Goal: Information Seeking & Learning: Learn about a topic

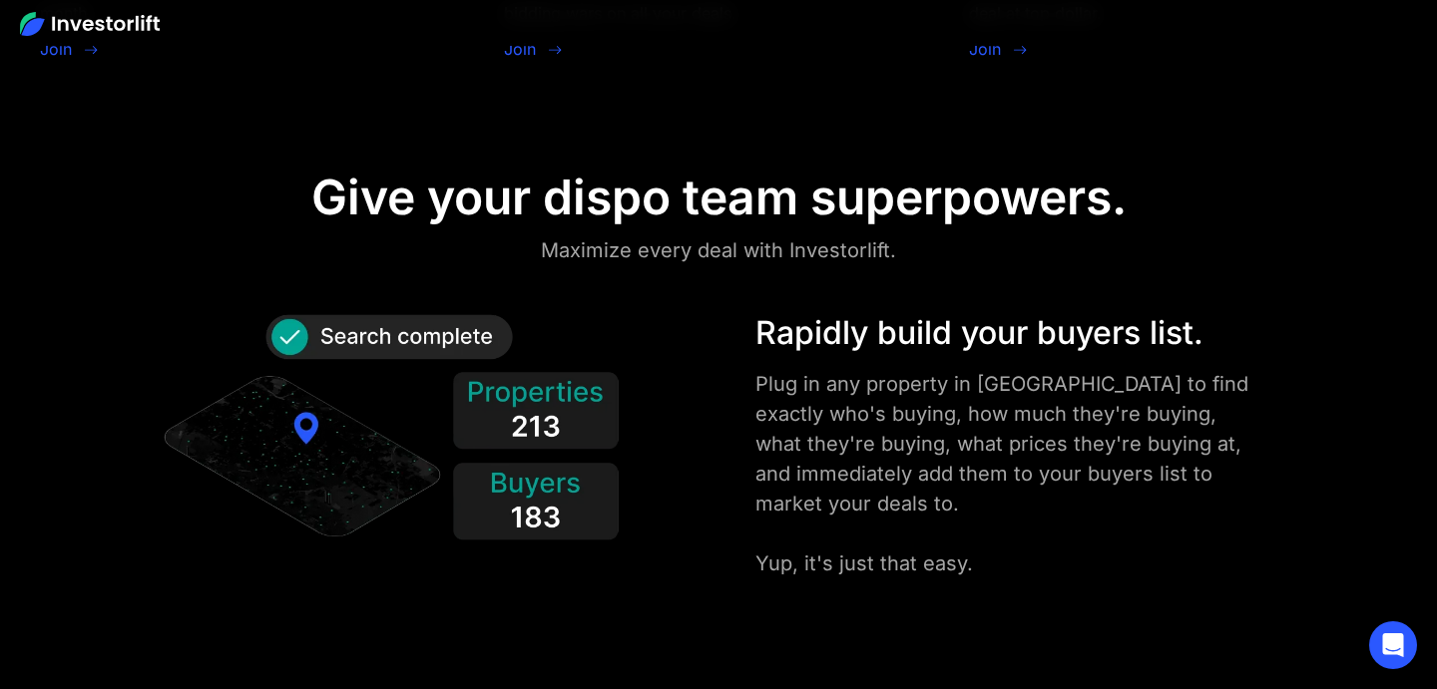
scroll to position [2157, 0]
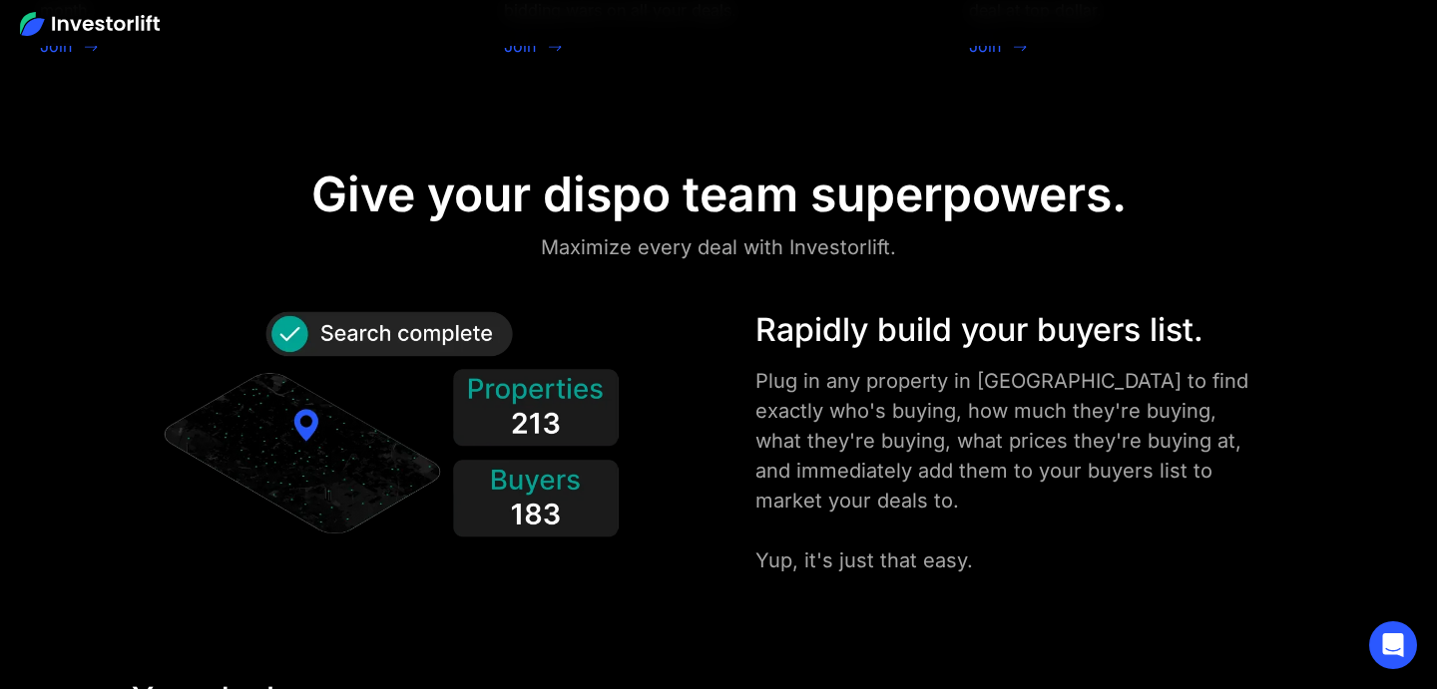
drag, startPoint x: 544, startPoint y: 244, endPoint x: 918, endPoint y: 243, distance: 374.1
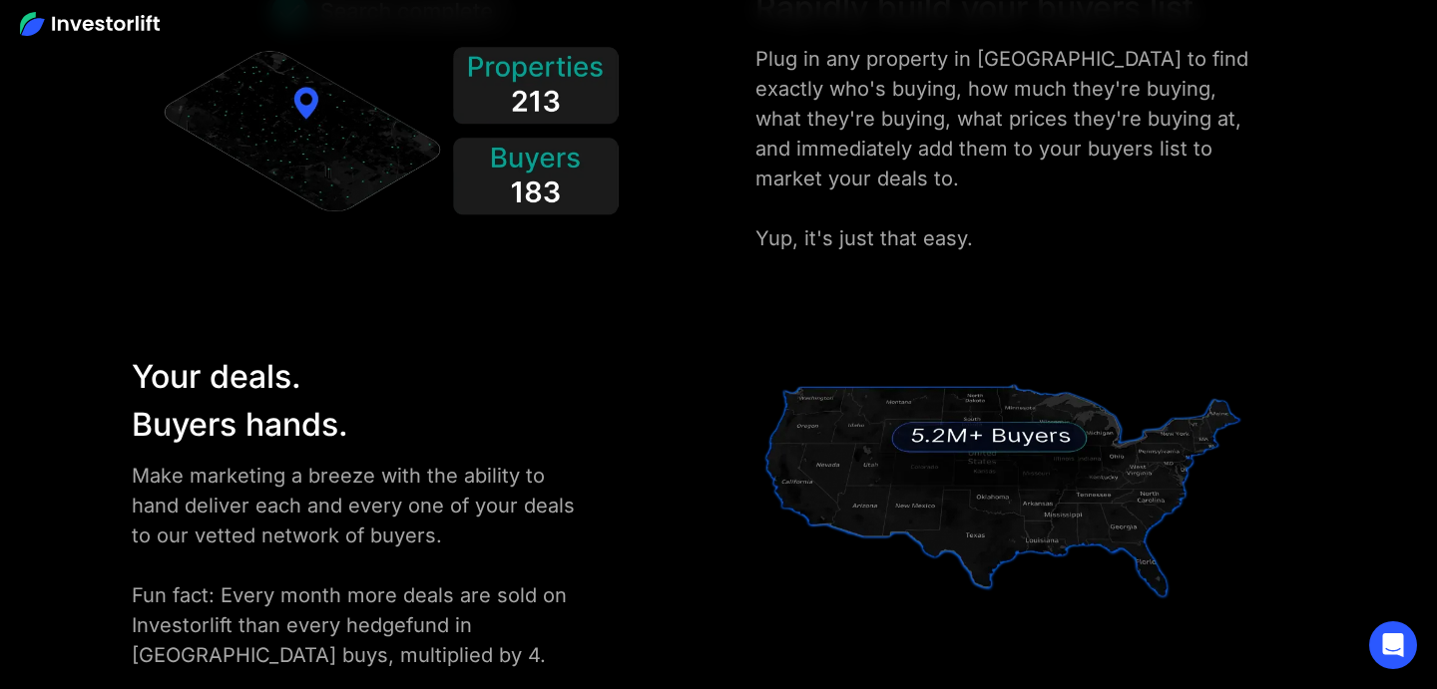
scroll to position [2481, 0]
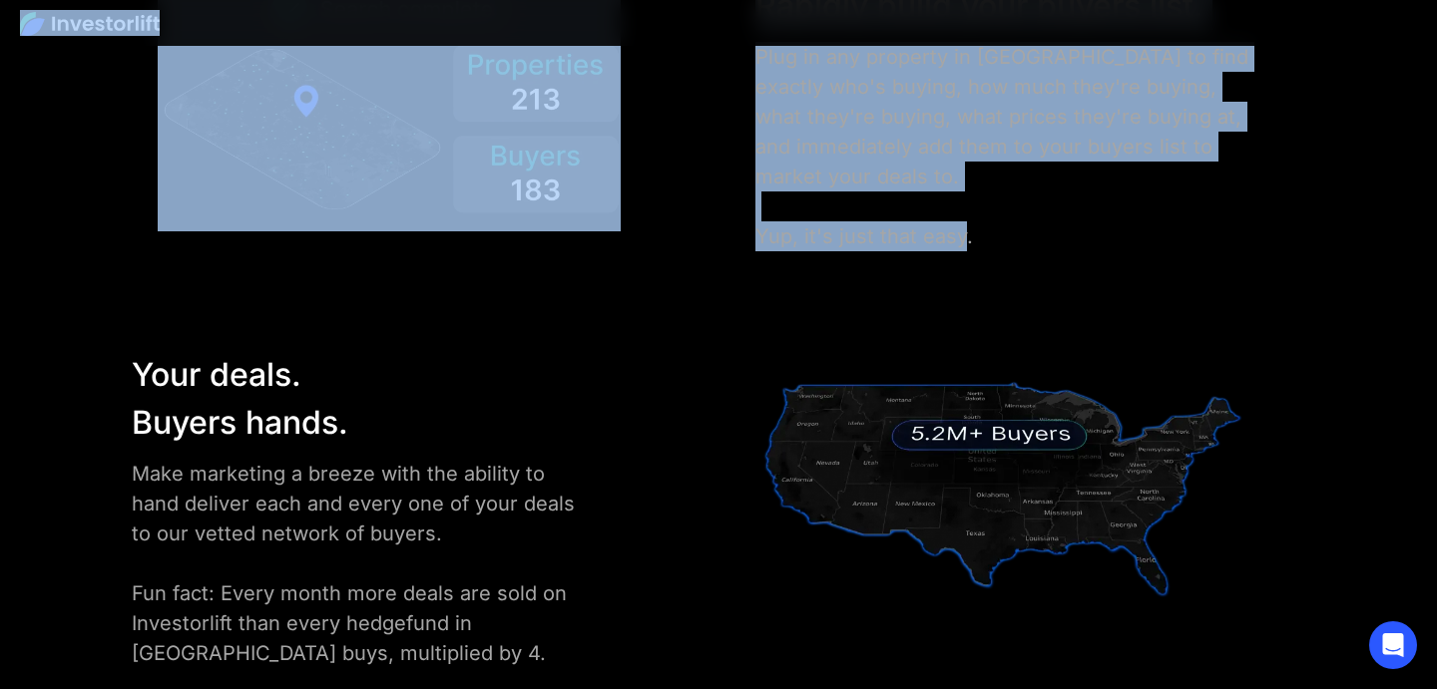
drag, startPoint x: 964, startPoint y: 242, endPoint x: 704, endPoint y: 41, distance: 328.5
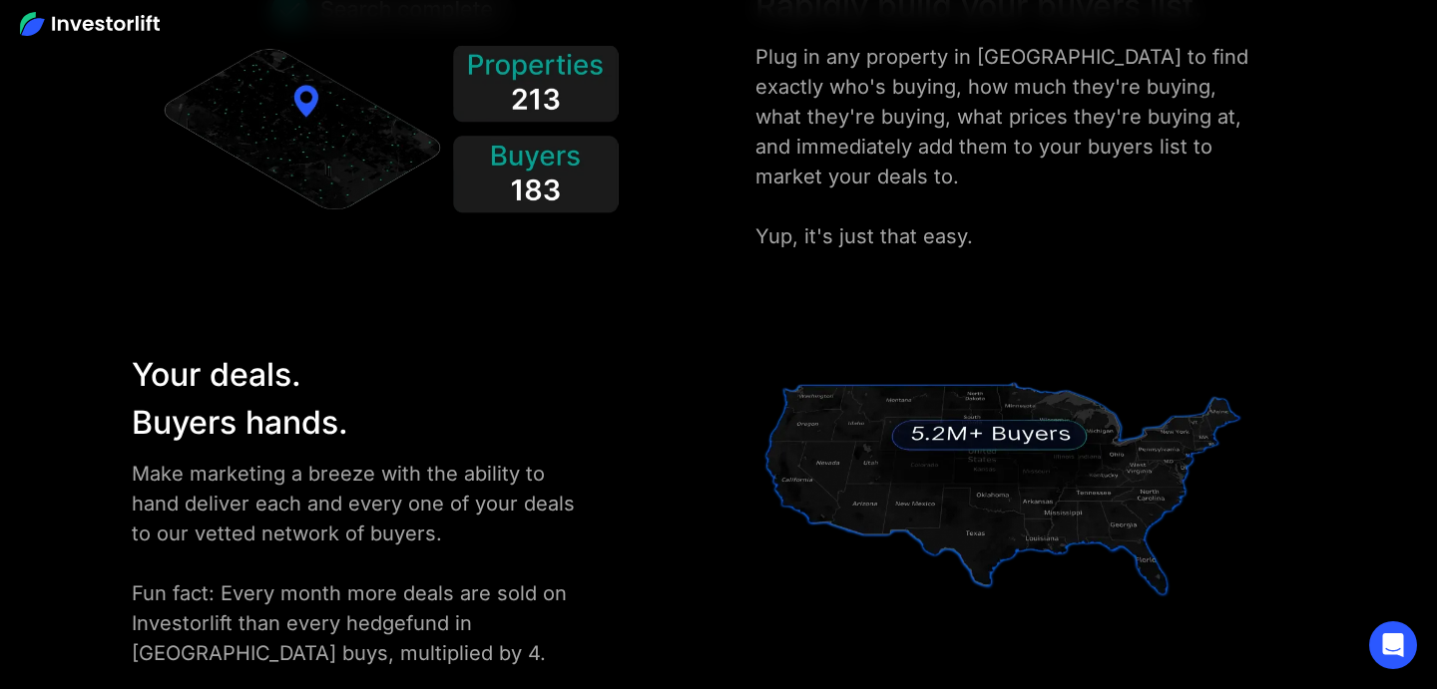
click at [741, 67] on div "Rapidly build your buyers list. Plug in any property in America to find exactly…" at bounding box center [718, 116] width 1293 height 269
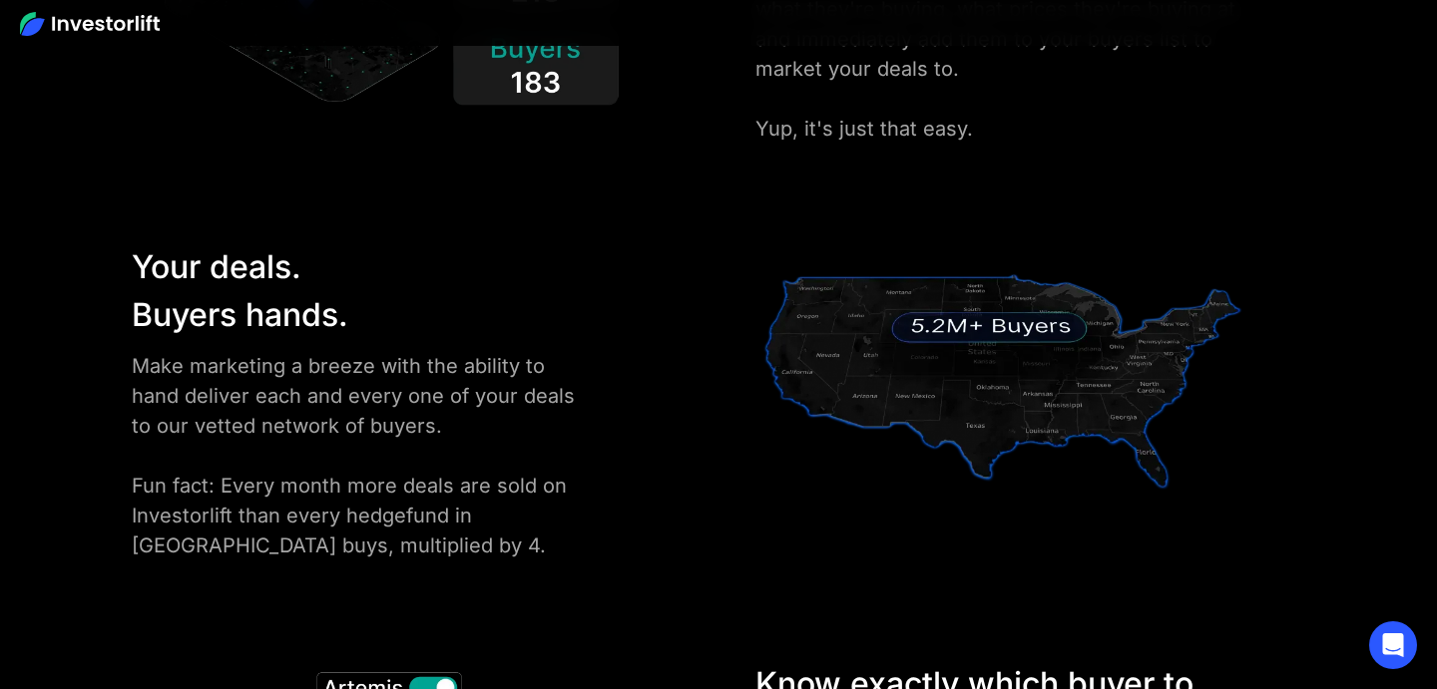
scroll to position [2593, 0]
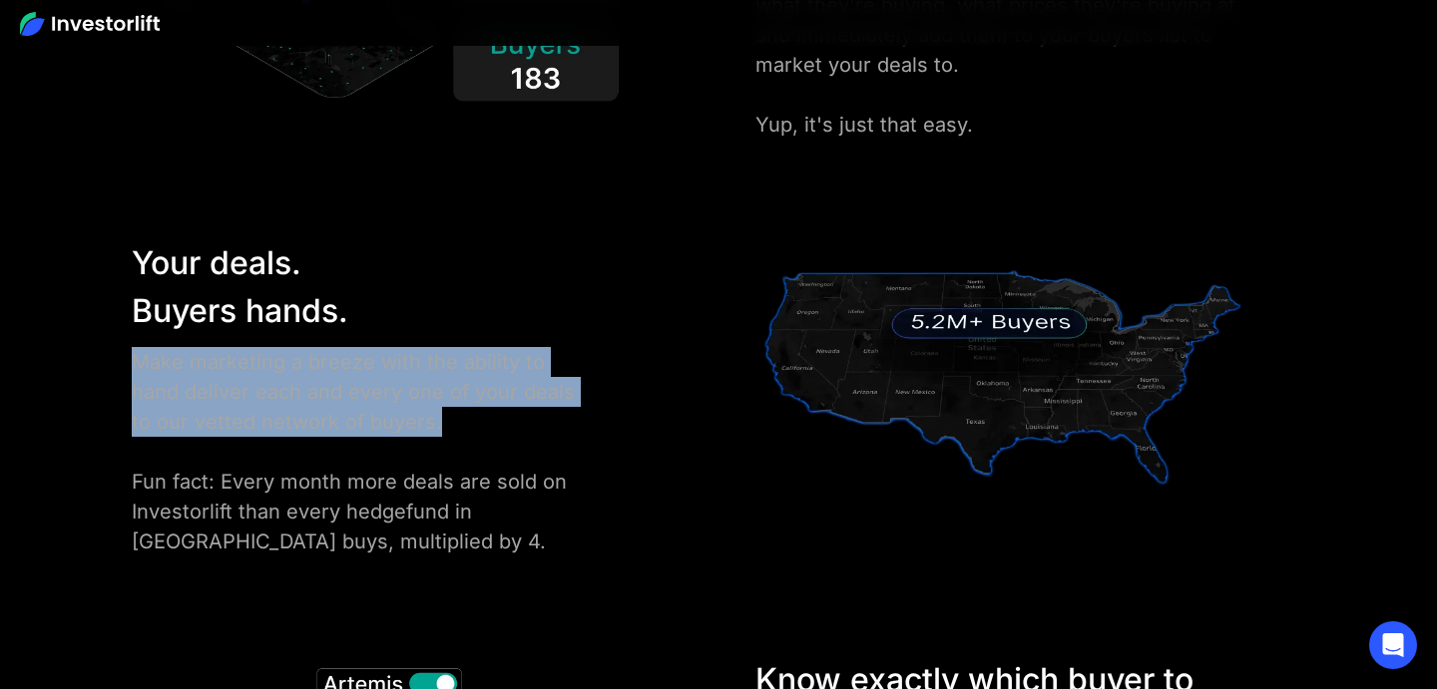
drag, startPoint x: 133, startPoint y: 364, endPoint x: 381, endPoint y: 423, distance: 255.3
click at [381, 424] on div "Make marketing a breeze with the ability to hand deliver each and every one of …" at bounding box center [363, 452] width 463 height 210
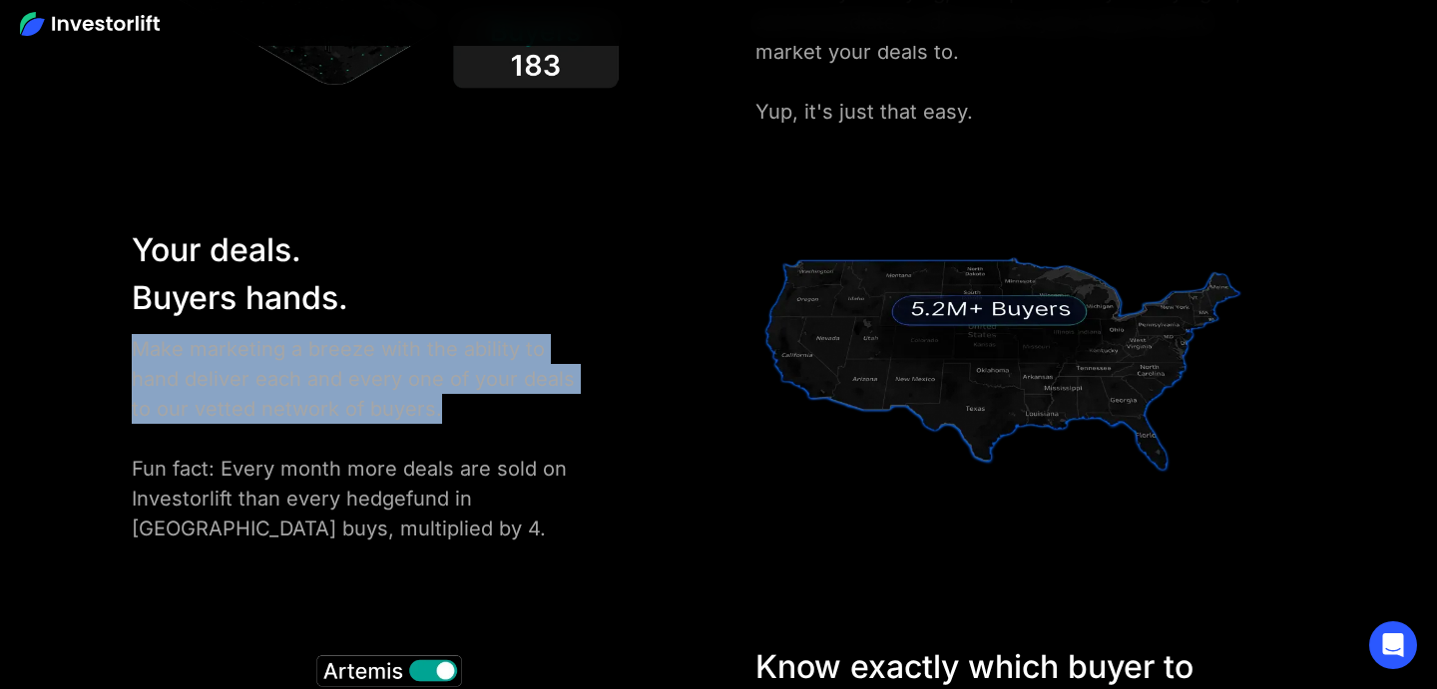
scroll to position [2610, 0]
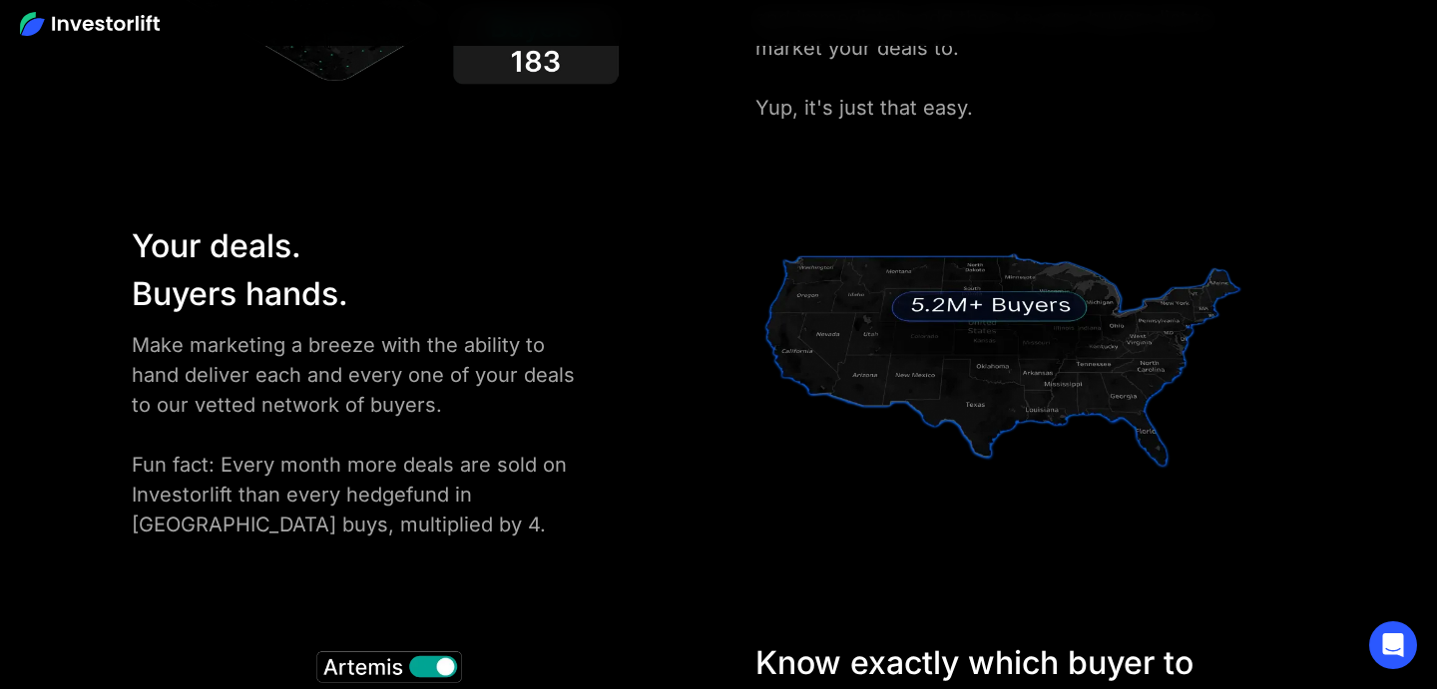
click at [381, 423] on div "Make marketing a breeze with the ability to hand deliver each and every one of …" at bounding box center [363, 435] width 463 height 210
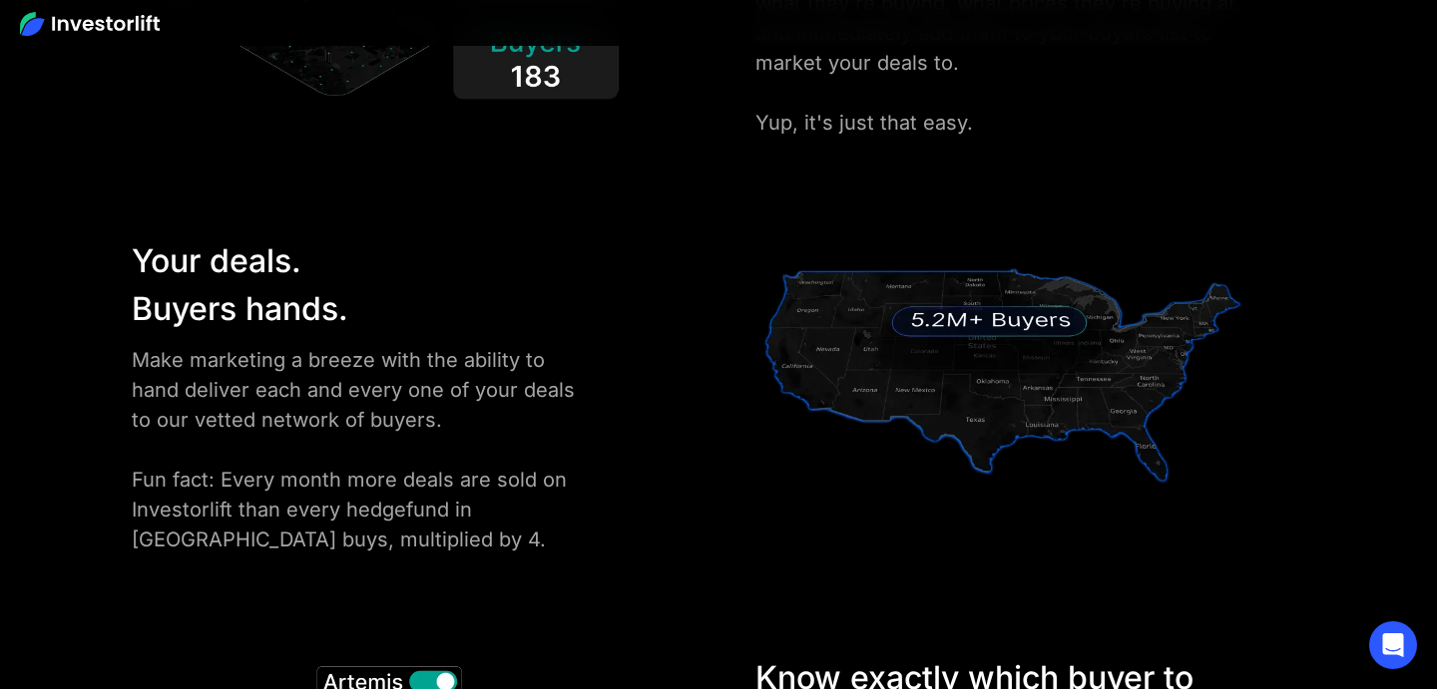
scroll to position [2600, 0]
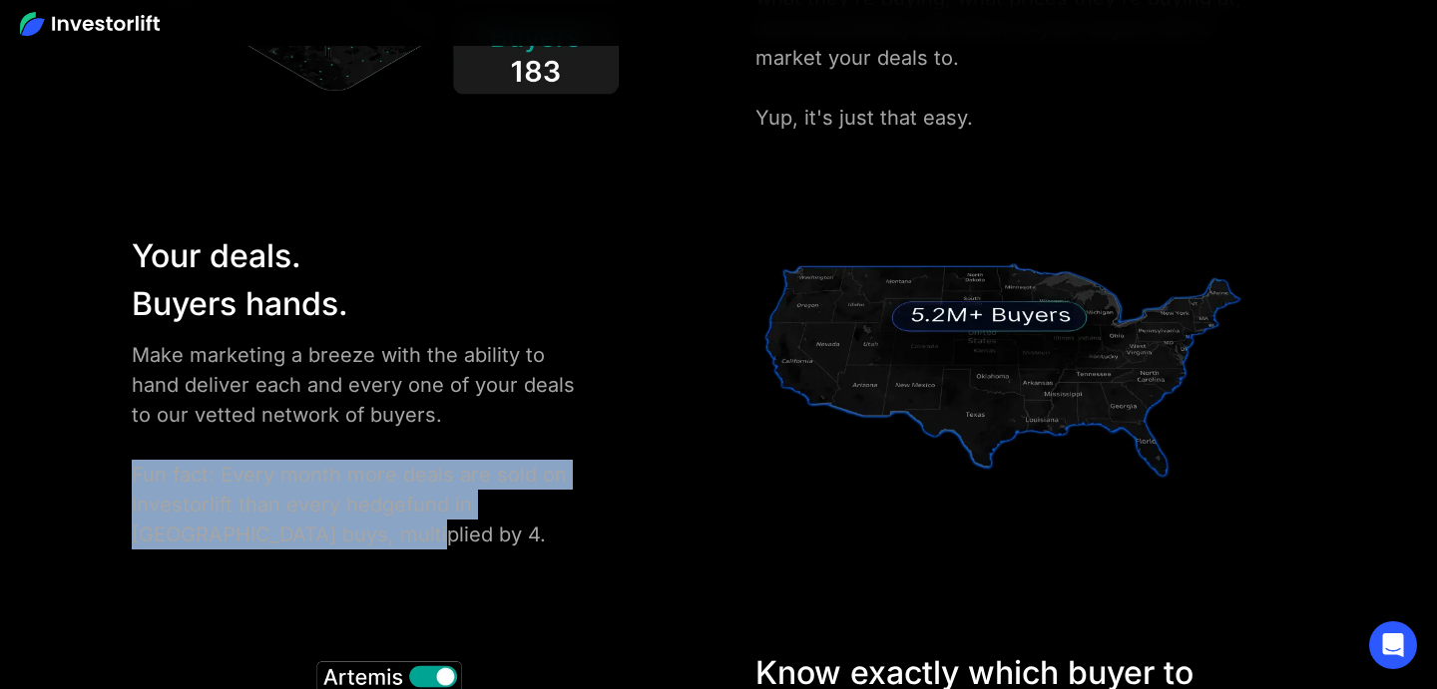
drag, startPoint x: 133, startPoint y: 478, endPoint x: 329, endPoint y: 533, distance: 204.1
click at [329, 533] on div "Make marketing a breeze with the ability to hand deliver each and every one of …" at bounding box center [363, 445] width 463 height 210
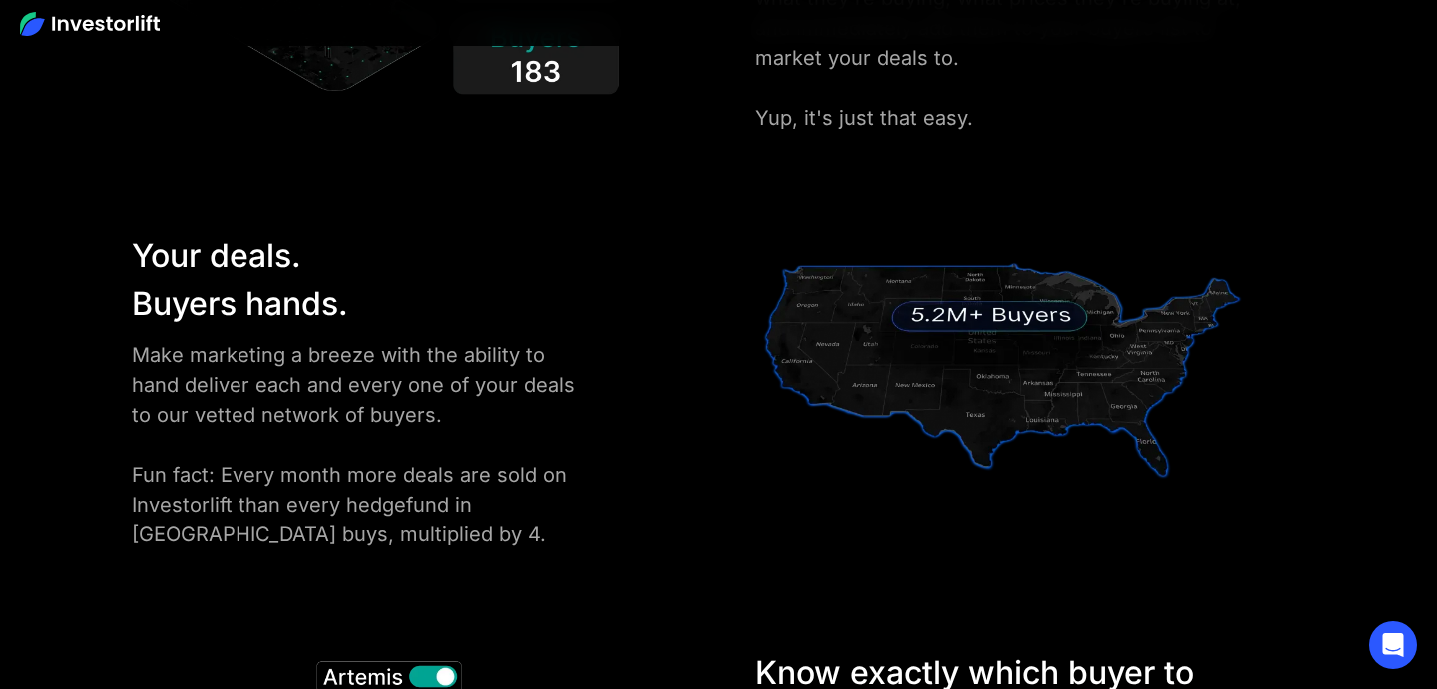
click at [342, 540] on div "Make marketing a breeze with the ability to hand deliver each and every one of …" at bounding box center [363, 445] width 463 height 210
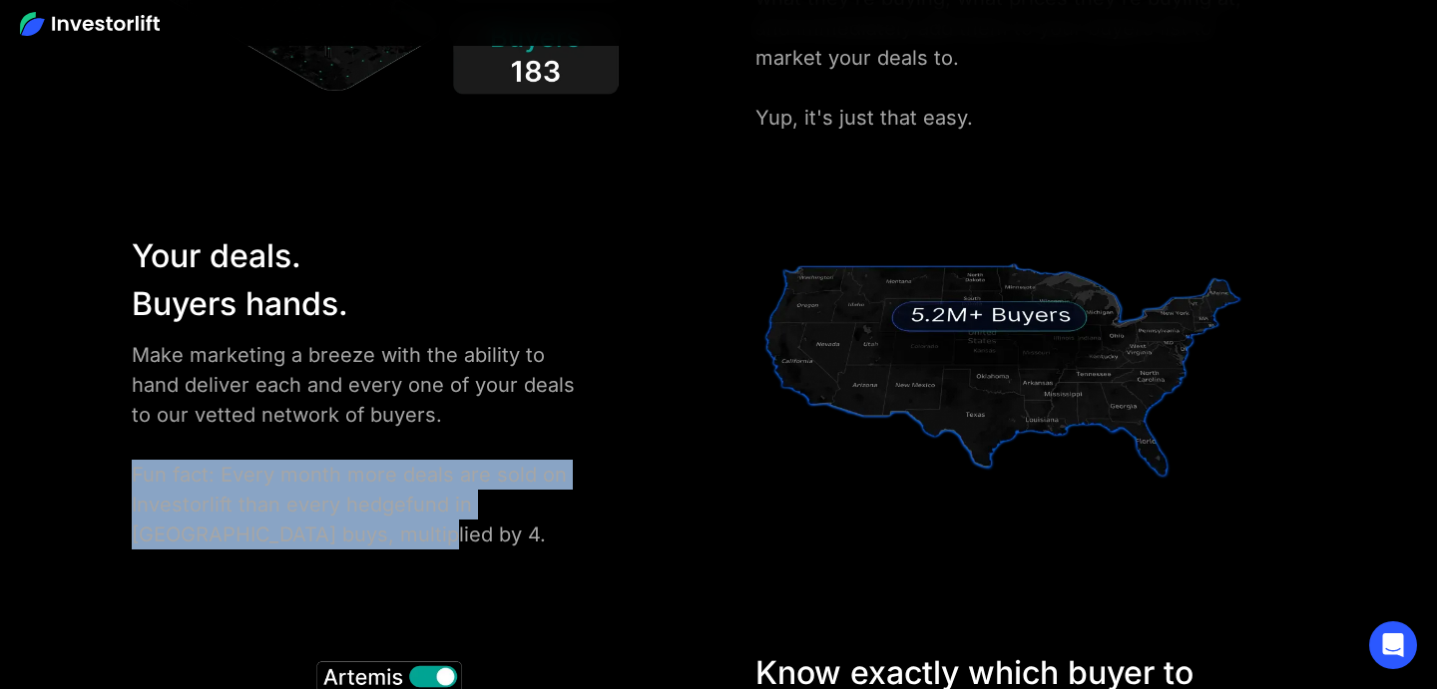
drag, startPoint x: 344, startPoint y: 534, endPoint x: 119, endPoint y: 464, distance: 236.1
click at [119, 464] on div "Your deals. Buyers hands. Make marketing a breeze with the ability to hand deli…" at bounding box center [718, 390] width 1293 height 317
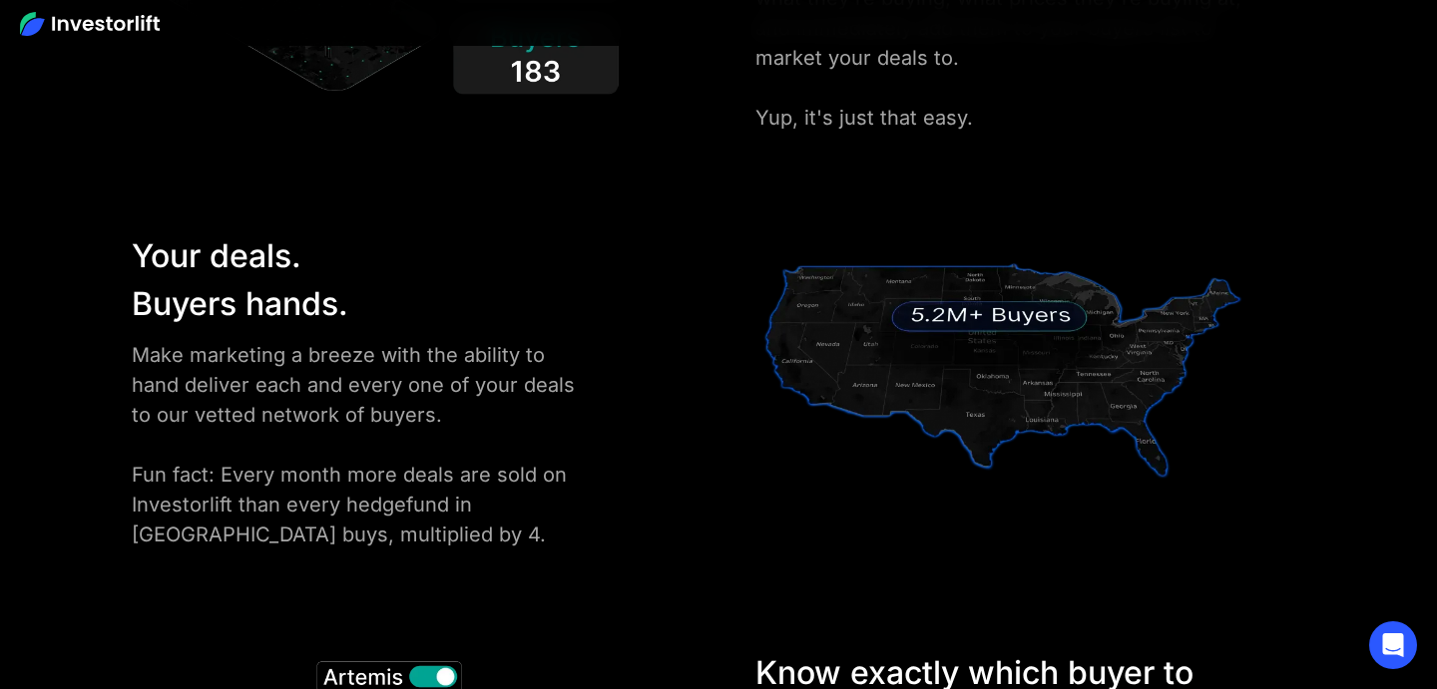
click at [341, 536] on div "Make marketing a breeze with the ability to hand deliver each and every one of …" at bounding box center [363, 445] width 463 height 210
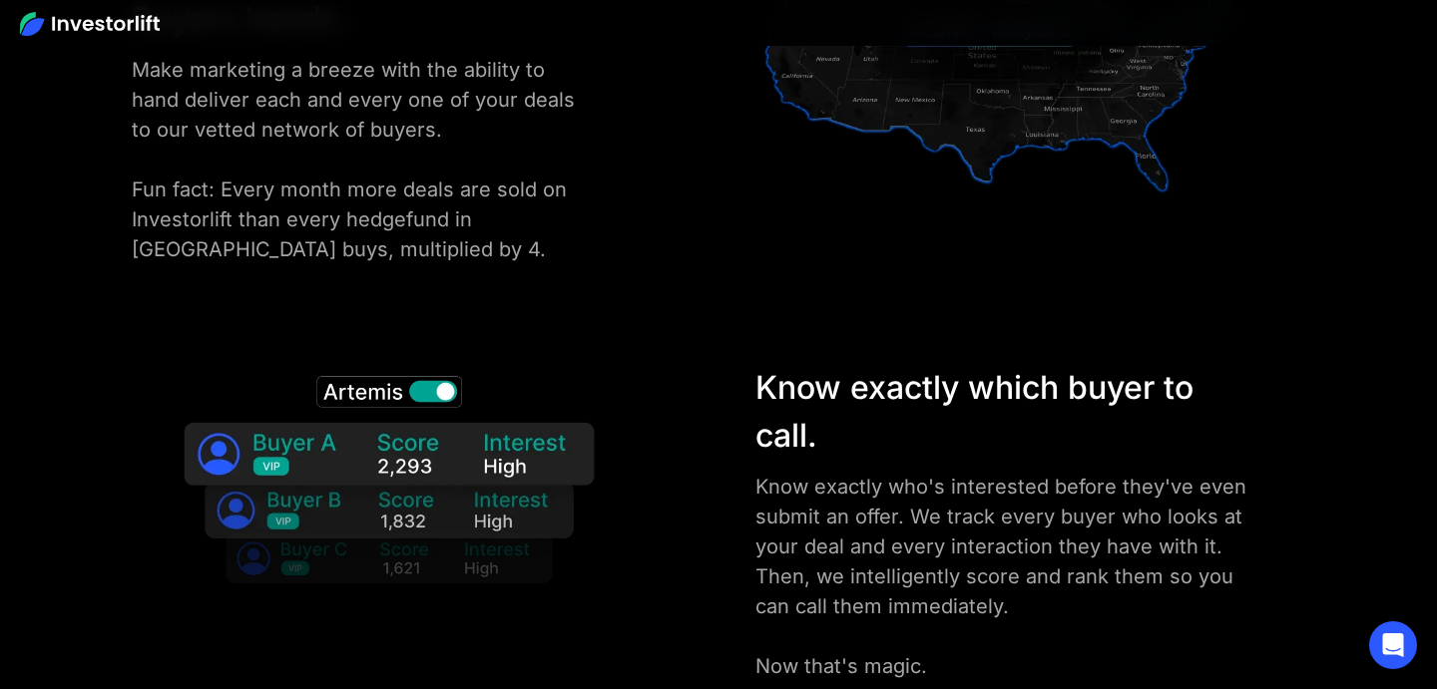
scroll to position [2887, 0]
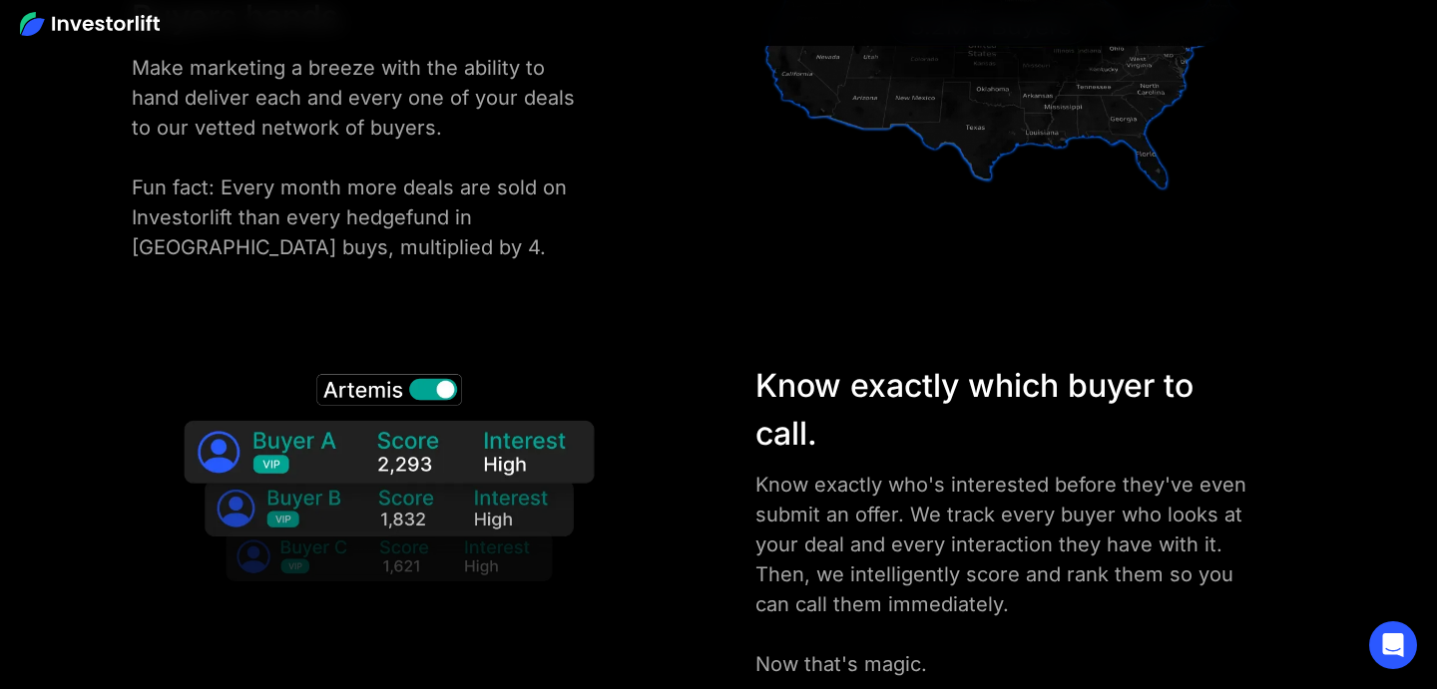
click at [434, 389] on img at bounding box center [389, 487] width 463 height 250
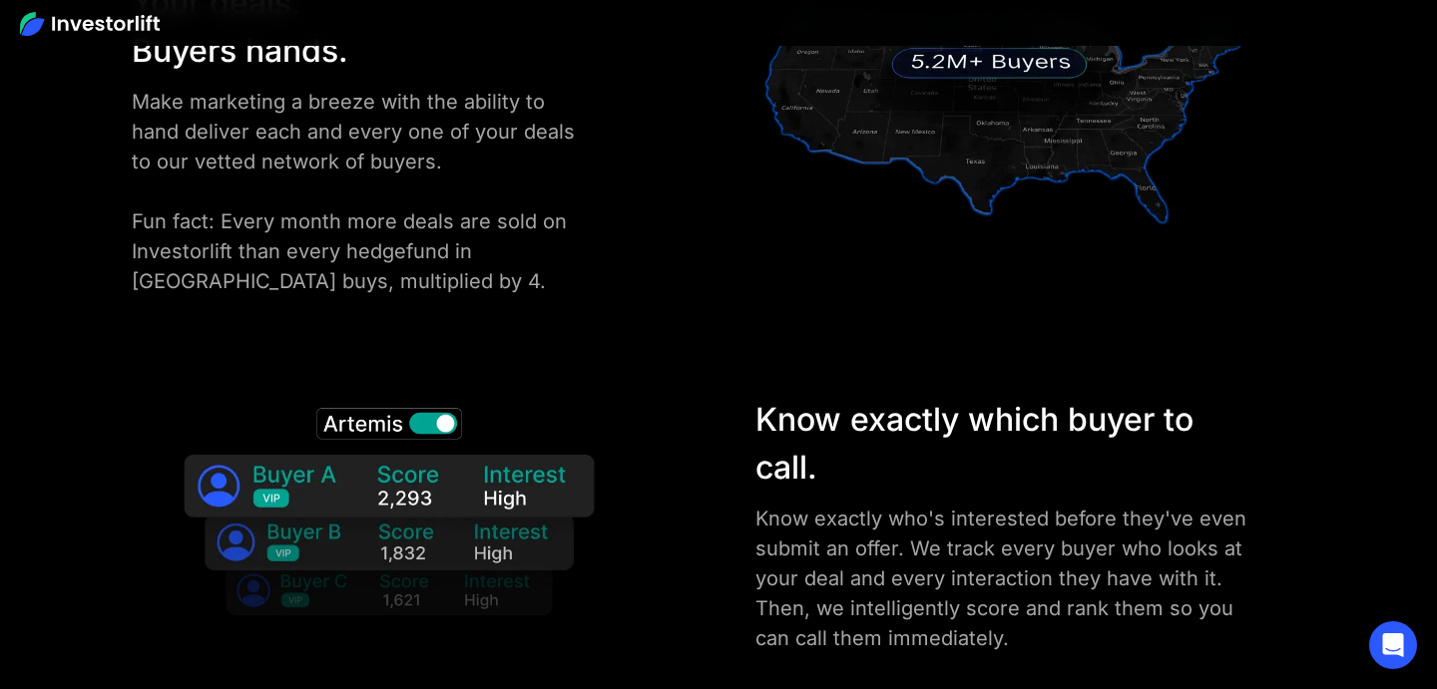
scroll to position [2851, 0]
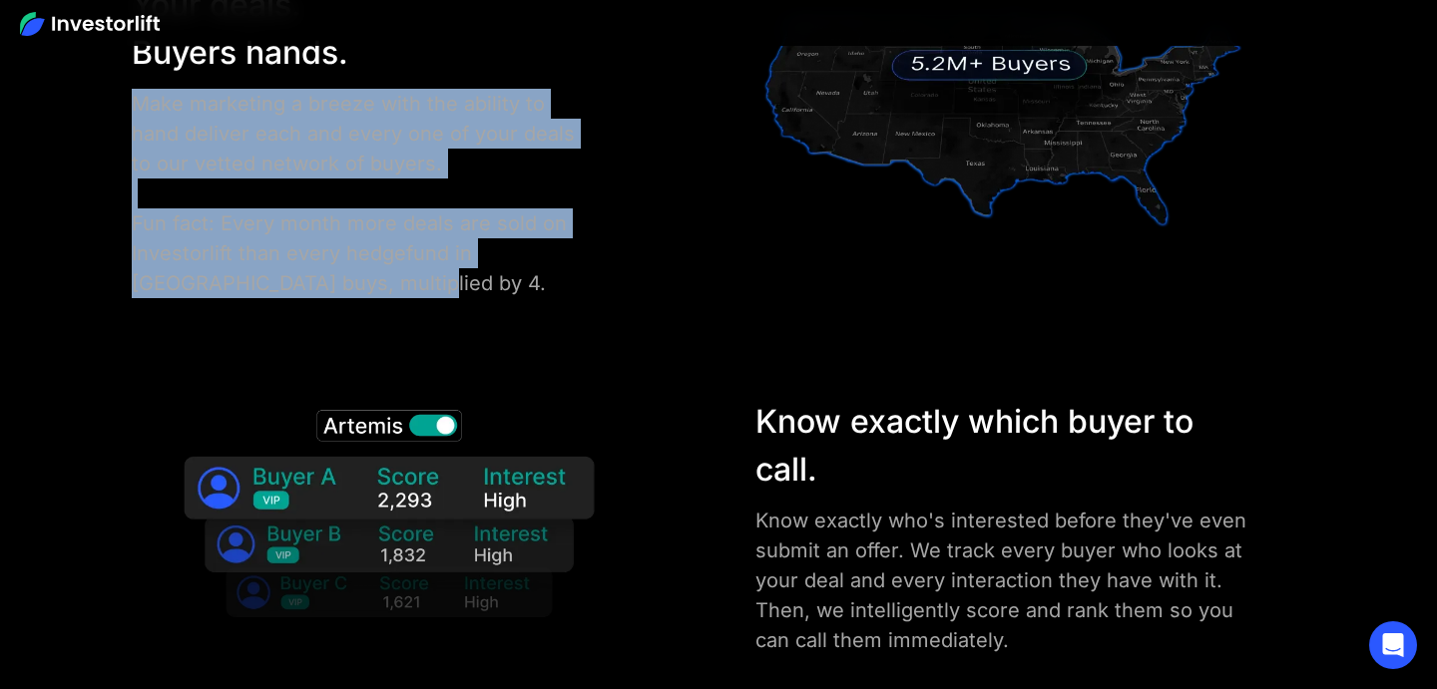
drag, startPoint x: 392, startPoint y: 285, endPoint x: 124, endPoint y: 106, distance: 322.9
click at [124, 106] on div "Your deals. Buyers hands. Make marketing a breeze with the ability to hand deli…" at bounding box center [409, 139] width 574 height 317
click at [449, 255] on div "Make marketing a breeze with the ability to hand deliver each and every one of …" at bounding box center [363, 194] width 463 height 210
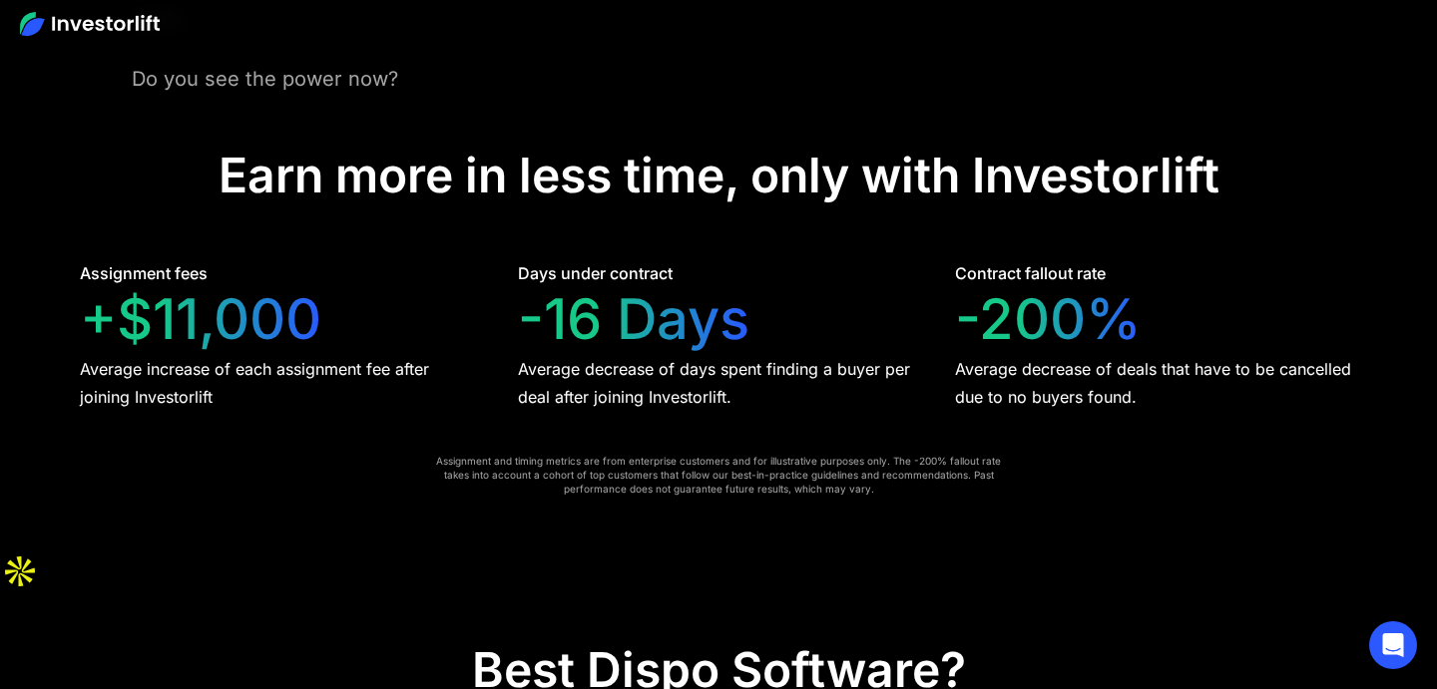
scroll to position [3905, 0]
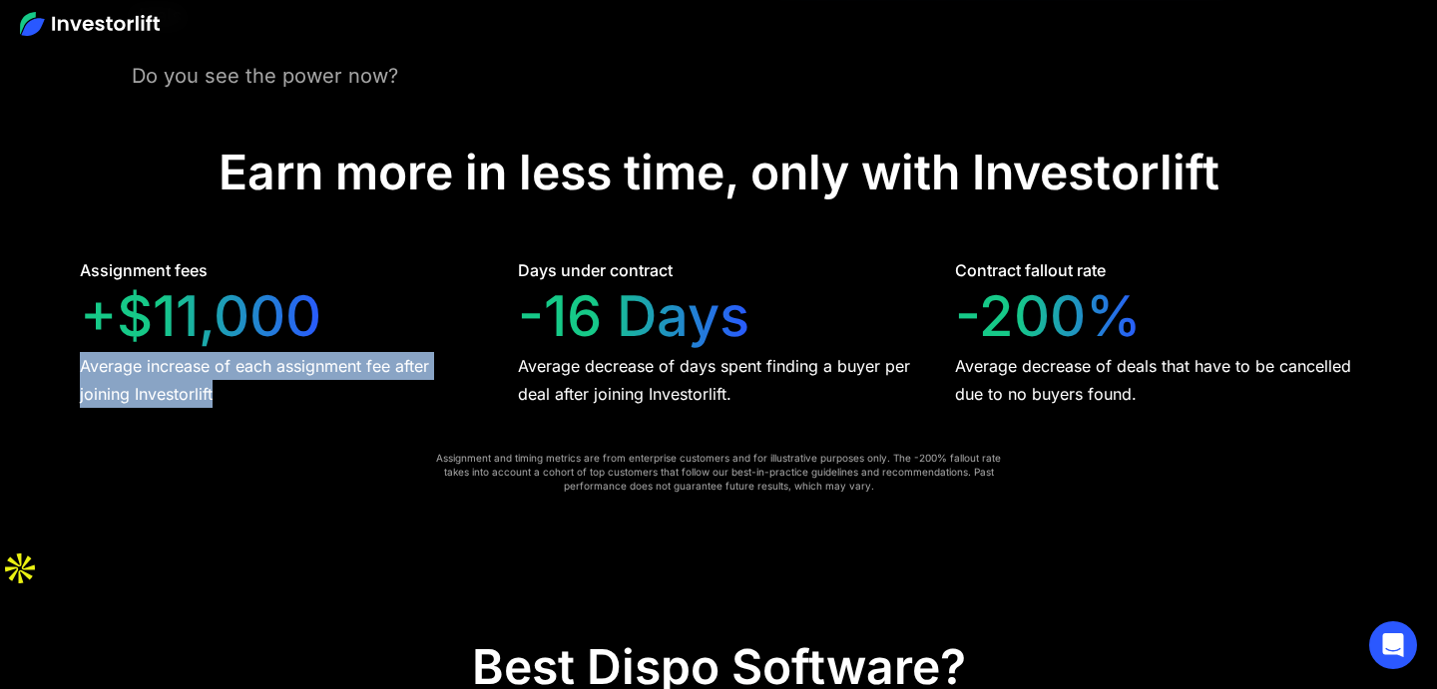
drag, startPoint x: 81, startPoint y: 359, endPoint x: 245, endPoint y: 410, distance: 172.3
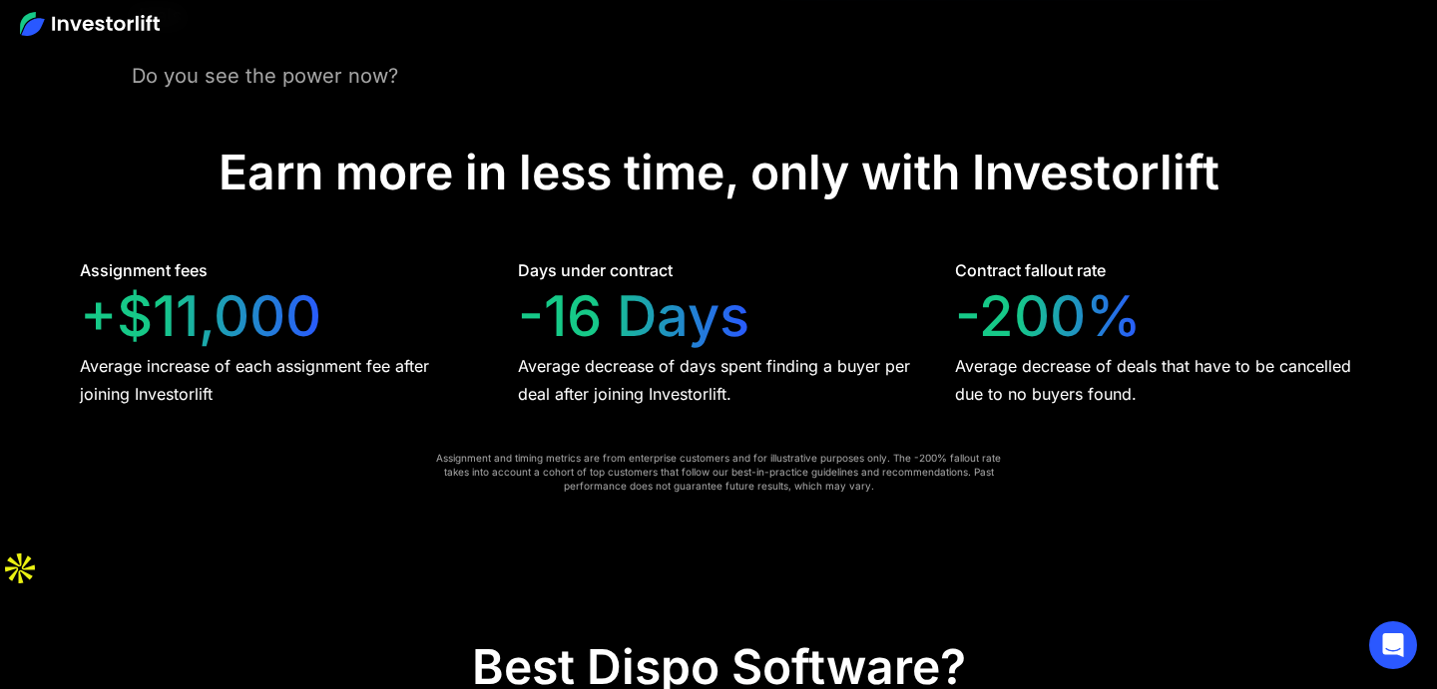
click at [572, 381] on div "Average decrease of days spent finding a buyer per deal after joining Investorl…" at bounding box center [719, 380] width 402 height 56
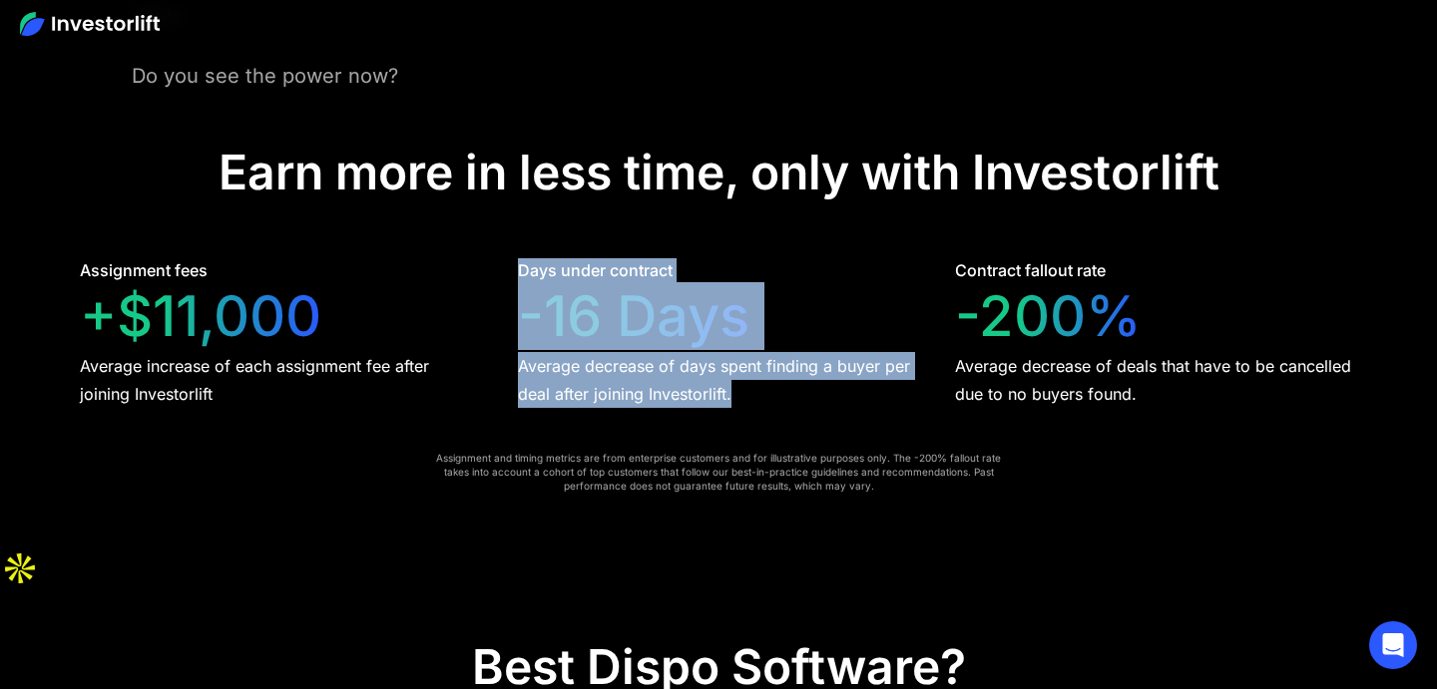
drag, startPoint x: 522, startPoint y: 277, endPoint x: 754, endPoint y: 408, distance: 266.7
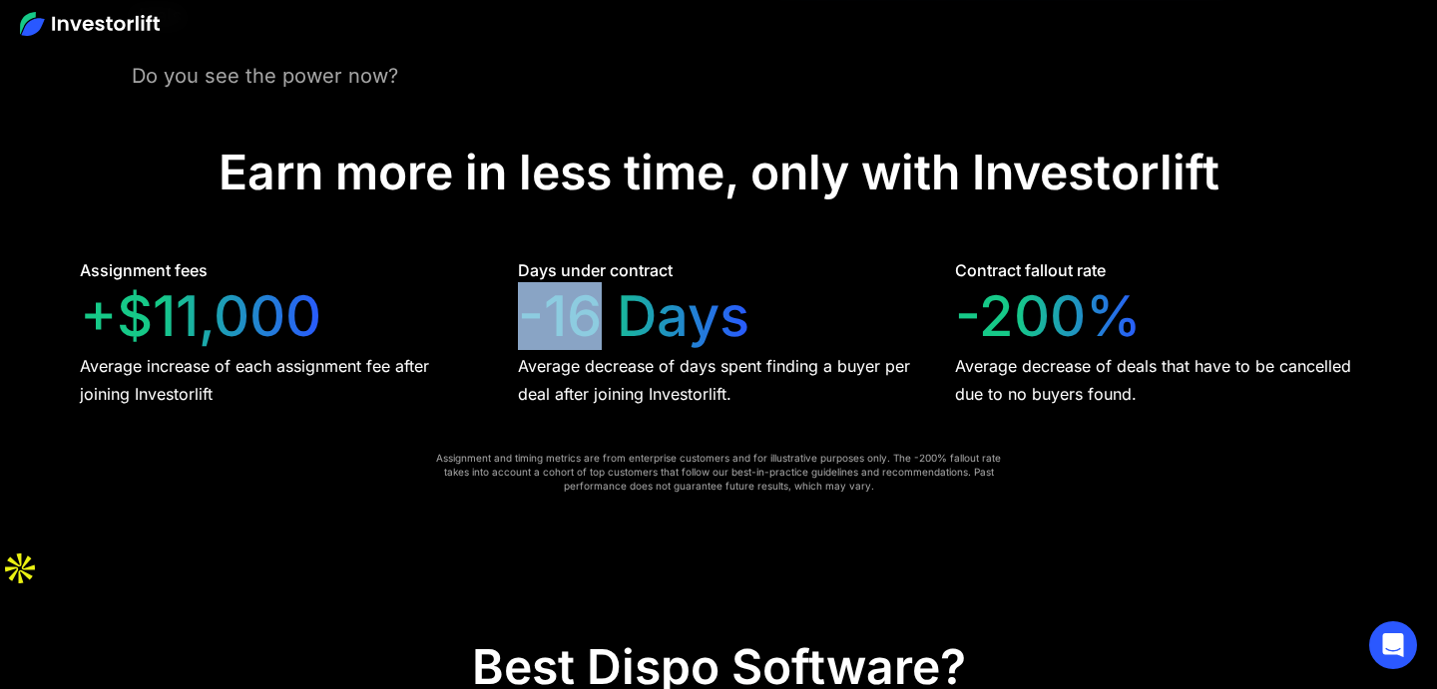
drag, startPoint x: 525, startPoint y: 317, endPoint x: 597, endPoint y: 319, distance: 71.9
click at [597, 319] on div "-16 Days" at bounding box center [633, 316] width 231 height 67
drag, startPoint x: 958, startPoint y: 268, endPoint x: 972, endPoint y: 268, distance: 14.0
click at [972, 268] on div "Contract fallout rate" at bounding box center [1030, 270] width 151 height 24
click at [963, 341] on div "-200%" at bounding box center [1048, 316] width 187 height 67
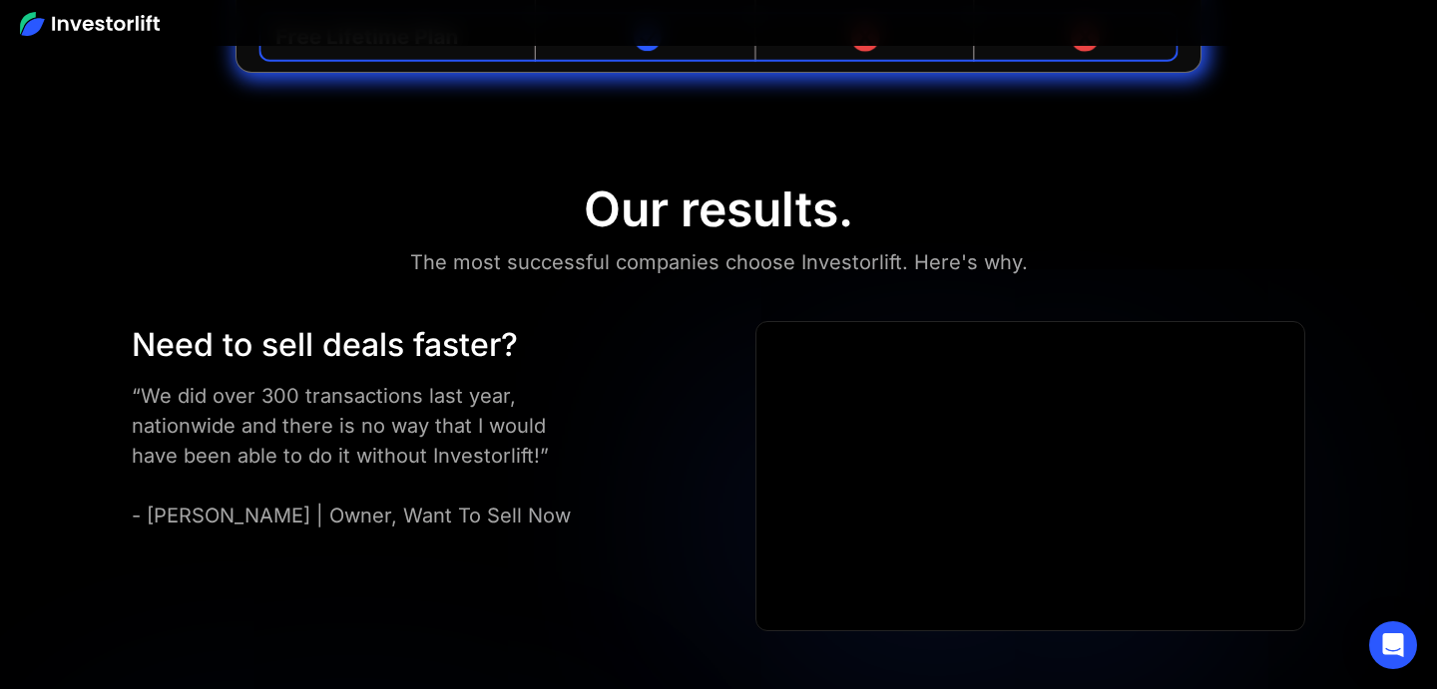
scroll to position [5309, 0]
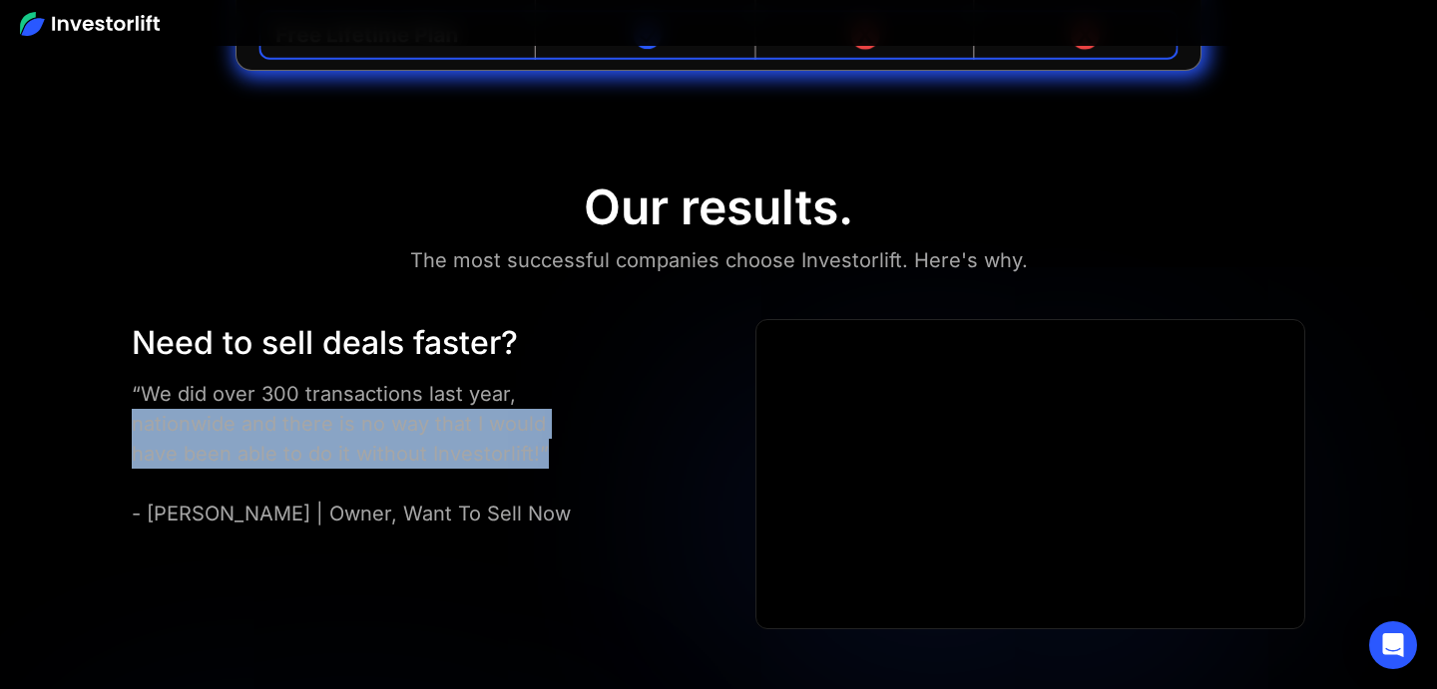
drag, startPoint x: 126, startPoint y: 389, endPoint x: 500, endPoint y: 406, distance: 374.5
click at [500, 406] on div "Need to sell deals faster? “We did over 300 transactions last year, nationwide …" at bounding box center [409, 424] width 574 height 210
click at [500, 406] on div "“We did over 300 transactions last year, nationwide and there is no way that I …" at bounding box center [363, 454] width 463 height 150
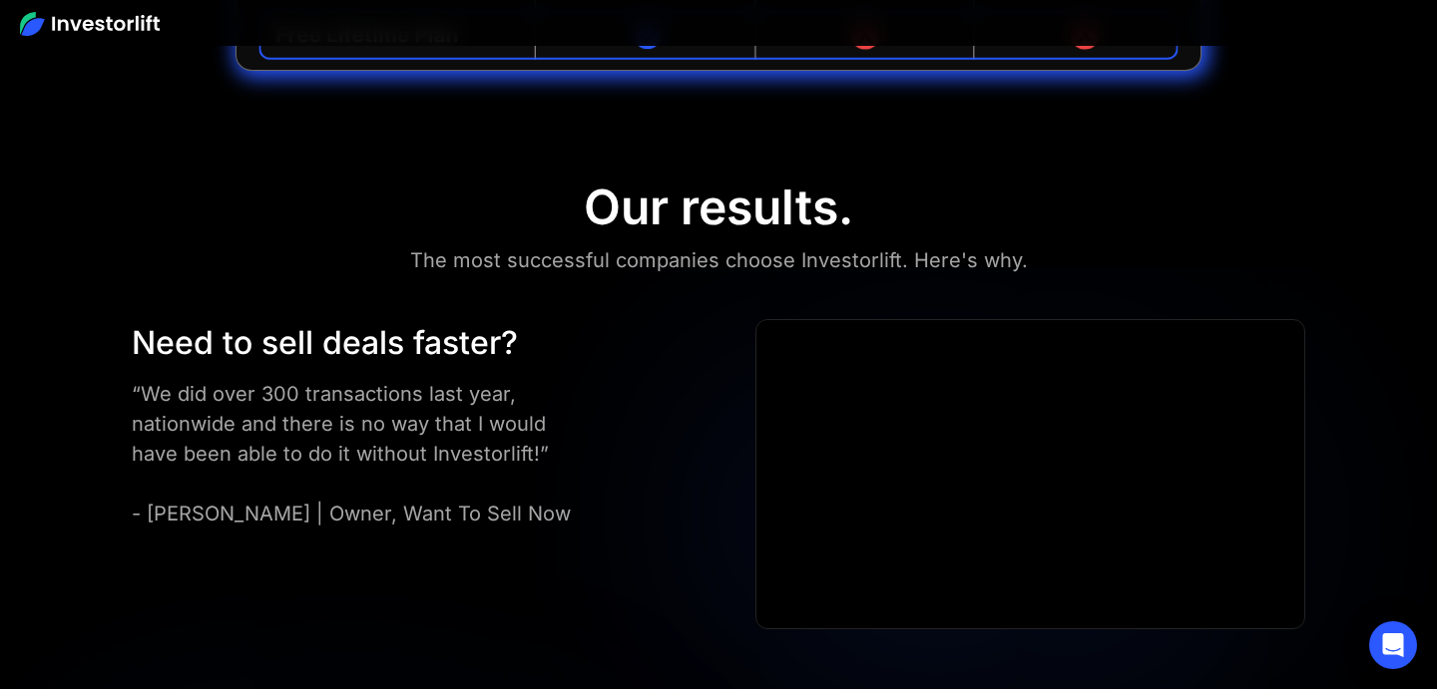
click at [500, 406] on div "“We did over 300 transactions last year, nationwide and there is no way that I …" at bounding box center [363, 454] width 463 height 150
drag, startPoint x: 333, startPoint y: 474, endPoint x: 572, endPoint y: 475, distance: 238.5
click at [572, 475] on div "“We did over 300 transactions last year, nationwide and there is no way that I …" at bounding box center [363, 454] width 463 height 150
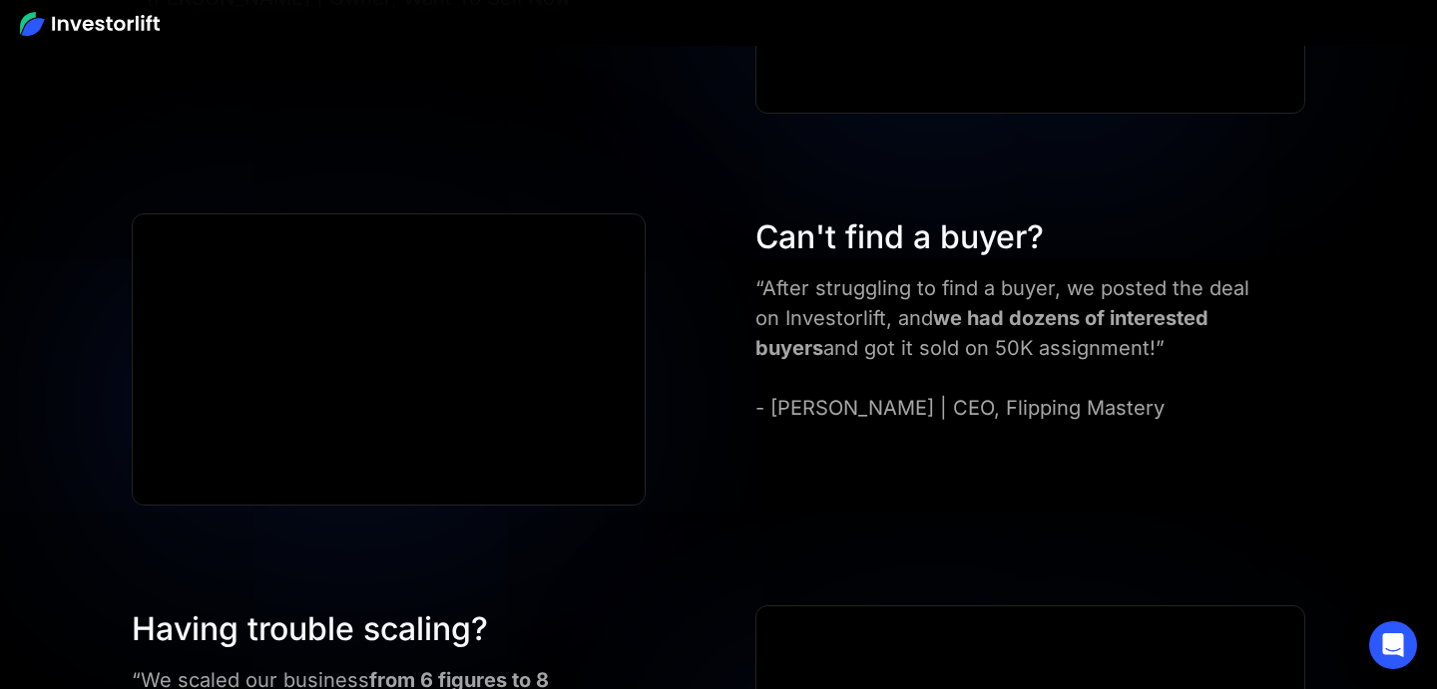
scroll to position [5827, 0]
drag, startPoint x: 755, startPoint y: 198, endPoint x: 1202, endPoint y: 305, distance: 459.8
click at [1202, 305] on div "Can't find a buyer? “After struggling to find a buyer, we posted the deal on In…" at bounding box center [1002, 317] width 494 height 210
click at [1140, 311] on div "“After struggling to find a buyer, we posted the deal on Investorlift, and we h…" at bounding box center [1002, 346] width 494 height 150
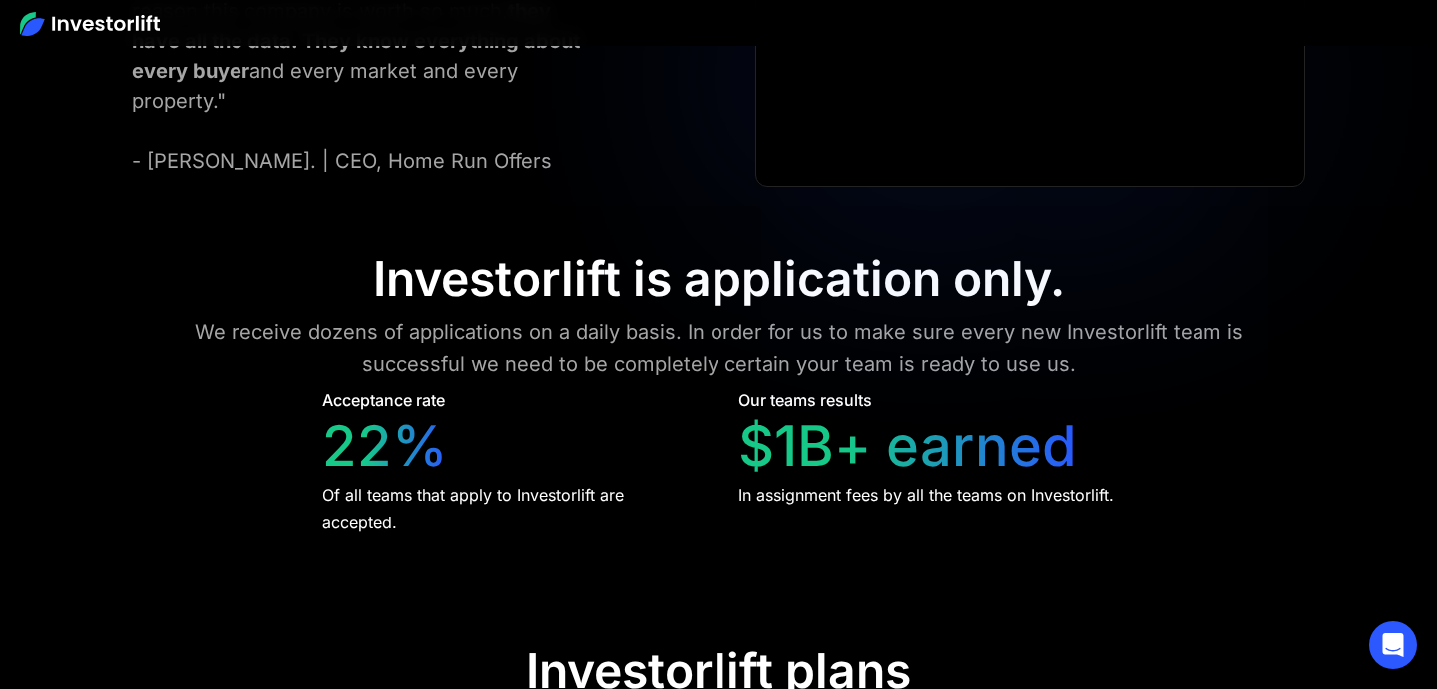
scroll to position [8159, 0]
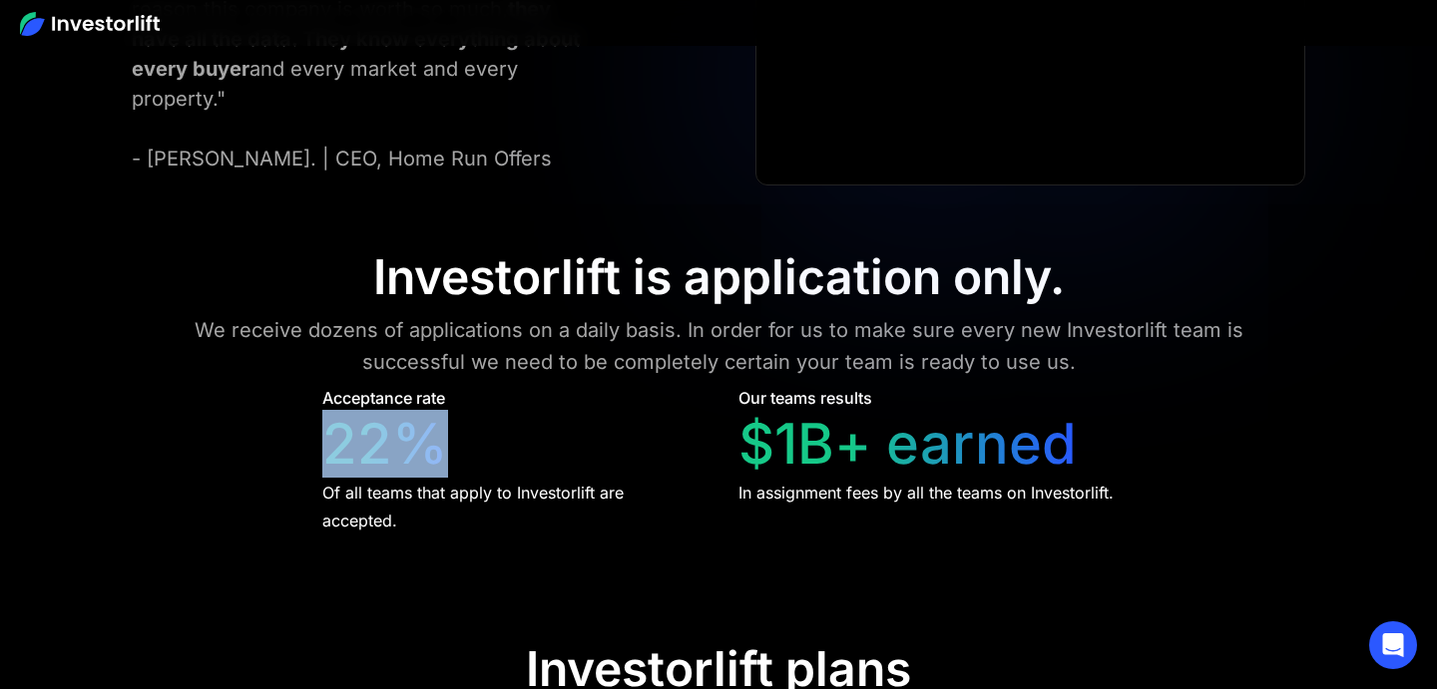
drag, startPoint x: 322, startPoint y: 411, endPoint x: 460, endPoint y: 411, distance: 137.7
click at [460, 411] on div "Acceptance rate 22% Of all teams that apply to Investorlift are accepted." at bounding box center [511, 460] width 378 height 149
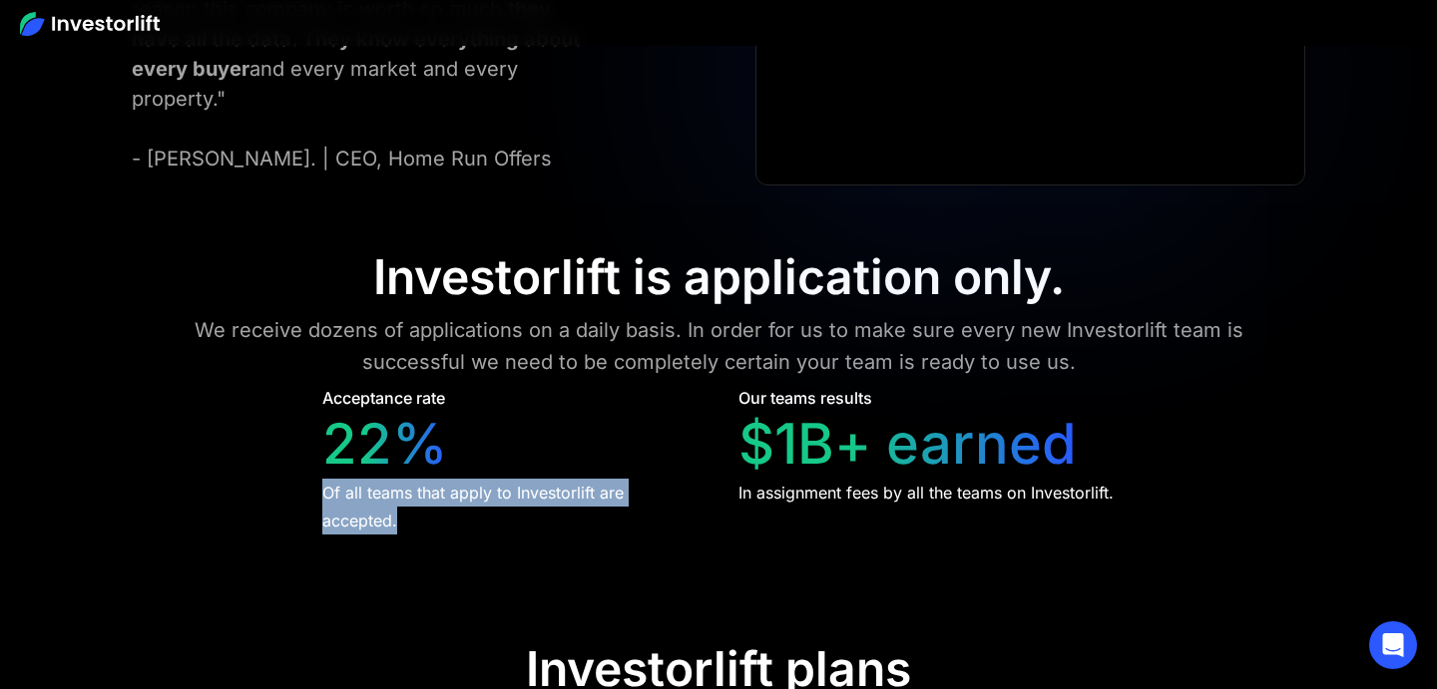
drag, startPoint x: 311, startPoint y: 450, endPoint x: 439, endPoint y: 487, distance: 132.9
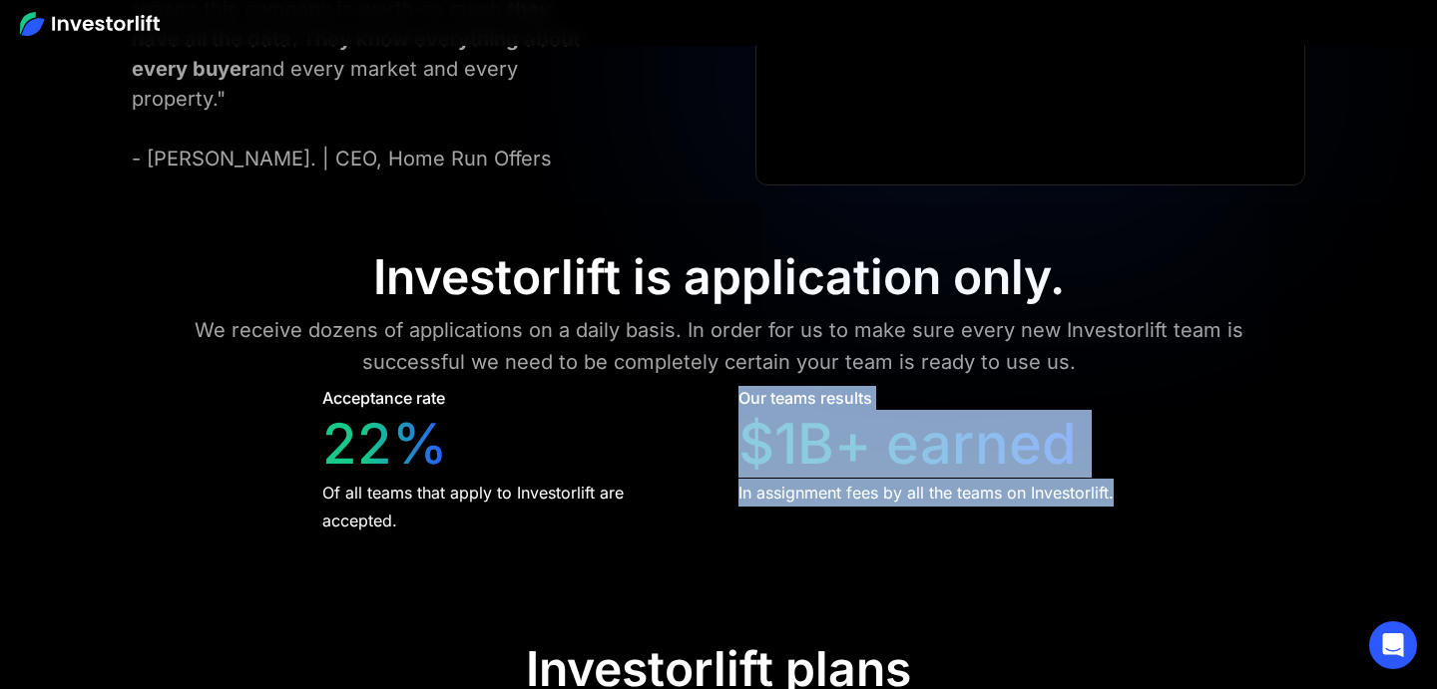
drag, startPoint x: 733, startPoint y: 350, endPoint x: 1112, endPoint y: 450, distance: 392.0
click at [1112, 450] on div "Acceptance rate 22% Of all teams that apply to Investorlift are accepted. Our t…" at bounding box center [718, 460] width 792 height 149
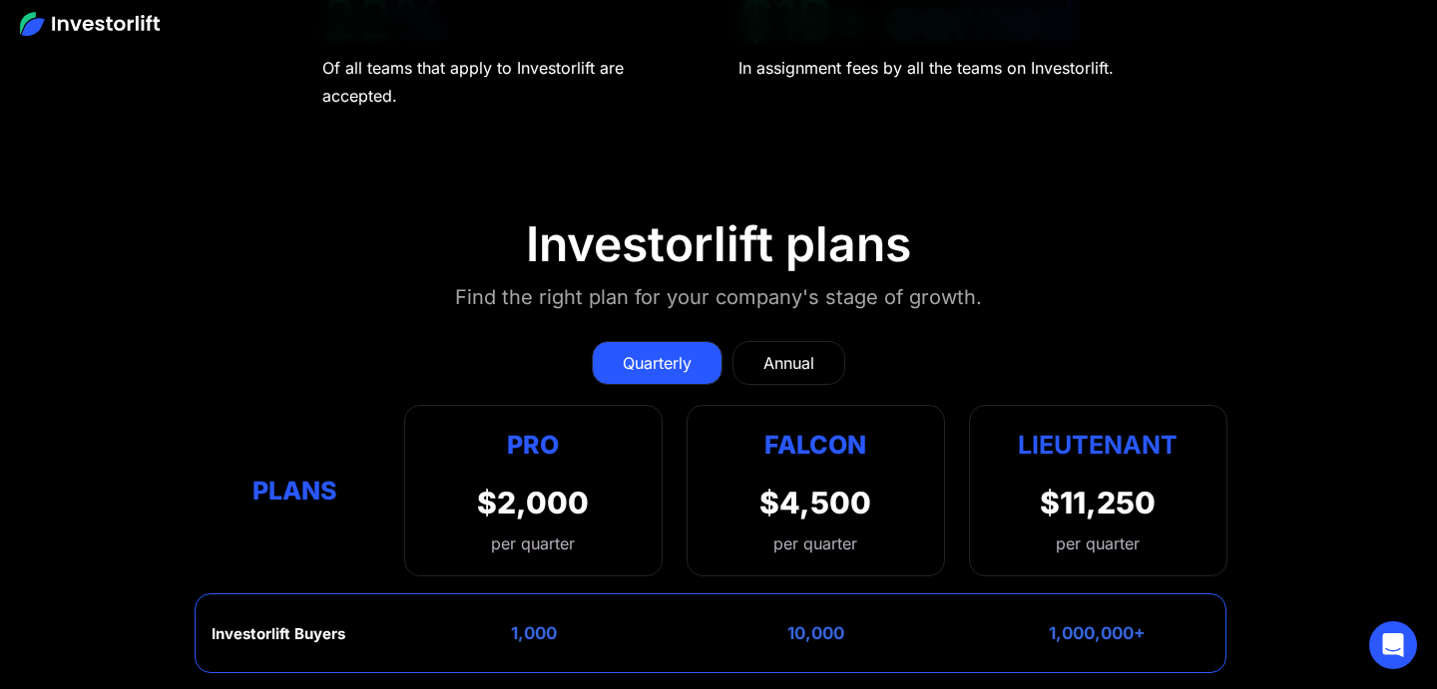
scroll to position [8626, 0]
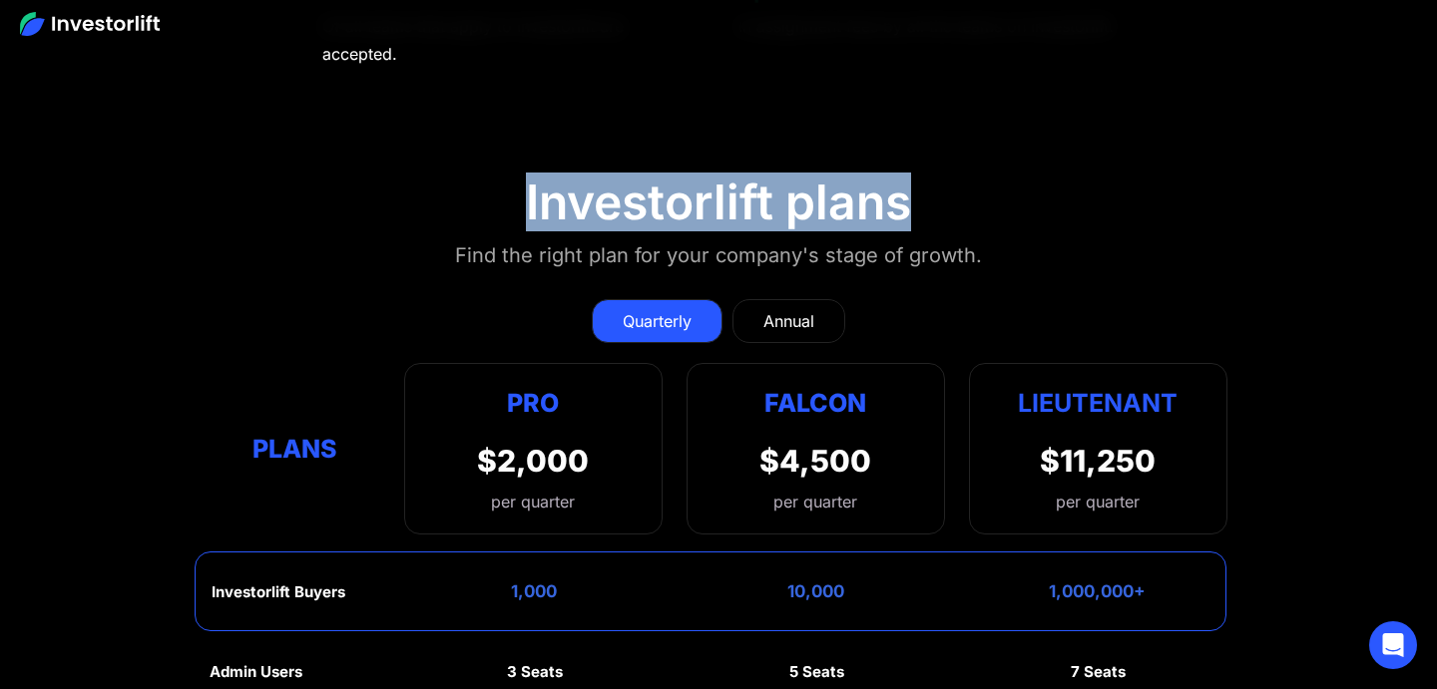
drag, startPoint x: 519, startPoint y: 156, endPoint x: 927, endPoint y: 181, distance: 408.8
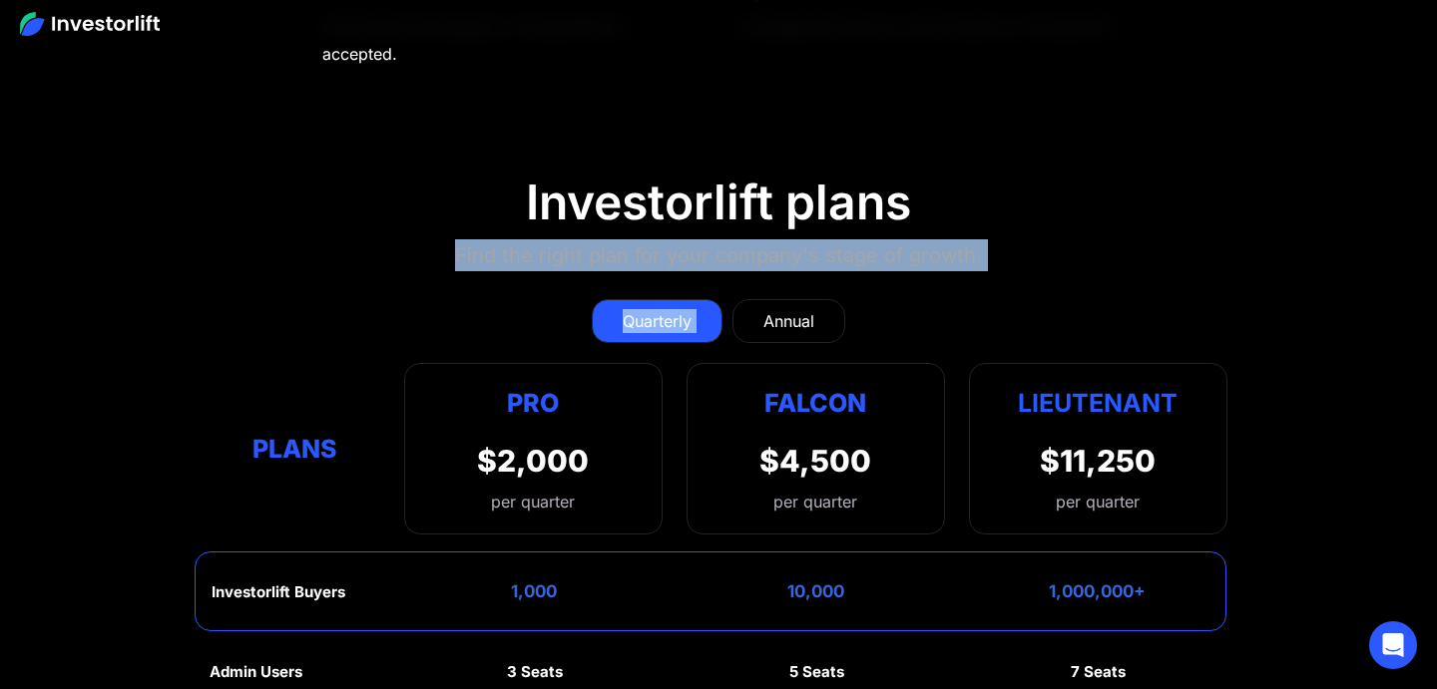
drag, startPoint x: 452, startPoint y: 217, endPoint x: 1064, endPoint y: 245, distance: 612.3
click at [1064, 279] on div "Quarterly Annual Plans Pro $2,000 per quarter Pro Falcon Ltnt. Users 3 10 Unltd…" at bounding box center [719, 406] width 1018 height 255
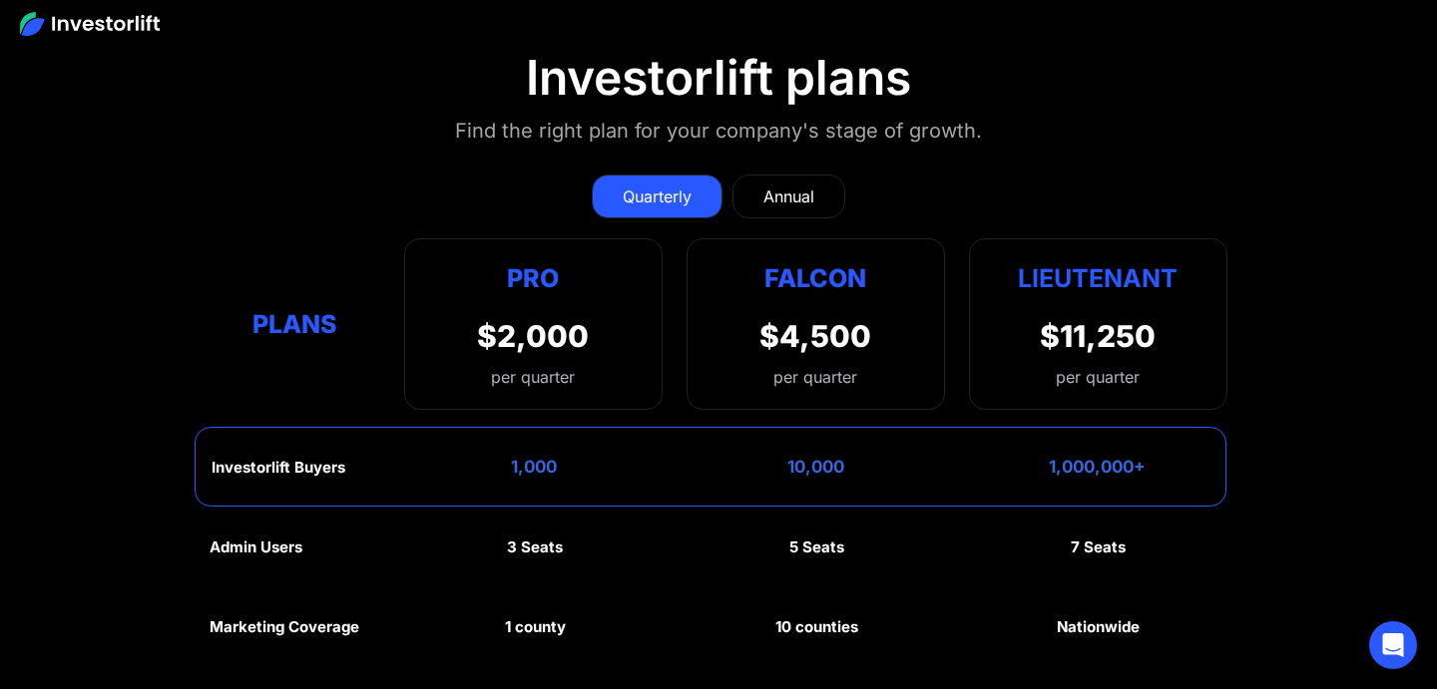
scroll to position [8754, 0]
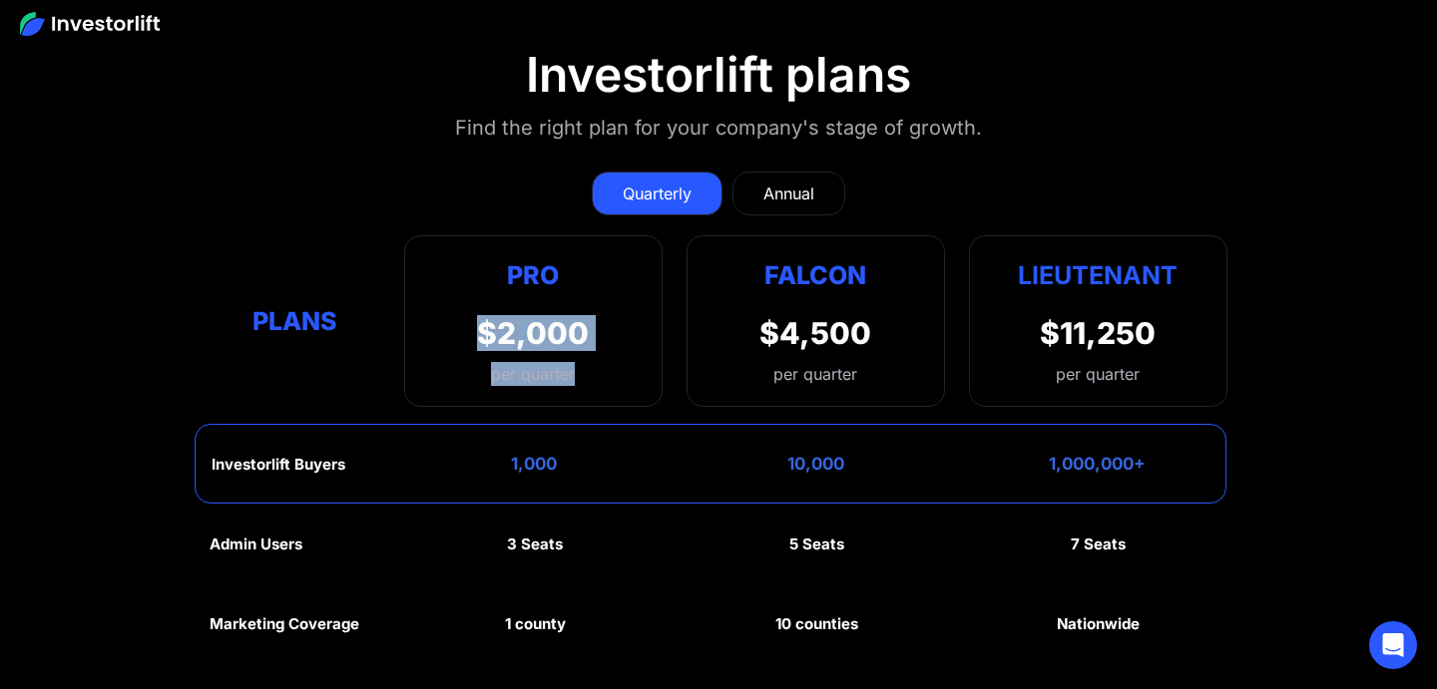
drag, startPoint x: 468, startPoint y: 269, endPoint x: 650, endPoint y: 332, distance: 192.2
click at [650, 332] on div "Pro $2,000 per quarter Pro Falcon Ltnt. Users 3 10 Unltd Buyer Limit 100k 500k …" at bounding box center [533, 321] width 258 height 172
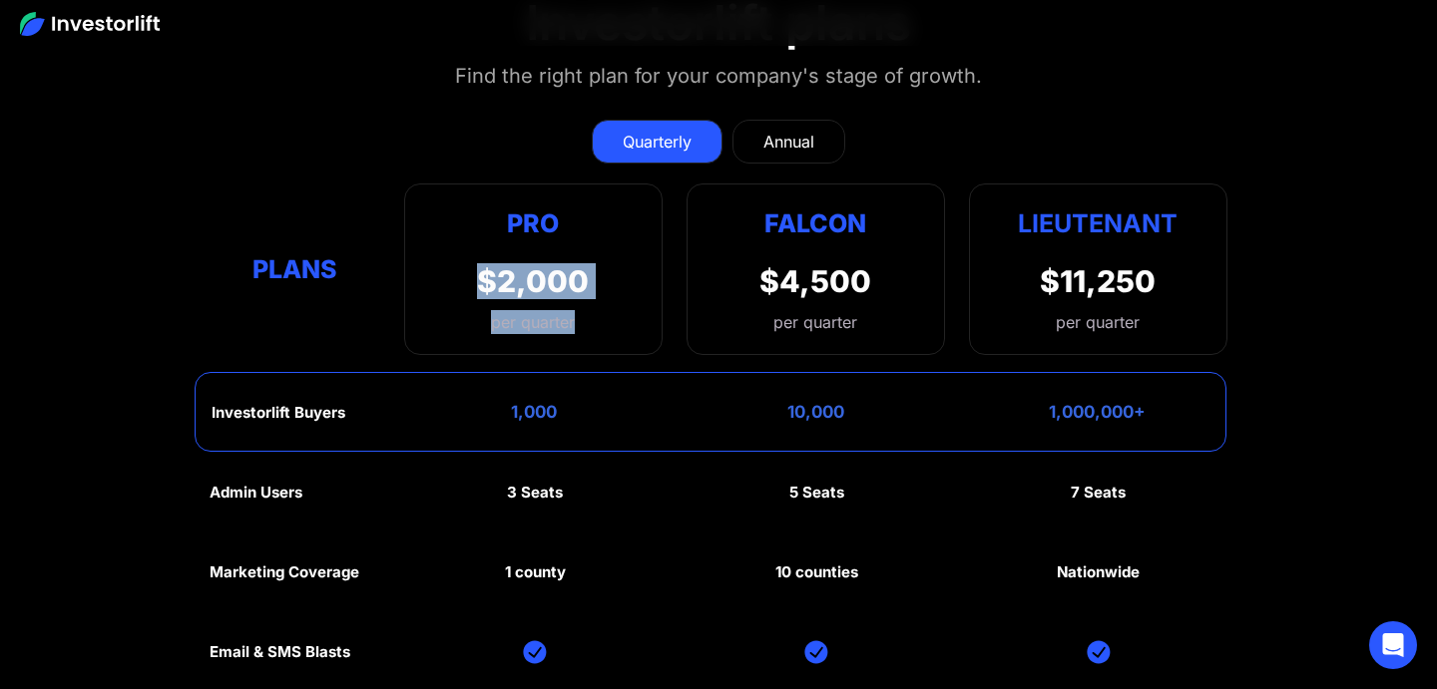
scroll to position [8822, 0]
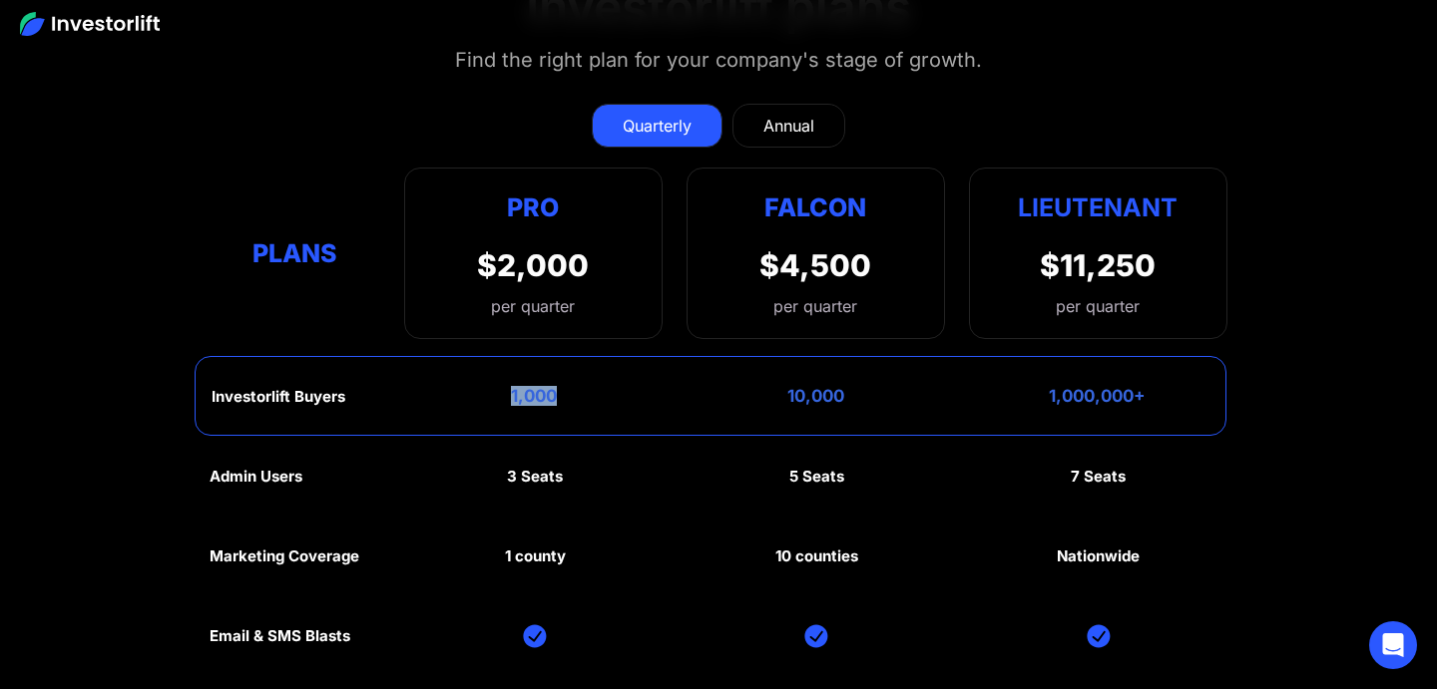
drag, startPoint x: 512, startPoint y: 359, endPoint x: 593, endPoint y: 359, distance: 80.8
click at [593, 359] on div "Investorlift Buyers 1,000 10,000 1,000,000+" at bounding box center [711, 396] width 1032 height 80
drag, startPoint x: 504, startPoint y: 513, endPoint x: 603, endPoint y: 514, distance: 98.8
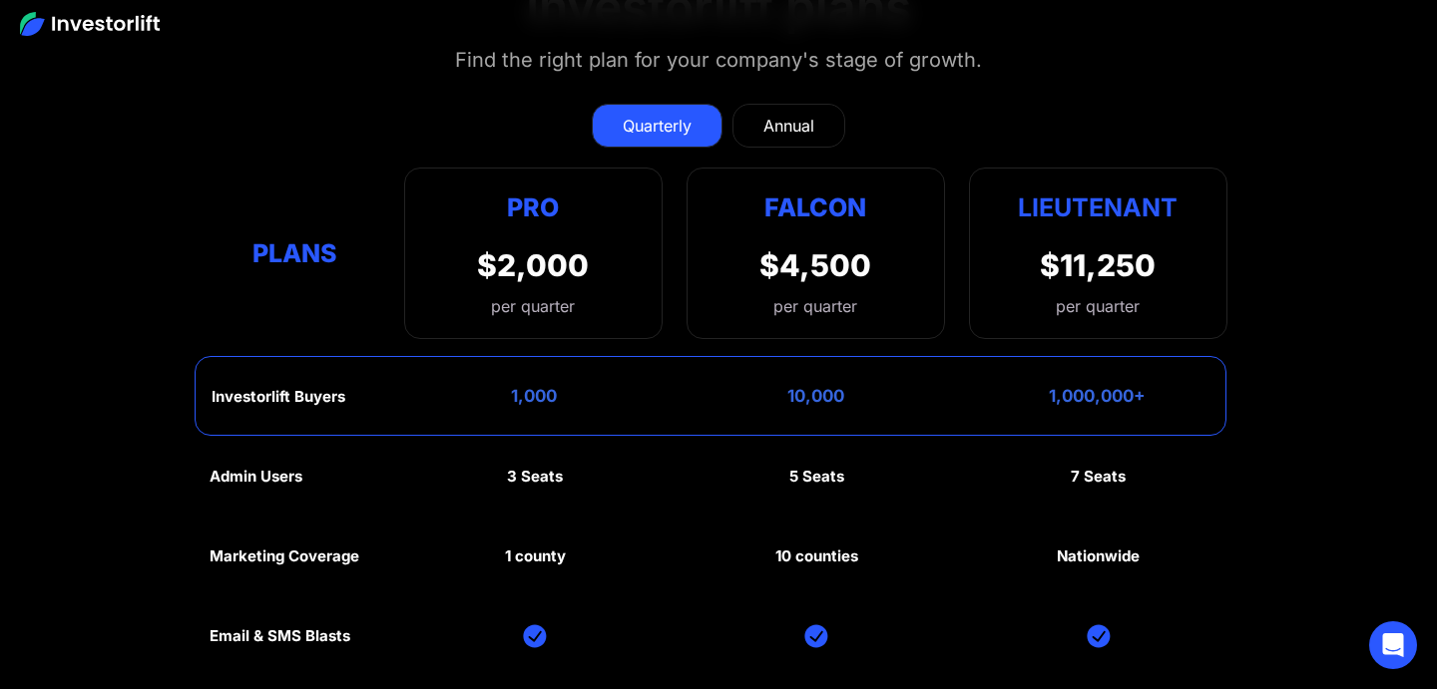
click at [1108, 548] on div "Nationwide" at bounding box center [1098, 557] width 83 height 18
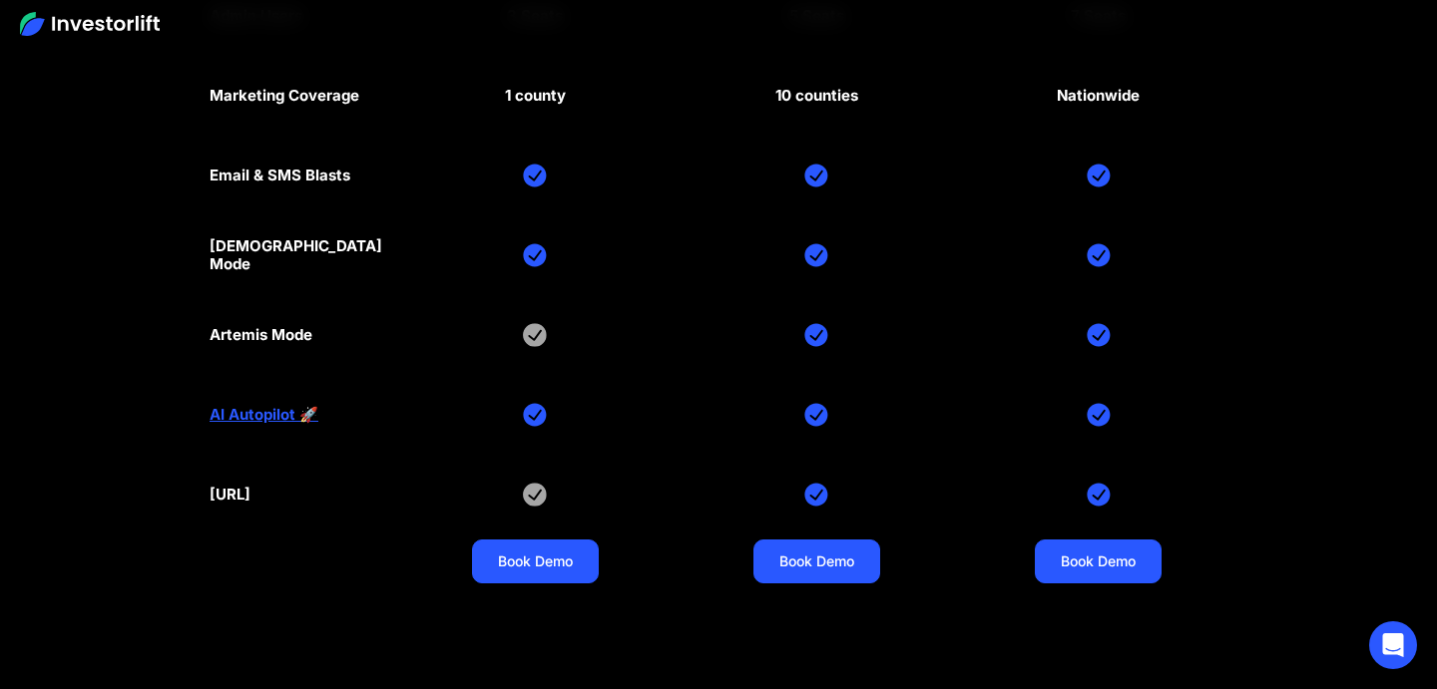
scroll to position [9287, 0]
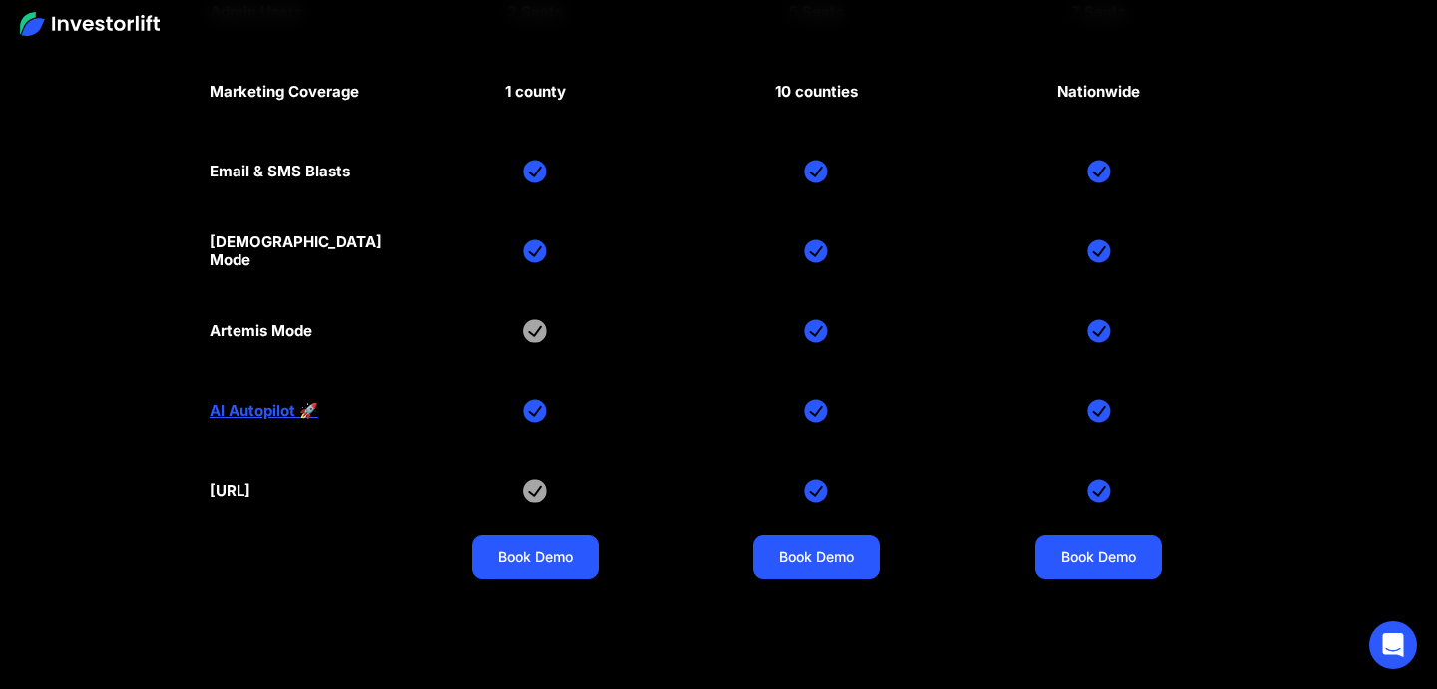
click at [240, 354] on div "Admin Users 3 Seats 5 Seats 7 Seats Marketing Coverage 1 county 10 counties Nat…" at bounding box center [719, 291] width 1018 height 639
click at [259, 402] on link "AI Autopilot 🚀" at bounding box center [264, 411] width 109 height 18
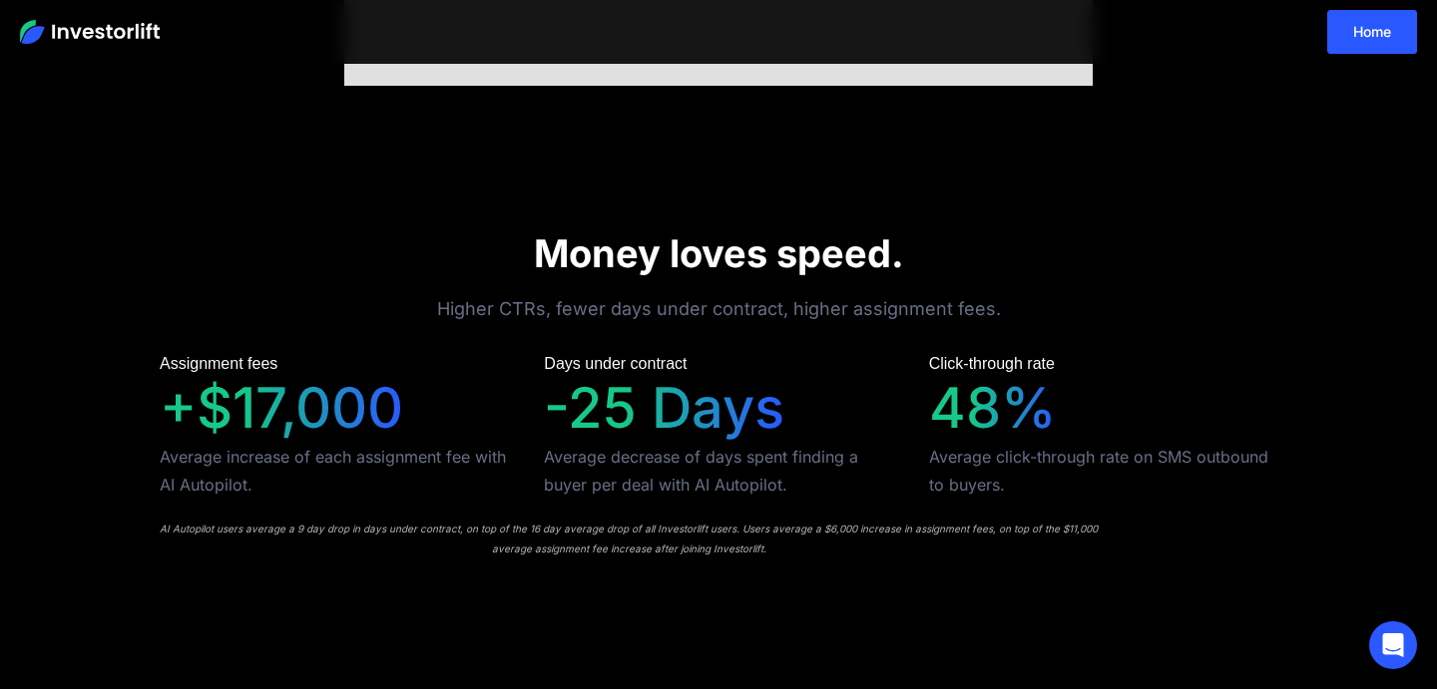
scroll to position [1157, 0]
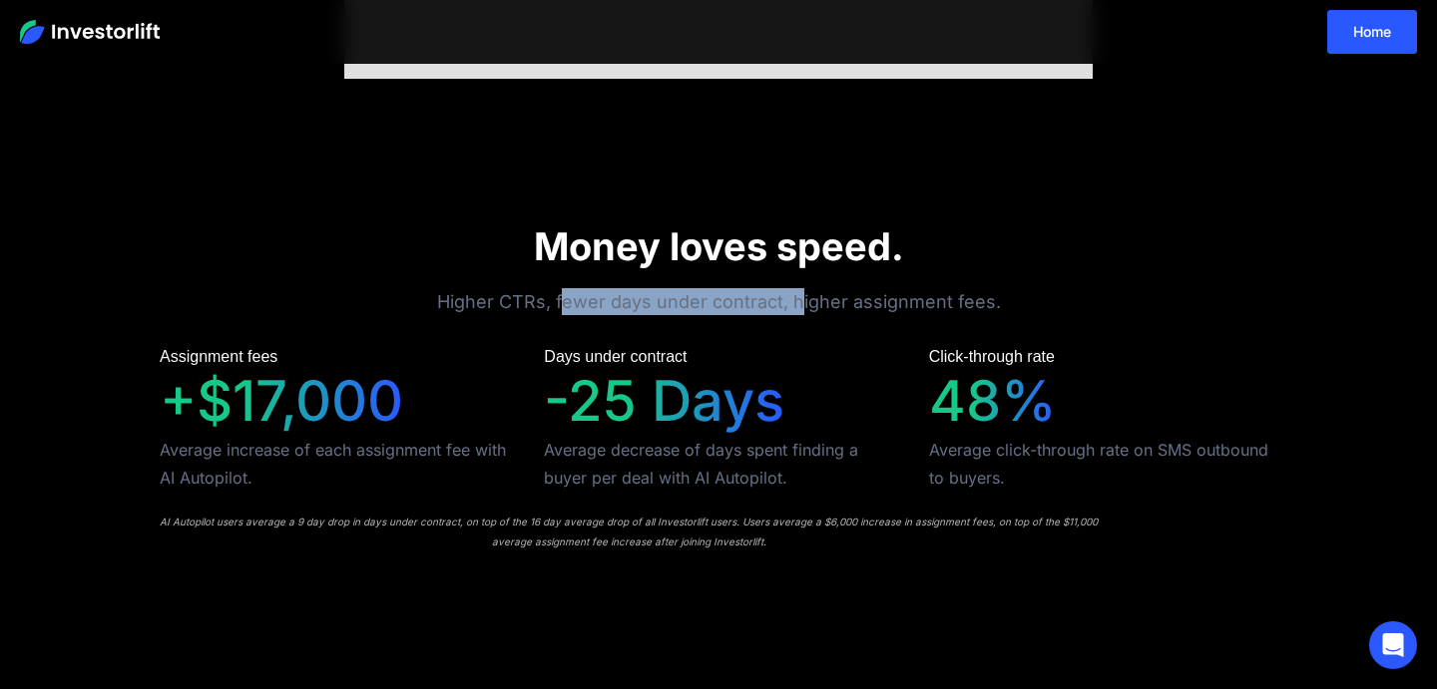
drag, startPoint x: 564, startPoint y: 300, endPoint x: 803, endPoint y: 313, distance: 239.8
click at [803, 313] on div "Higher CTRs, fewer days under contract, higher assignment fees." at bounding box center [718, 301] width 1277 height 27
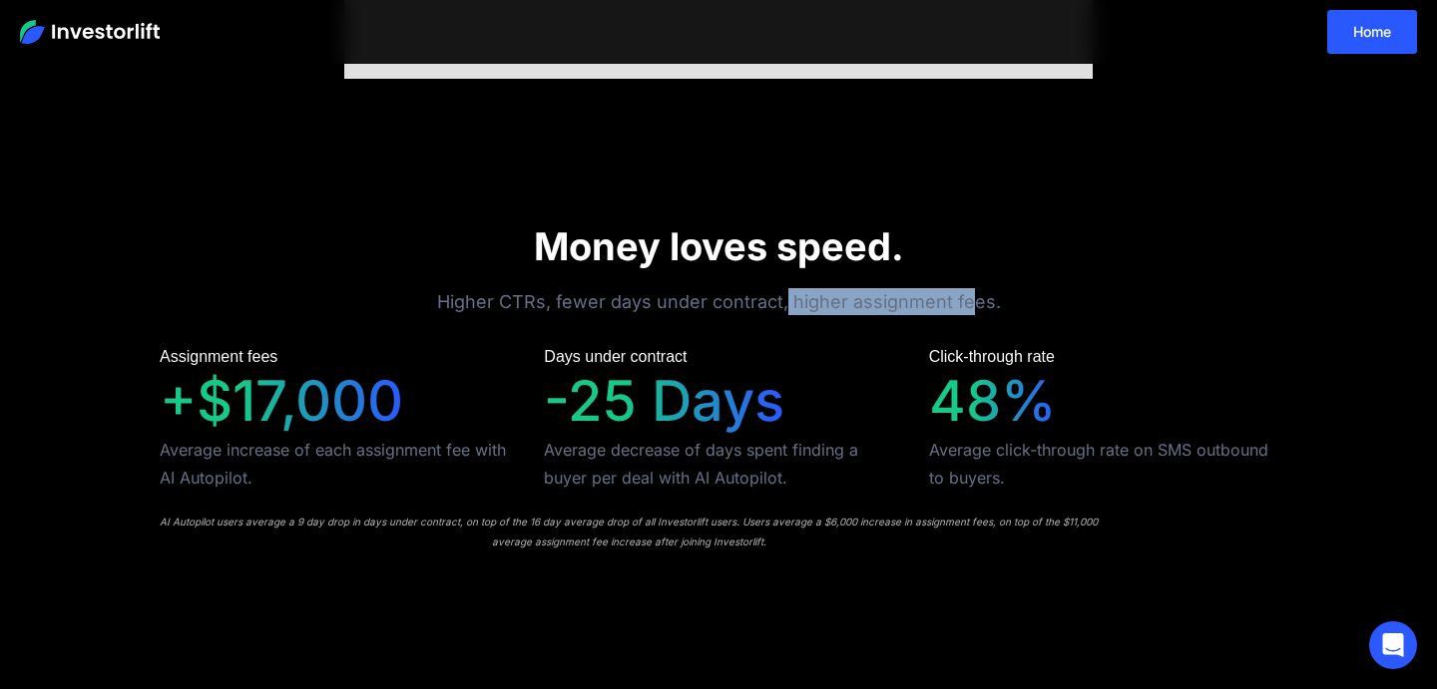
drag, startPoint x: 788, startPoint y: 301, endPoint x: 972, endPoint y: 304, distance: 183.6
click at [972, 304] on div "Higher CTRs, fewer days under contract, higher assignment fees." at bounding box center [718, 301] width 1277 height 27
click at [237, 409] on div "+$17,000" at bounding box center [281, 401] width 243 height 67
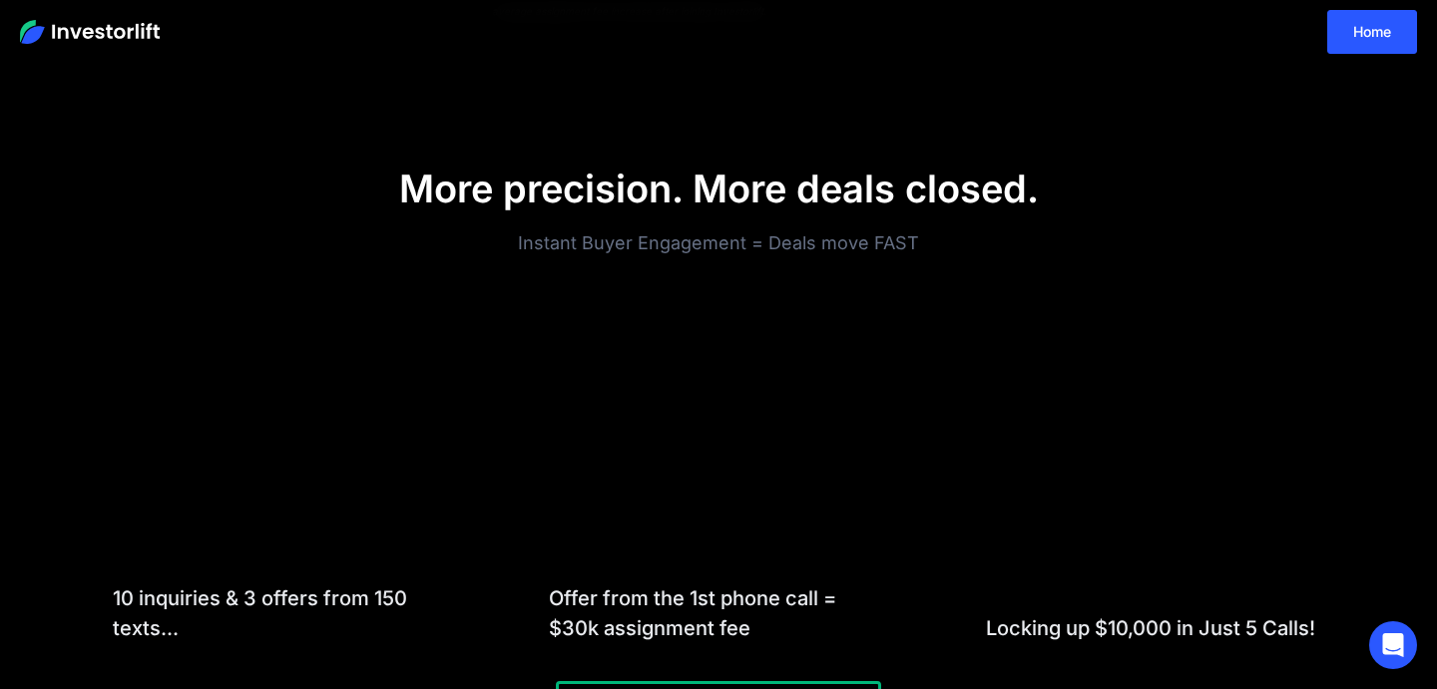
scroll to position [1689, 0]
drag, startPoint x: 767, startPoint y: 239, endPoint x: 920, endPoint y: 249, distance: 153.0
click at [920, 250] on div "Instant Buyer Engagement = Deals move FAST" at bounding box center [718, 241] width 1277 height 27
click at [920, 249] on div "Instant Buyer Engagement = Deals move FAST" at bounding box center [718, 241] width 1277 height 27
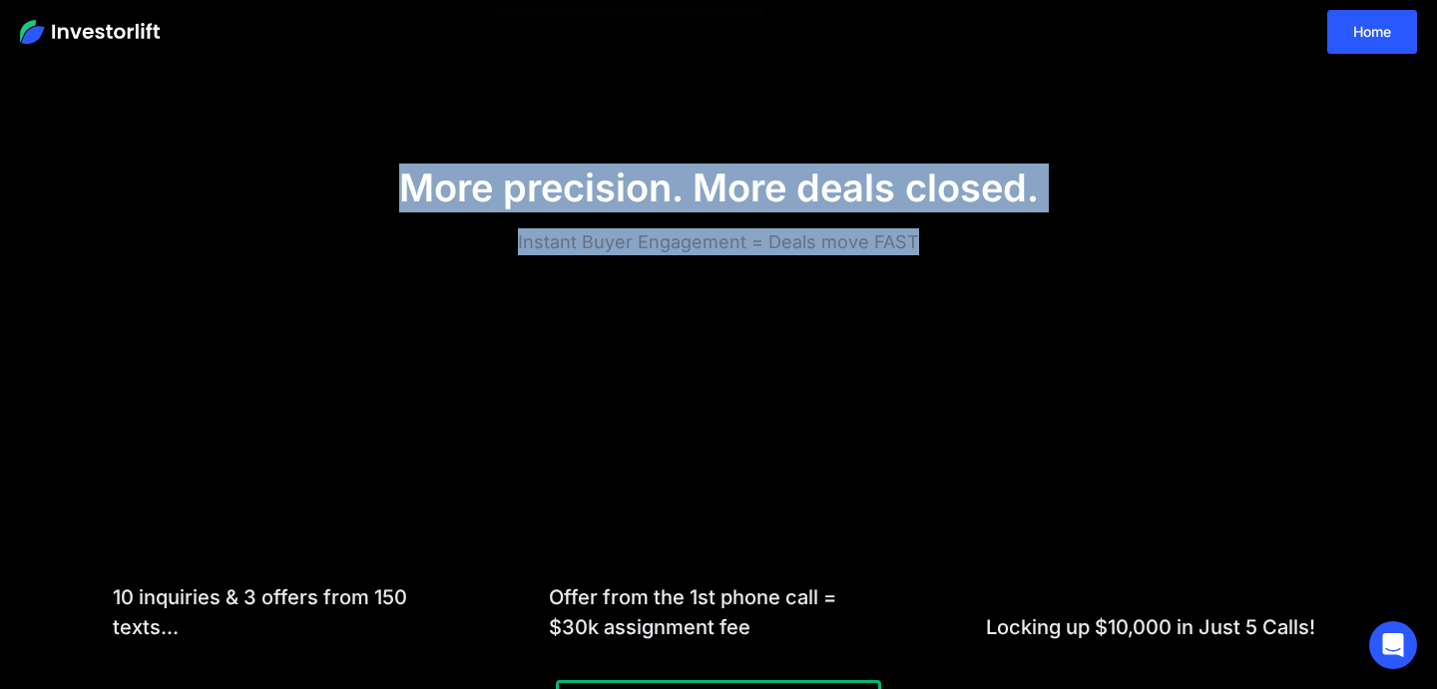
drag, startPoint x: 385, startPoint y: 188, endPoint x: 942, endPoint y: 245, distance: 559.7
click at [942, 245] on div "More precision. More deals closed. Instant Buyer Engagement = Deals move FAST" at bounding box center [718, 210] width 1277 height 92
click at [940, 245] on div "Instant Buyer Engagement = Deals move FAST" at bounding box center [718, 241] width 1277 height 27
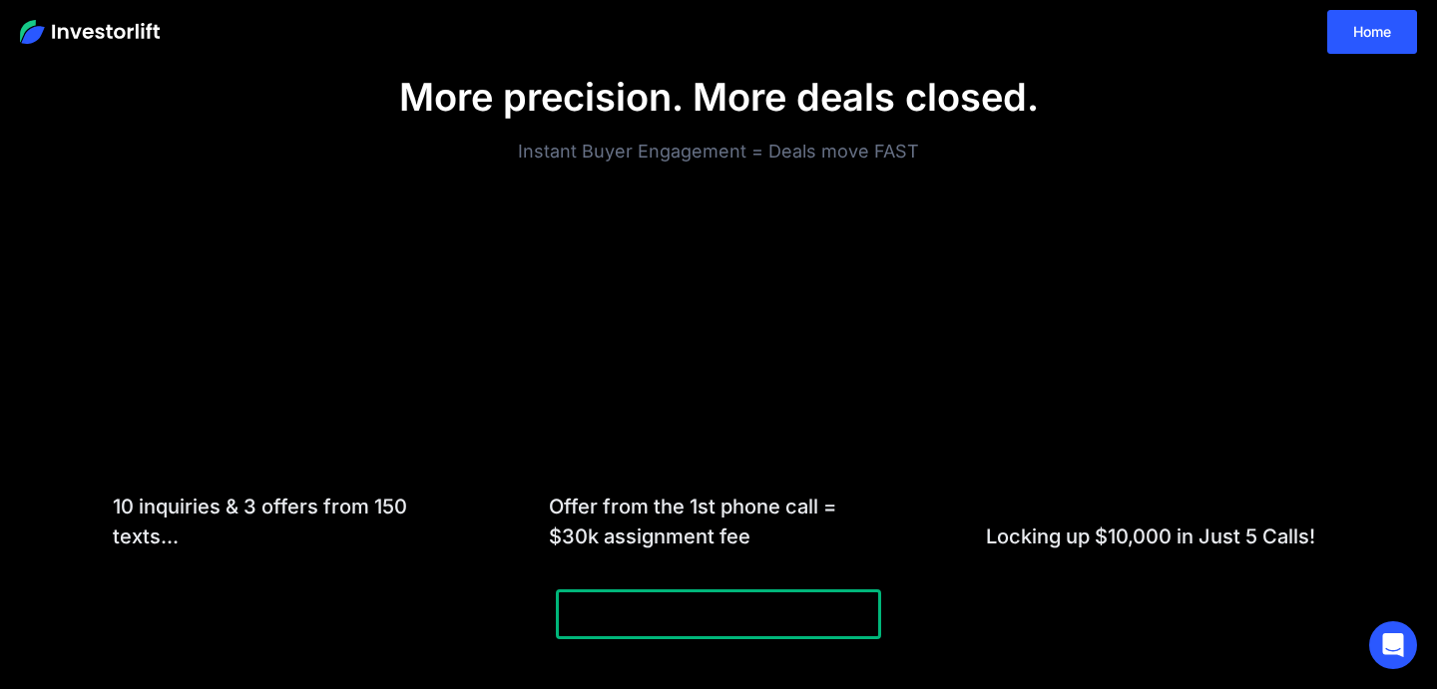
scroll to position [1806, 0]
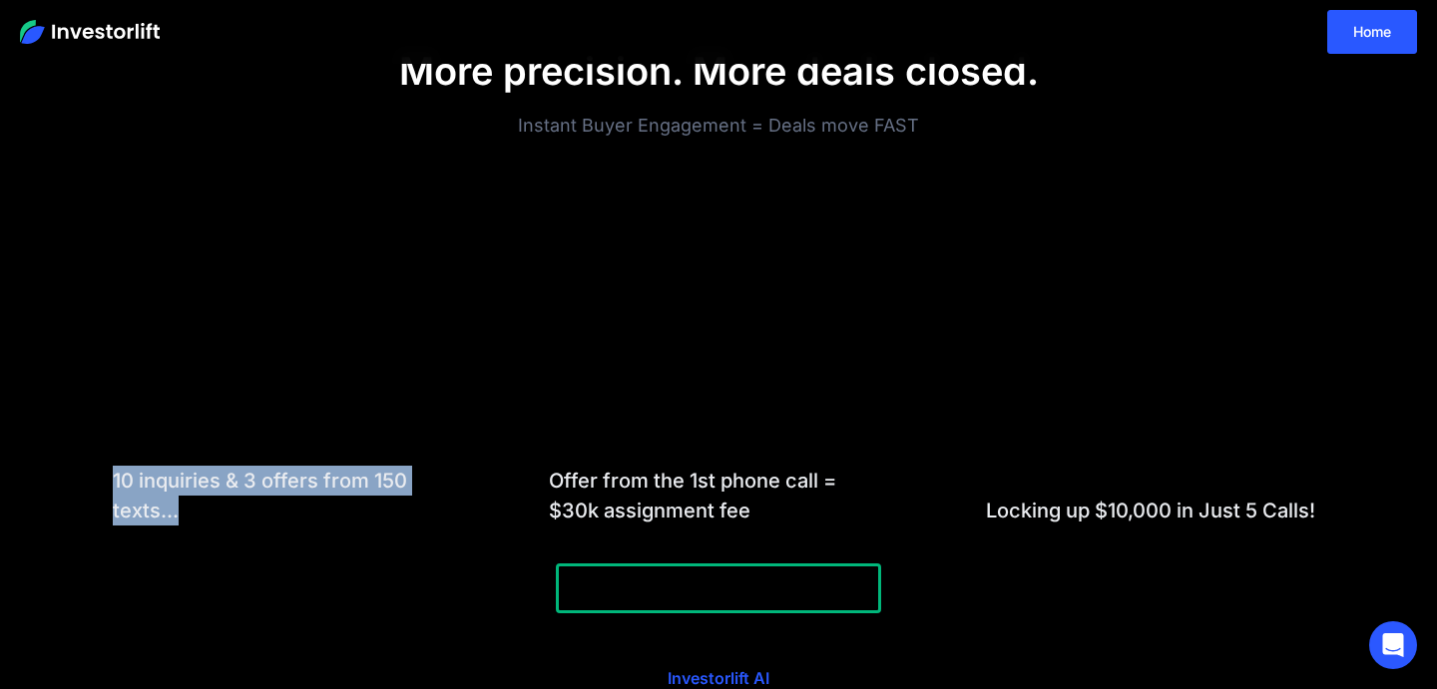
drag, startPoint x: 109, startPoint y: 482, endPoint x: 217, endPoint y: 504, distance: 110.0
click at [217, 504] on div "10 inquiries & 3 offers from 150 texts..." at bounding box center [282, 356] width 404 height 403
click at [219, 513] on div "10 inquiries & 3 offers from 150 texts..." at bounding box center [282, 496] width 338 height 60
drag, startPoint x: 219, startPoint y: 513, endPoint x: 102, endPoint y: 473, distance: 123.4
click at [102, 473] on div "10 inquiries & 3 offers from 150 texts..." at bounding box center [282, 356] width 404 height 403
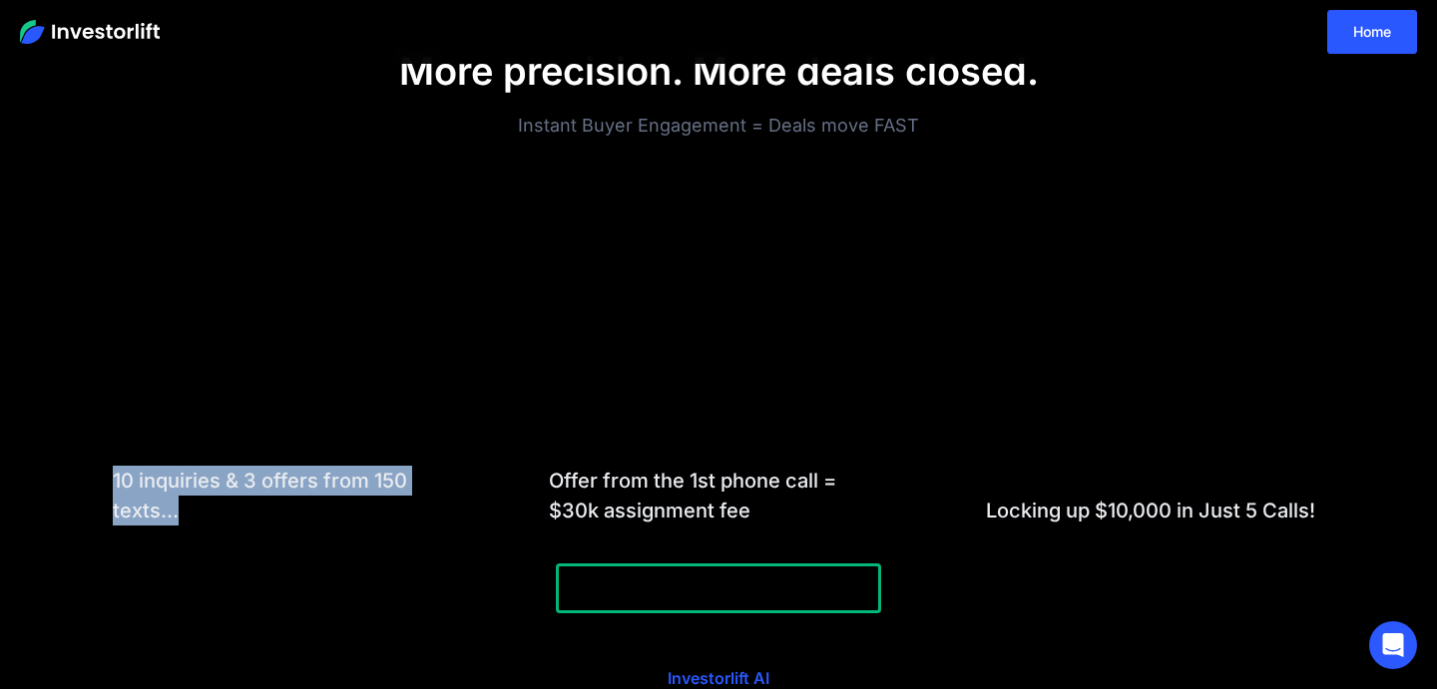
click at [119, 481] on div "10 inquiries & 3 offers from 150 texts..." at bounding box center [282, 496] width 338 height 60
drag, startPoint x: 113, startPoint y: 479, endPoint x: 225, endPoint y: 507, distance: 116.2
click at [225, 507] on div "10 inquiries & 3 offers from 150 texts..." at bounding box center [282, 496] width 338 height 60
click at [379, 483] on div "10 inquiries & 3 offers from 150 texts..." at bounding box center [282, 496] width 338 height 60
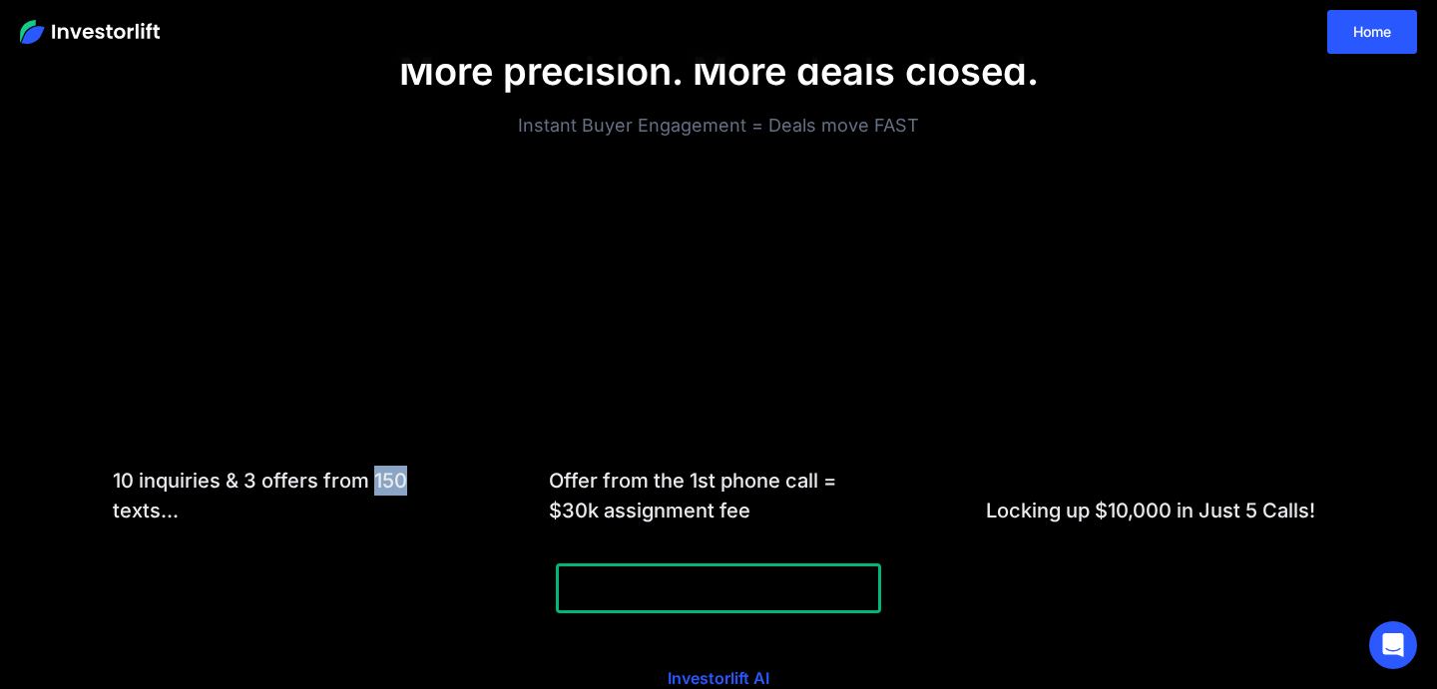
click at [379, 483] on div "10 inquiries & 3 offers from 150 texts..." at bounding box center [282, 496] width 338 height 60
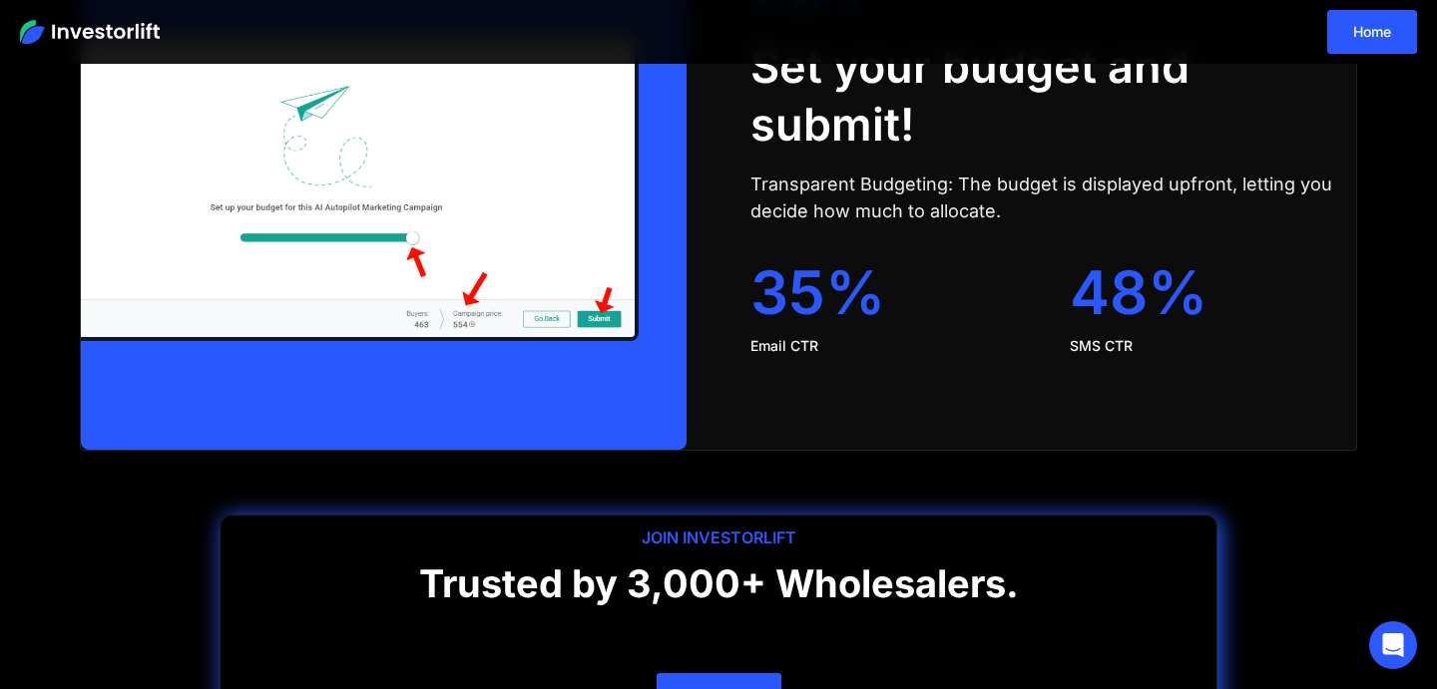
scroll to position [3960, 0]
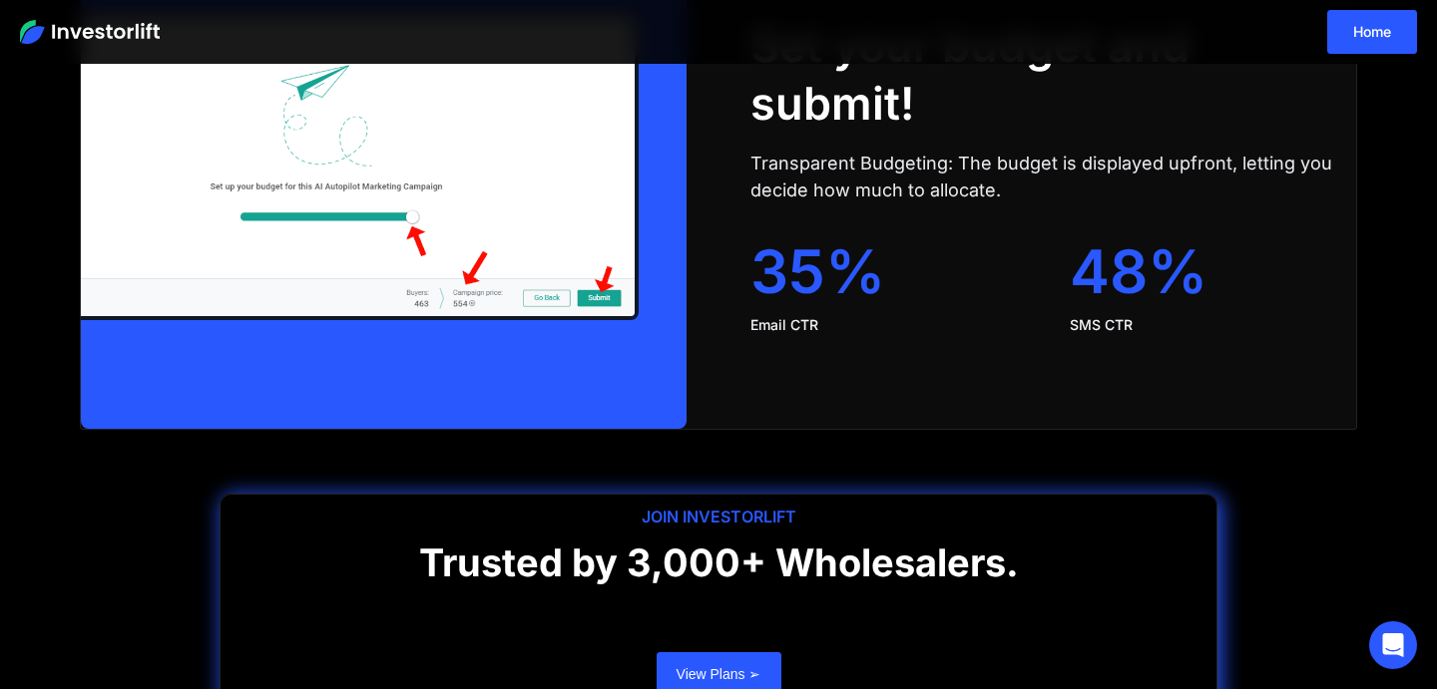
click at [1089, 335] on div "STEP 3 Set your budget and submit! Transparent Budgeting: The budget is display…" at bounding box center [1053, 166] width 606 height 418
click at [1089, 333] on div "SMS CTR" at bounding box center [1213, 325] width 287 height 20
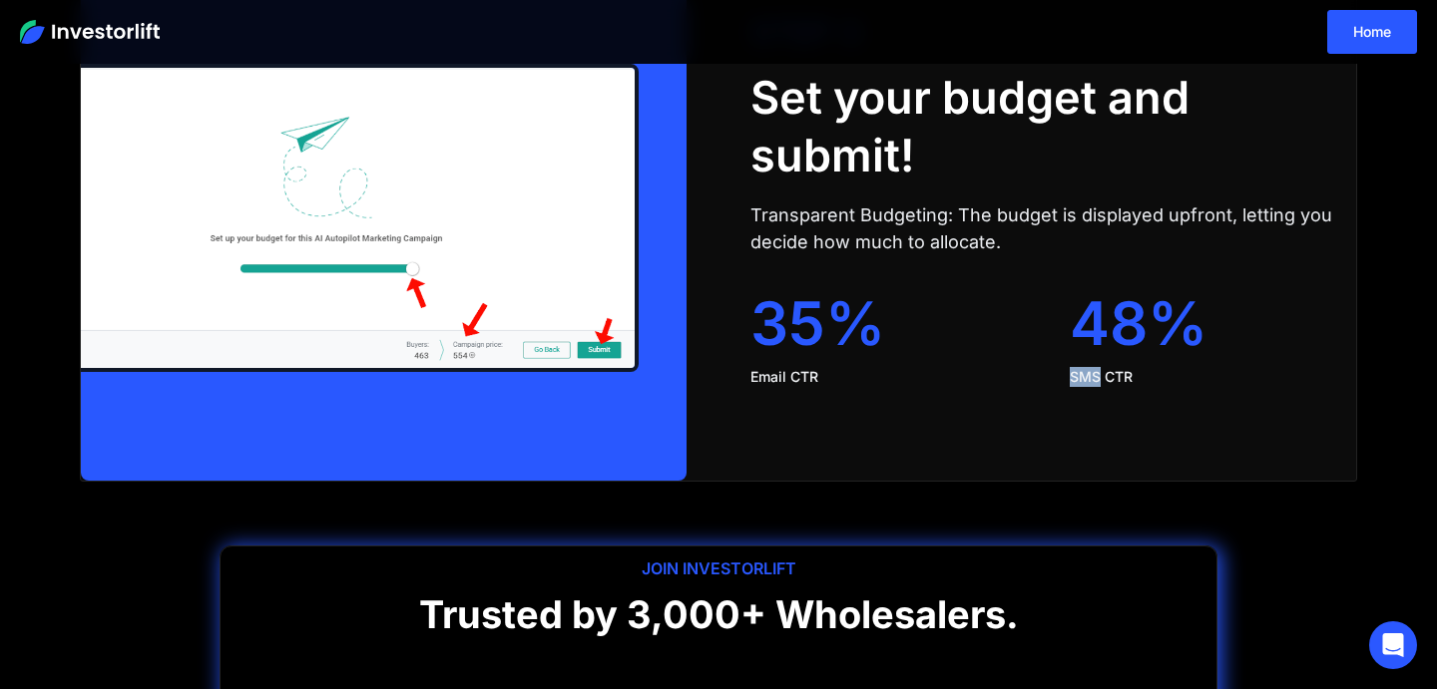
scroll to position [4248, 0]
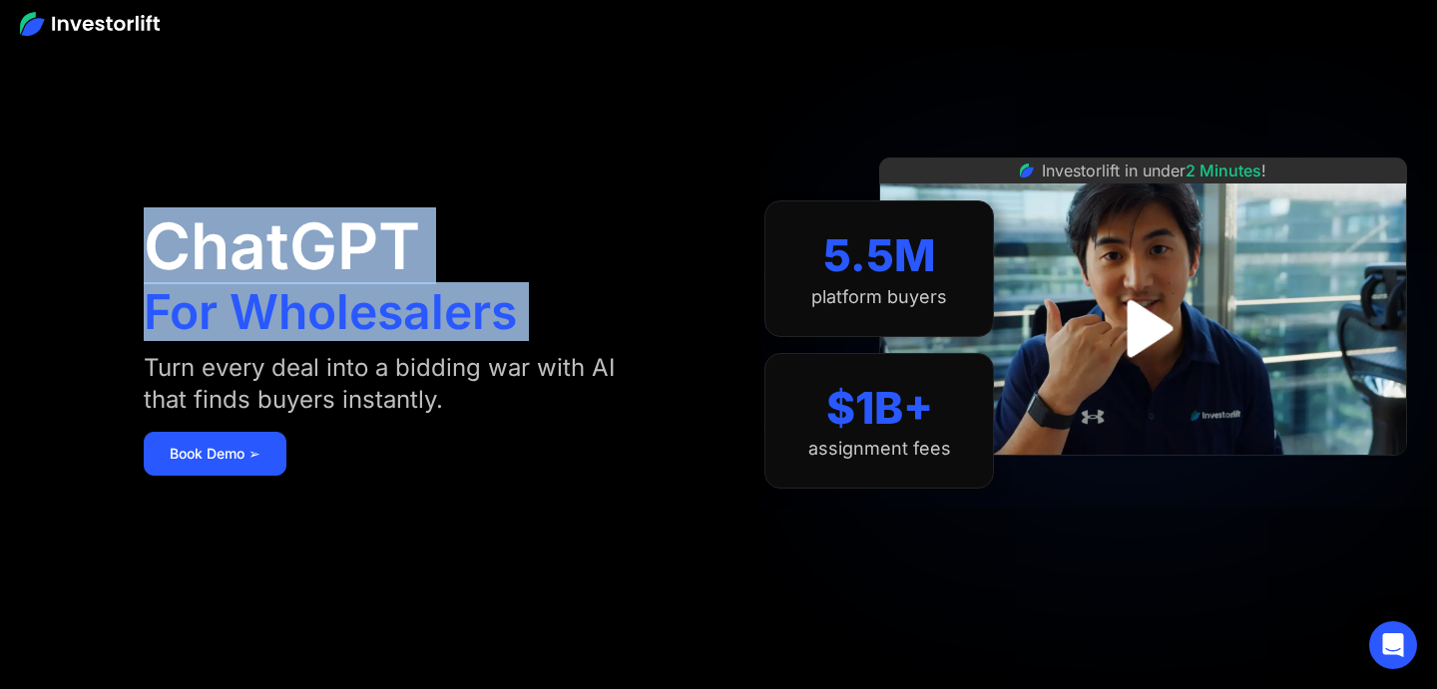
drag, startPoint x: 143, startPoint y: 251, endPoint x: 604, endPoint y: 297, distance: 463.2
click at [604, 297] on div "ChatGPT For Wholesalers Turn every deal into a bidding war with AI that finds b…" at bounding box center [419, 345] width 551 height 570
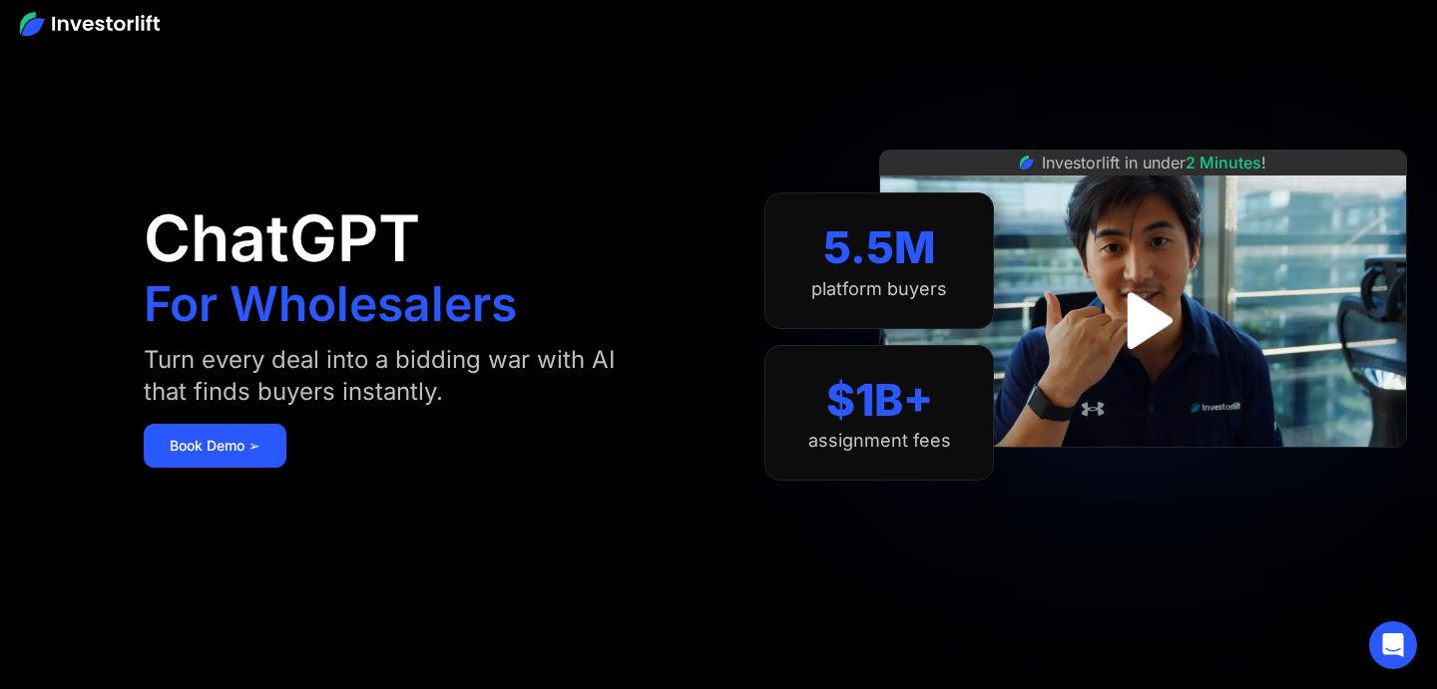
scroll to position [13, 0]
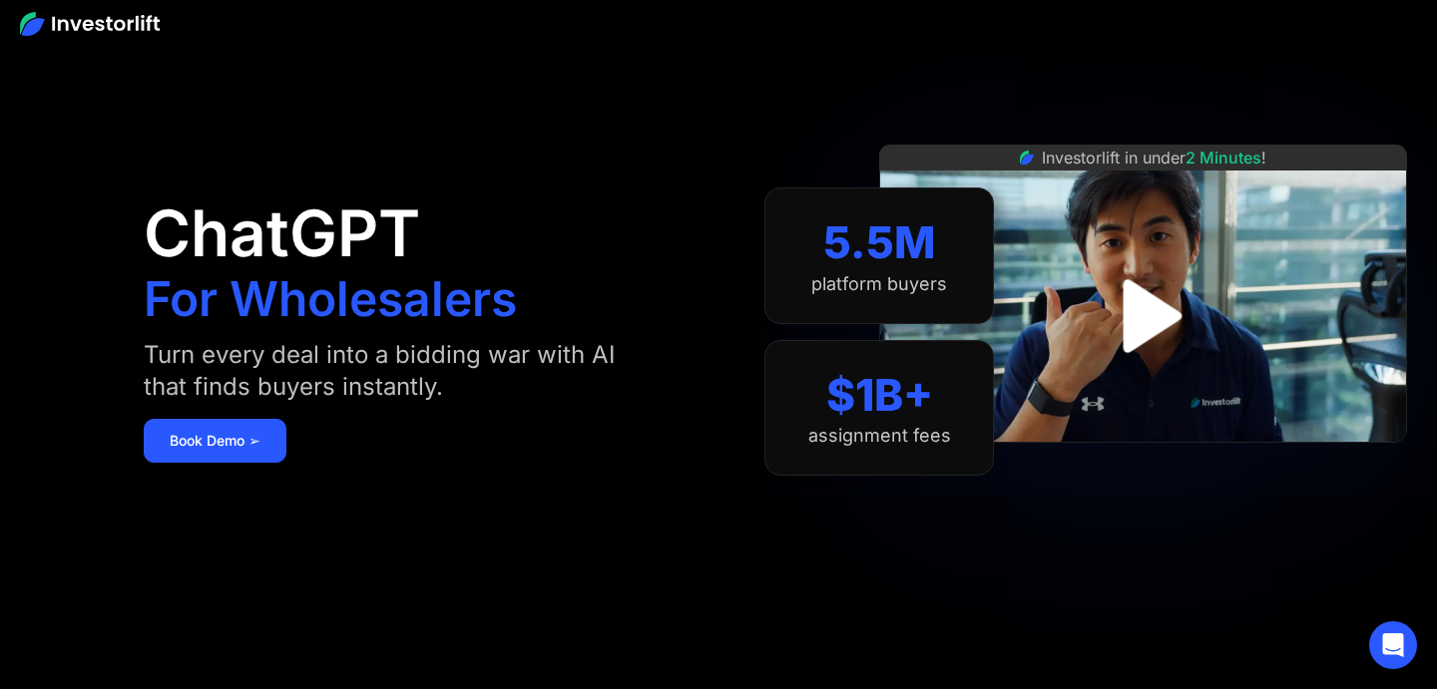
click at [1140, 316] on img "open lightbox" at bounding box center [1143, 315] width 133 height 133
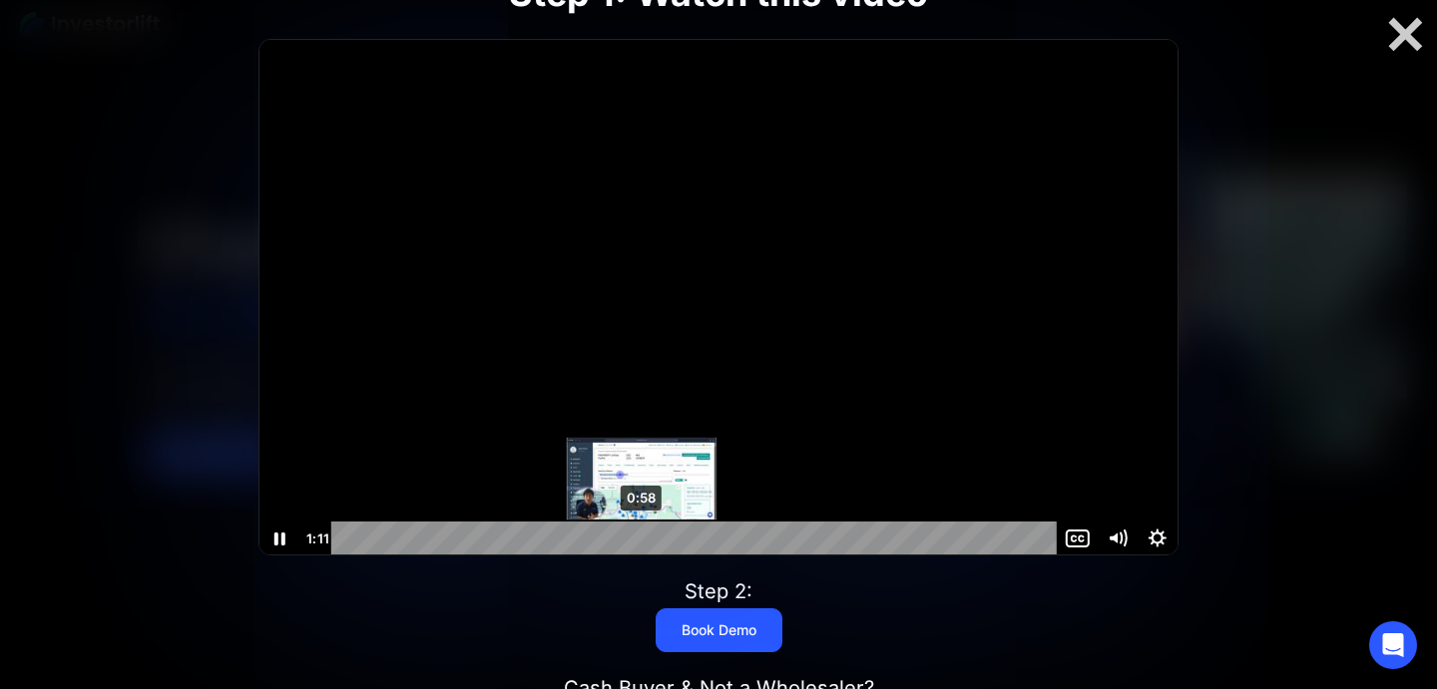
scroll to position [1, 0]
click at [641, 540] on div "0:58" at bounding box center [696, 538] width 701 height 34
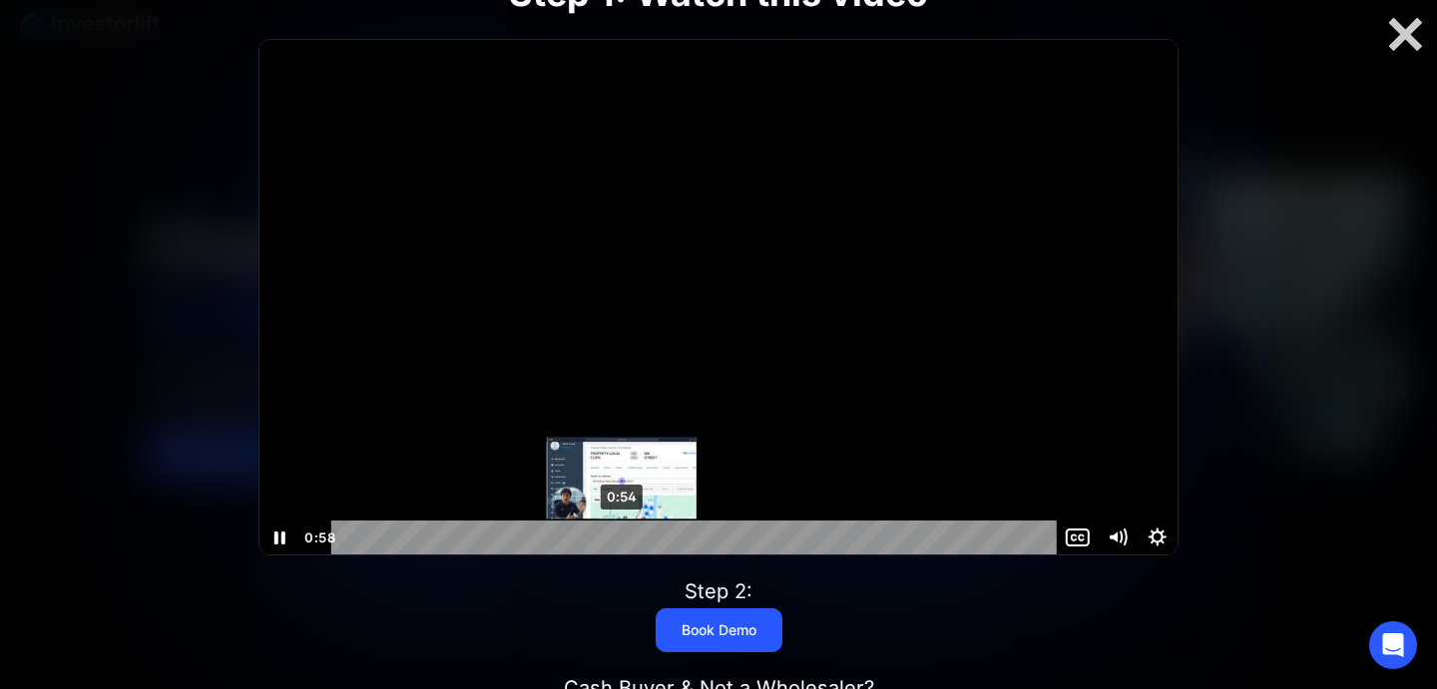
click at [622, 536] on div "0:54" at bounding box center [696, 538] width 701 height 34
click at [608, 536] on div "0:51" at bounding box center [696, 538] width 701 height 34
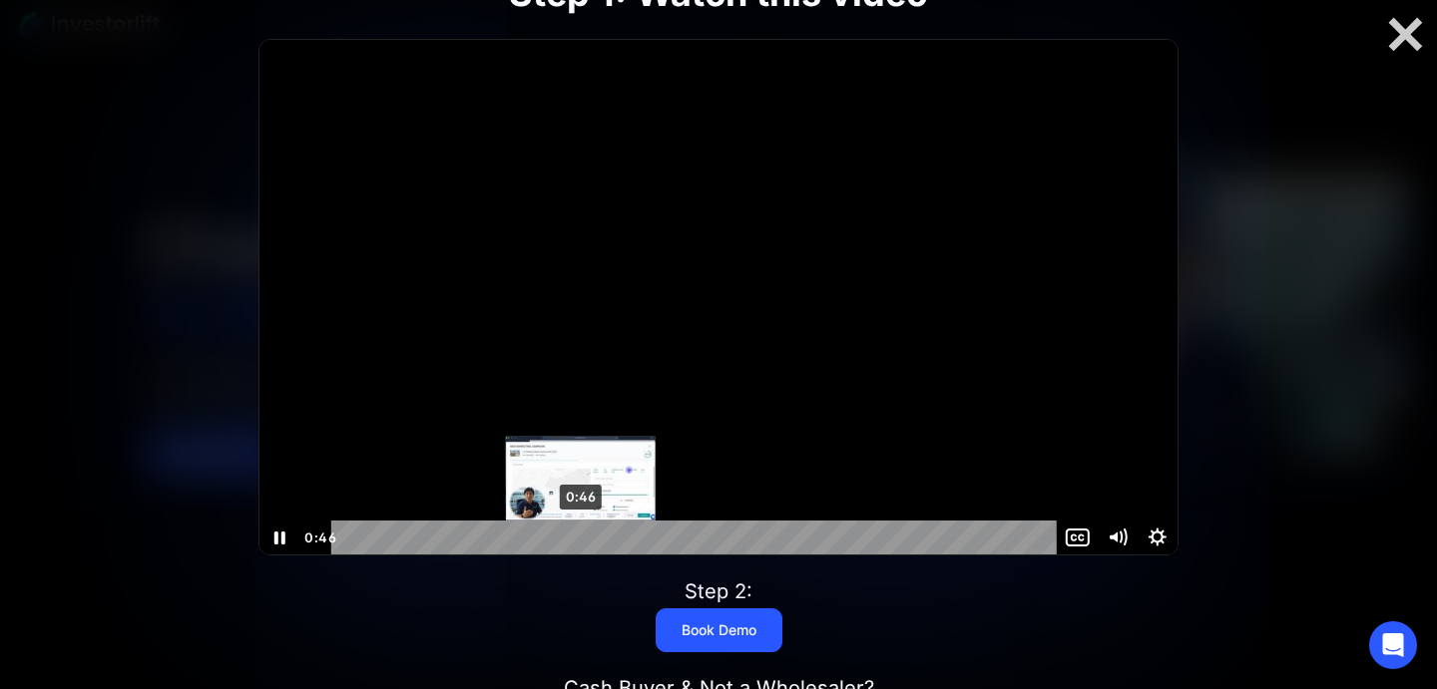
click at [581, 533] on div "0:46" at bounding box center [696, 538] width 701 height 34
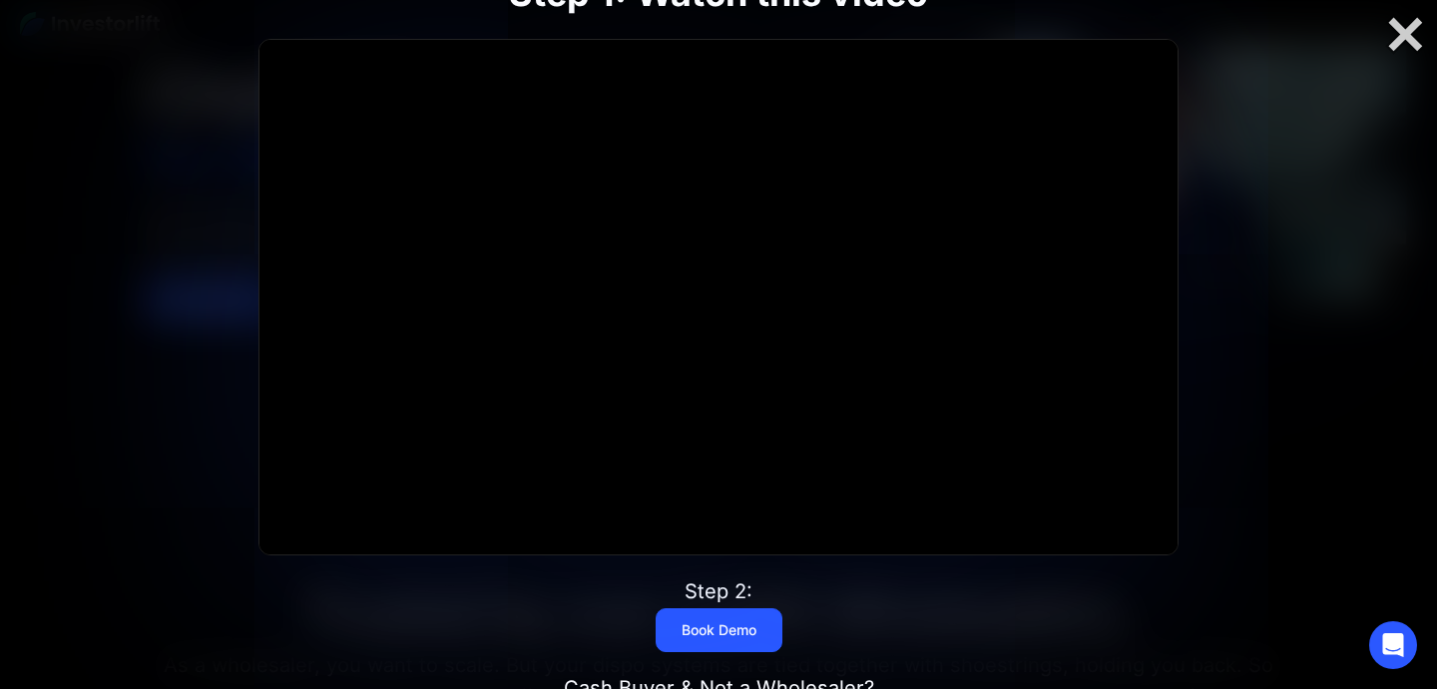
scroll to position [136, 0]
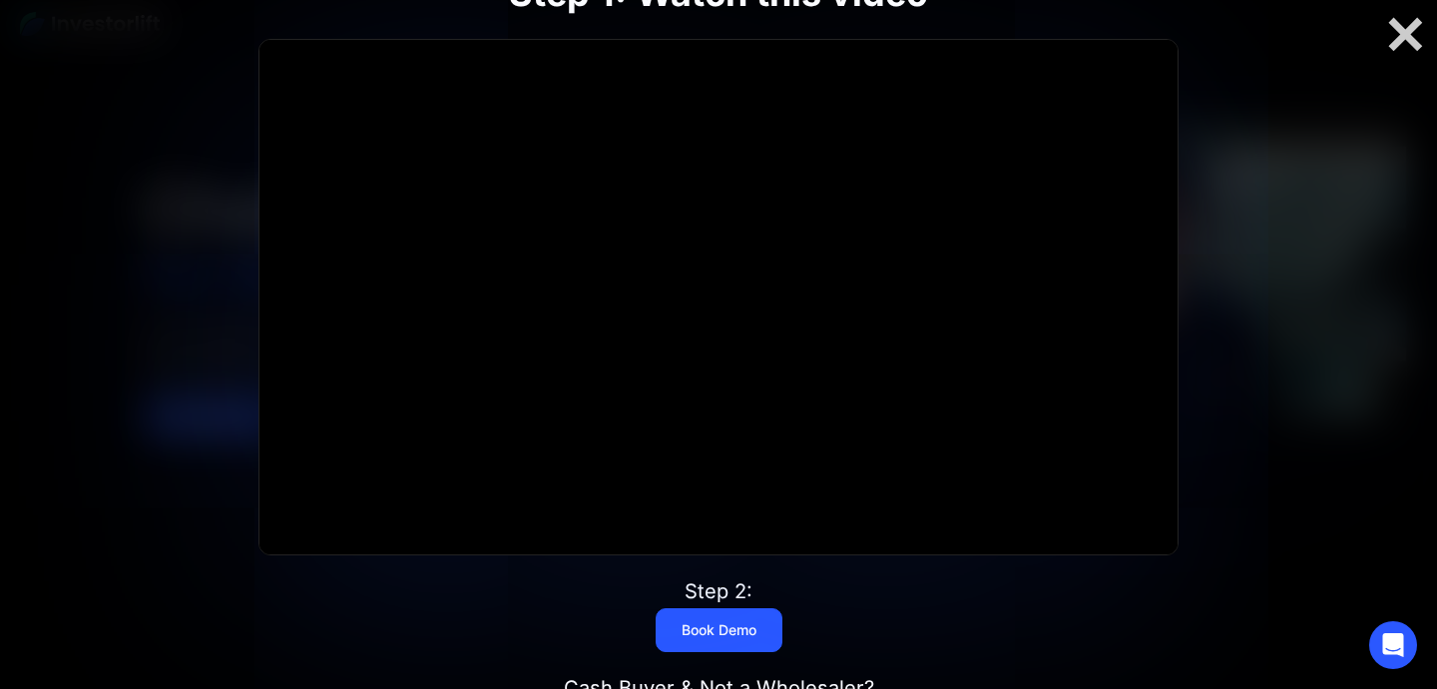
click at [948, 622] on div "Step 1: Watch this video Click for sound @keyframes VOLUME_SMALL_WAVE_FLASH { 0…" at bounding box center [718, 344] width 1149 height 875
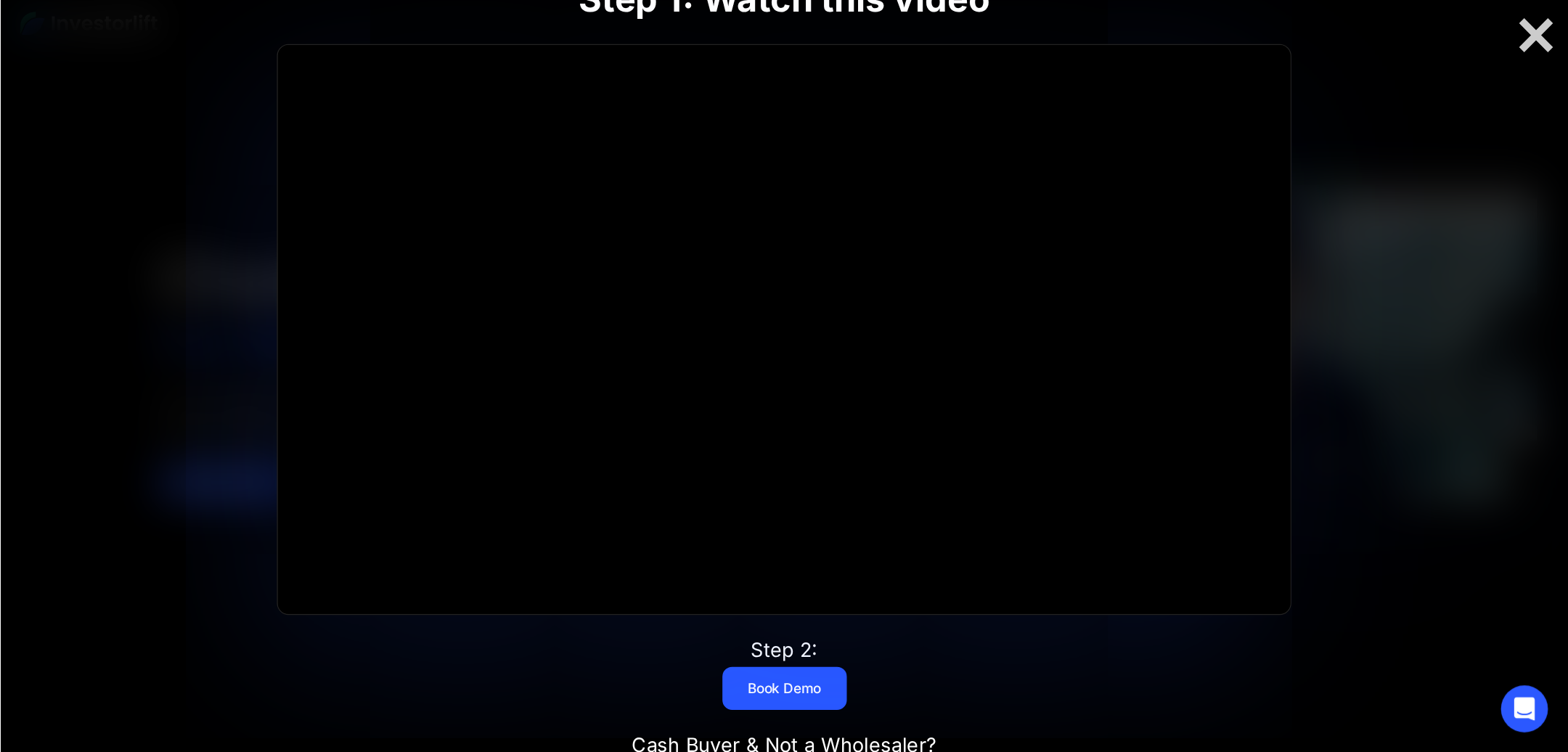
scroll to position [0, 0]
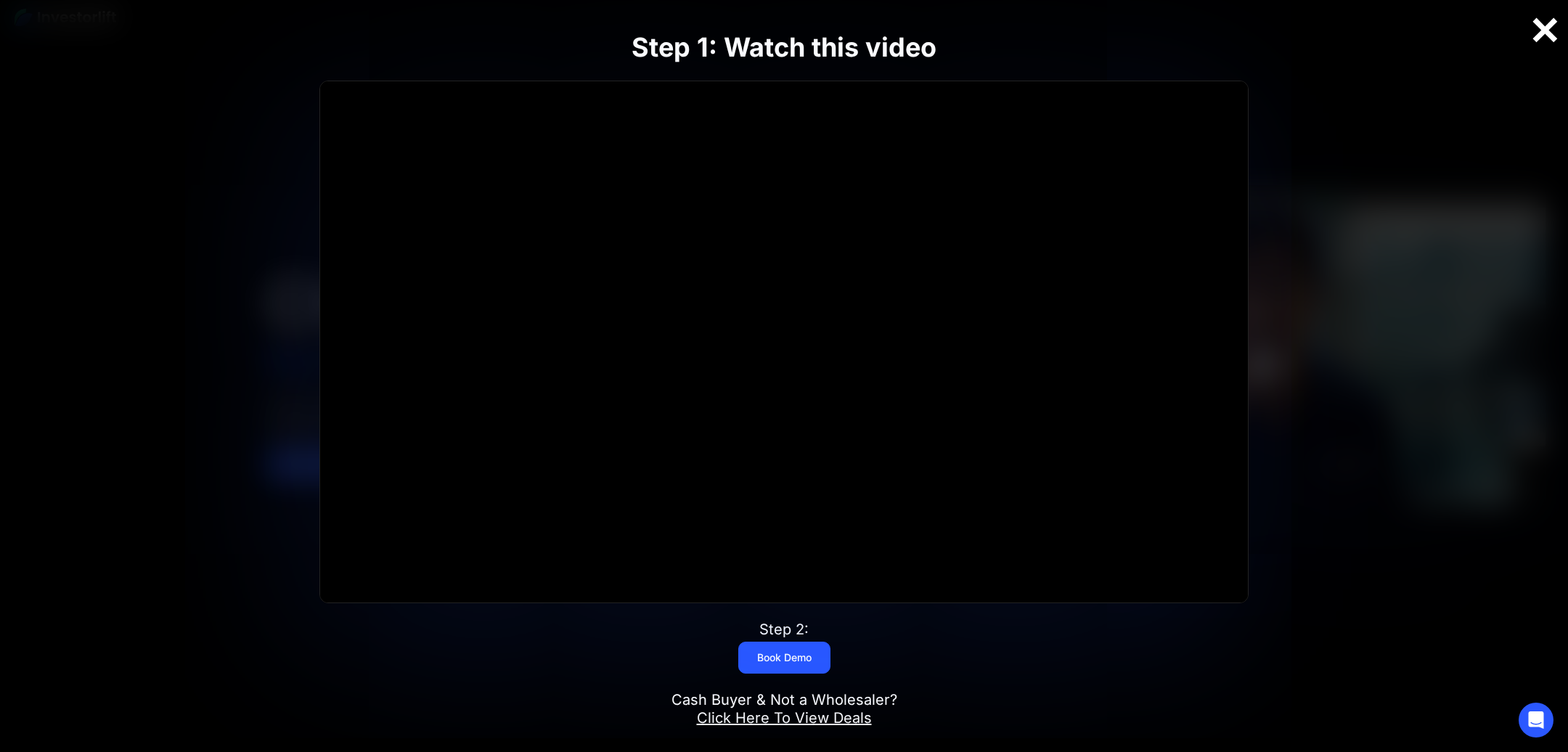
click at [1045, 33] on div at bounding box center [1545, 31] width 47 height 31
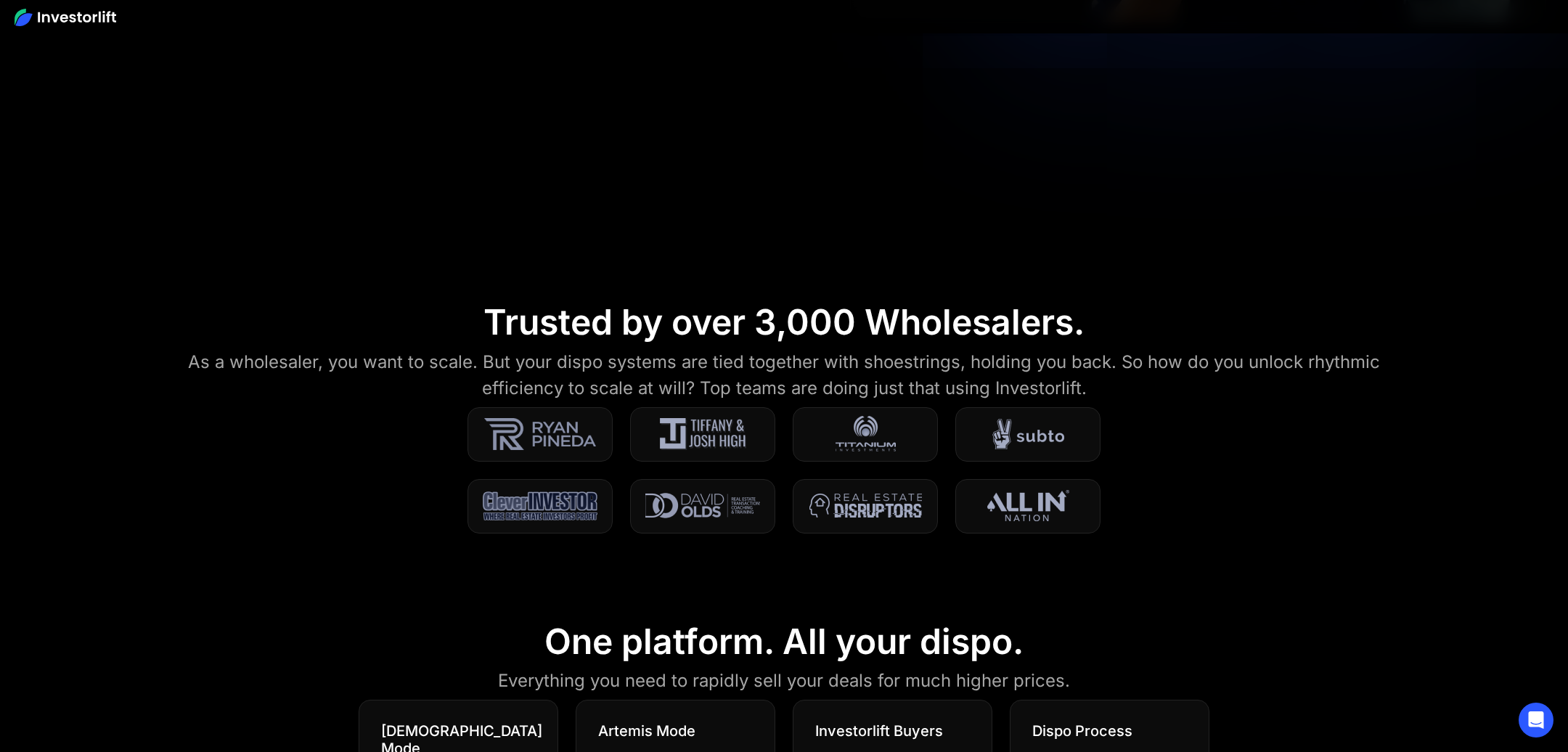
scroll to position [487, 0]
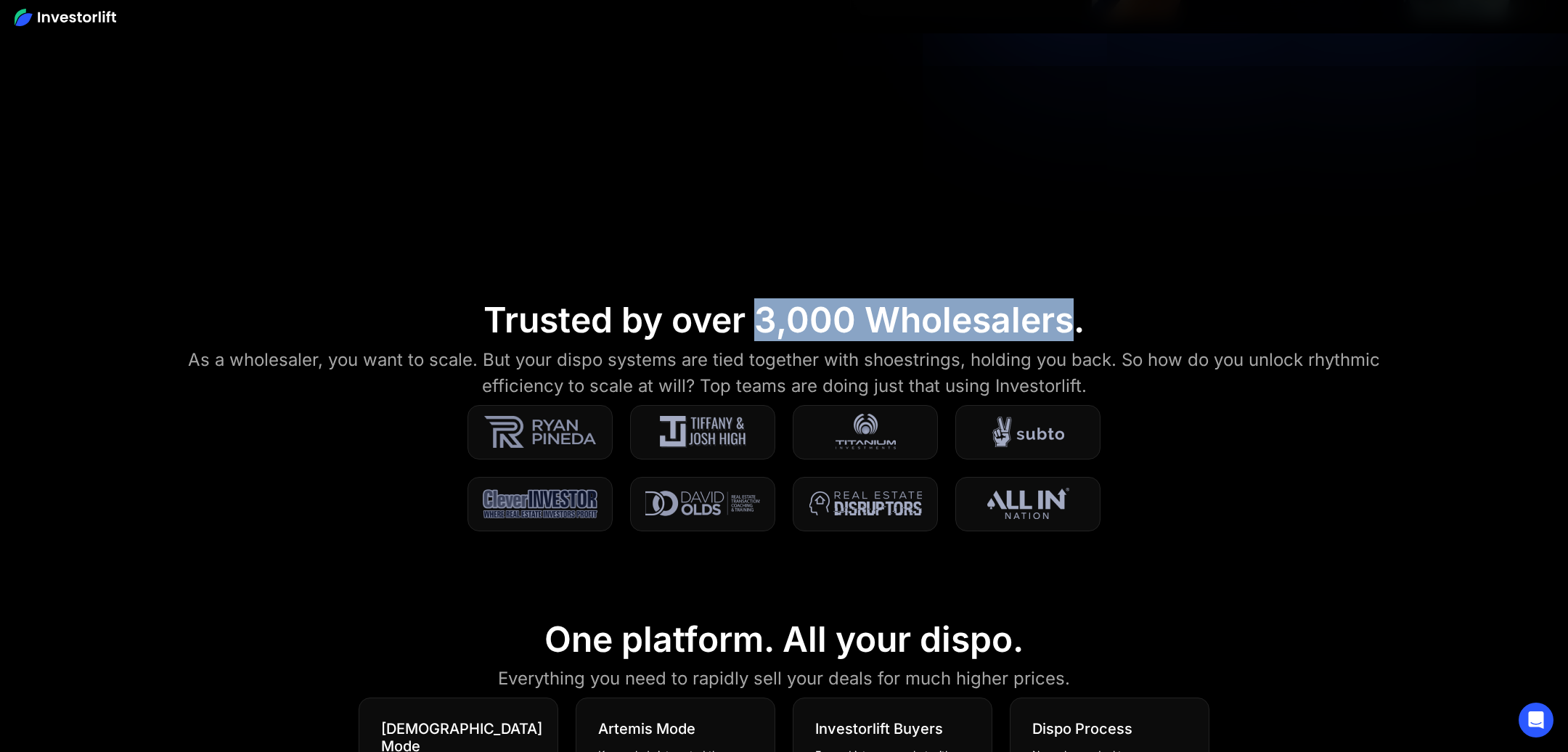
drag, startPoint x: 765, startPoint y: 306, endPoint x: 1072, endPoint y: 313, distance: 307.1
click at [1045, 313] on div "Trusted by over 3,000 Wholesalers." at bounding box center [784, 320] width 601 height 42
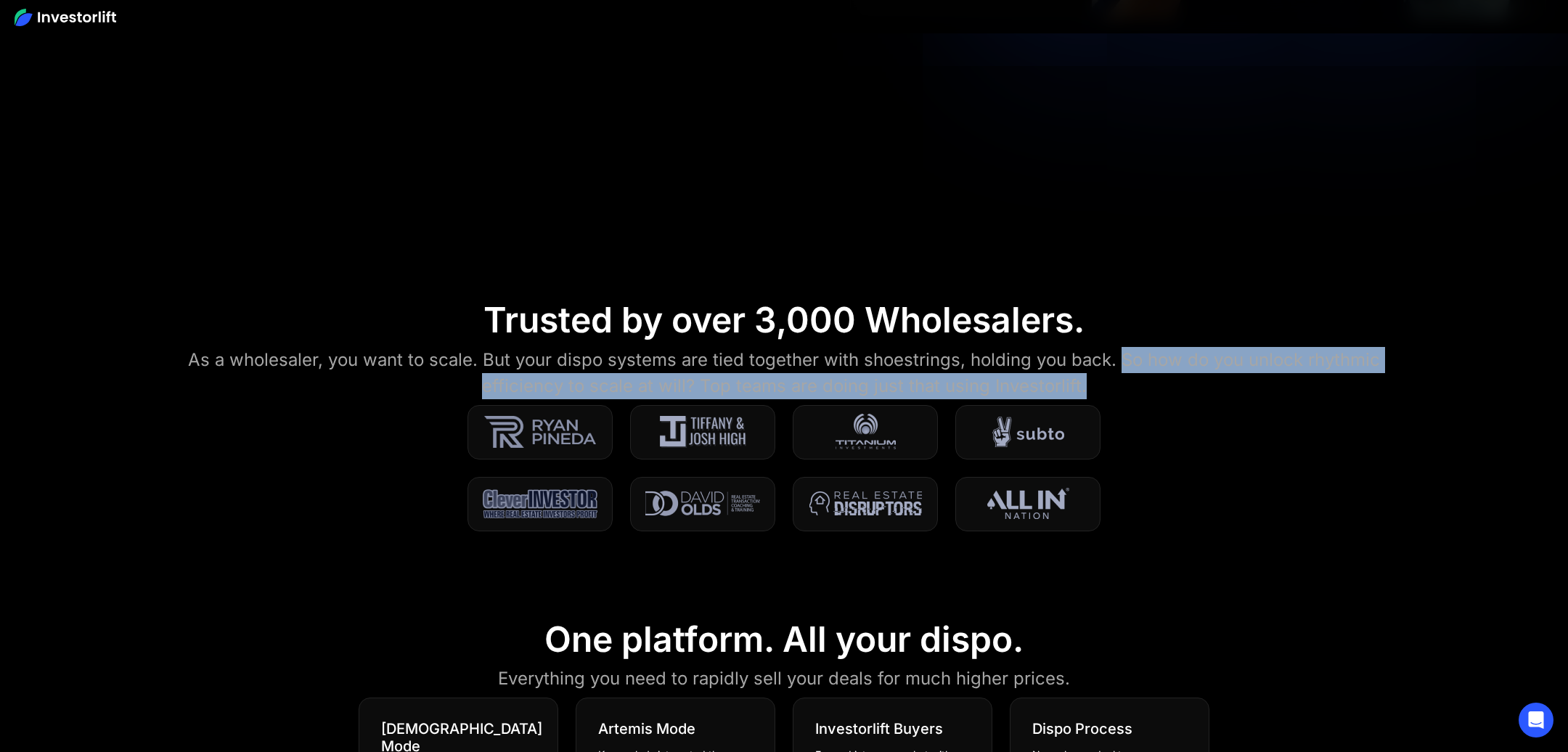
drag, startPoint x: 1119, startPoint y: 361, endPoint x: 1184, endPoint y: 381, distance: 68.0
click at [1045, 381] on div "As a wholesaler, you want to scale. But your dispo systems are tied together wi…" at bounding box center [784, 373] width 1254 height 52
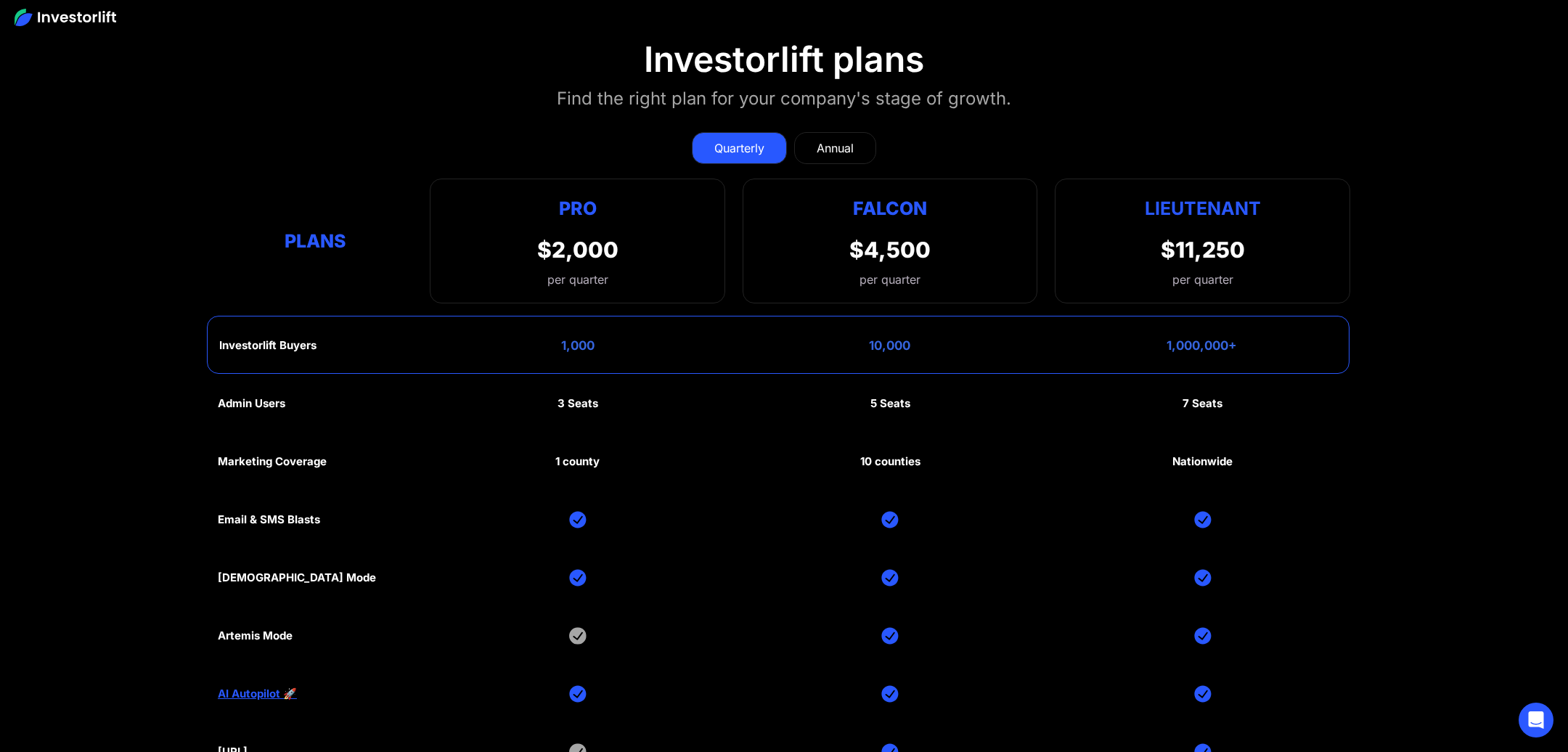
scroll to position [7262, 0]
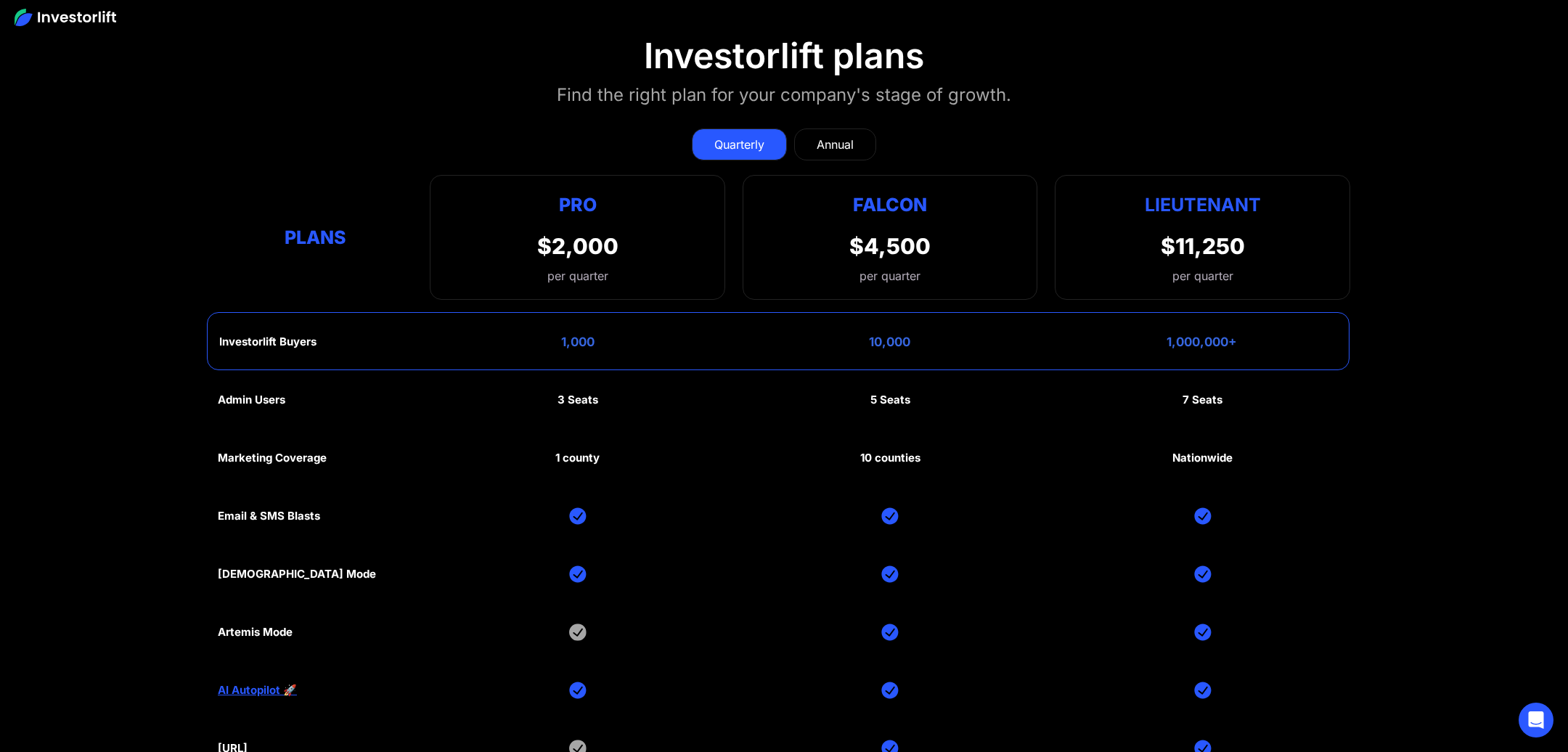
click at [869, 452] on div "10 counties" at bounding box center [890, 458] width 60 height 13
click at [1045, 452] on div "Nationwide" at bounding box center [1202, 458] width 60 height 13
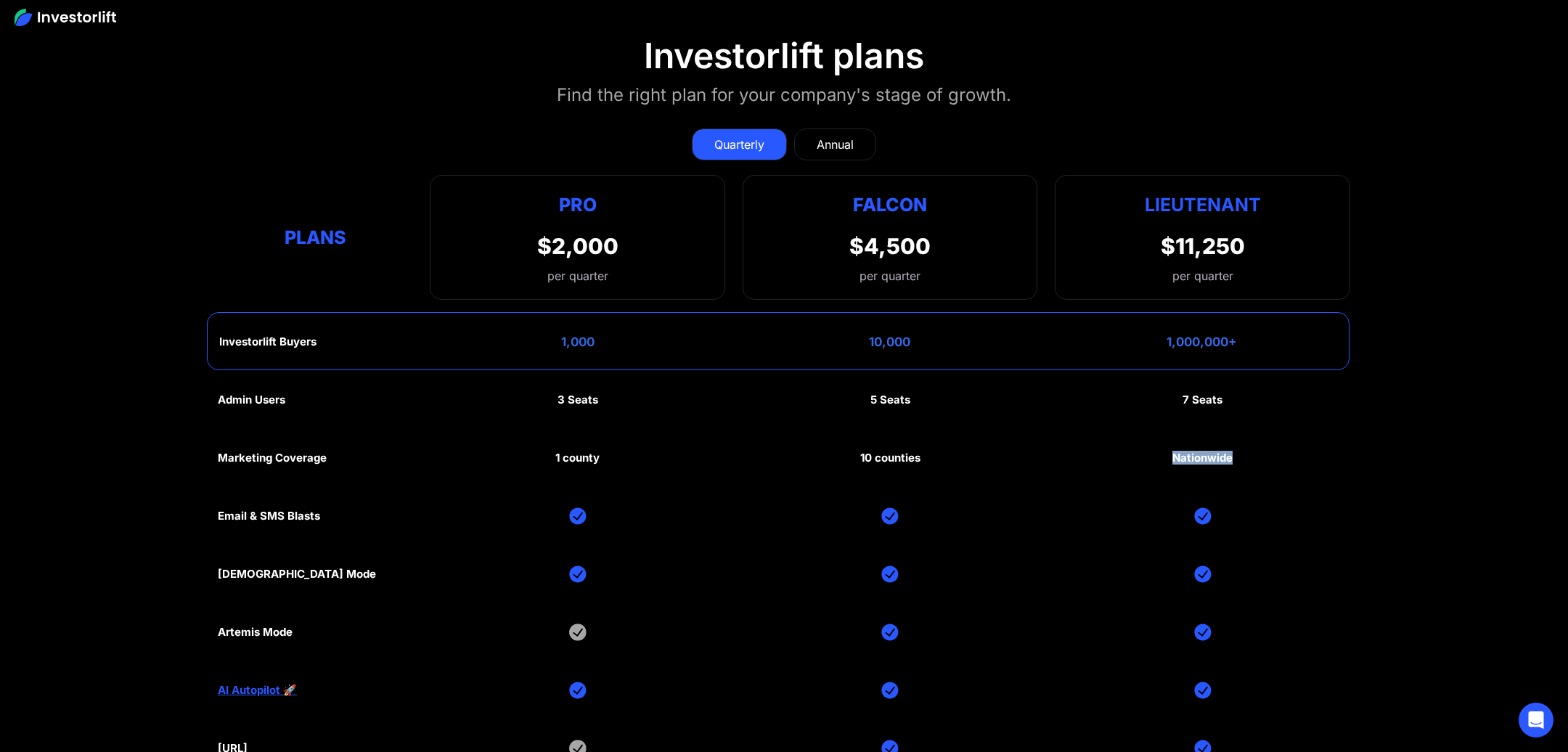
click at [1045, 452] on div "Nationwide" at bounding box center [1202, 458] width 60 height 13
click at [1045, 423] on div "Admin Users 3 Seats 5 Seats 7 Seats Marketing Coverage 1 county 10 counties Nat…" at bounding box center [784, 603] width 1132 height 465
click at [851, 136] on div "Annual" at bounding box center [835, 145] width 37 height 17
click at [749, 136] on div "Quarterly" at bounding box center [739, 145] width 50 height 17
click at [837, 129] on link "Annual" at bounding box center [835, 145] width 82 height 32
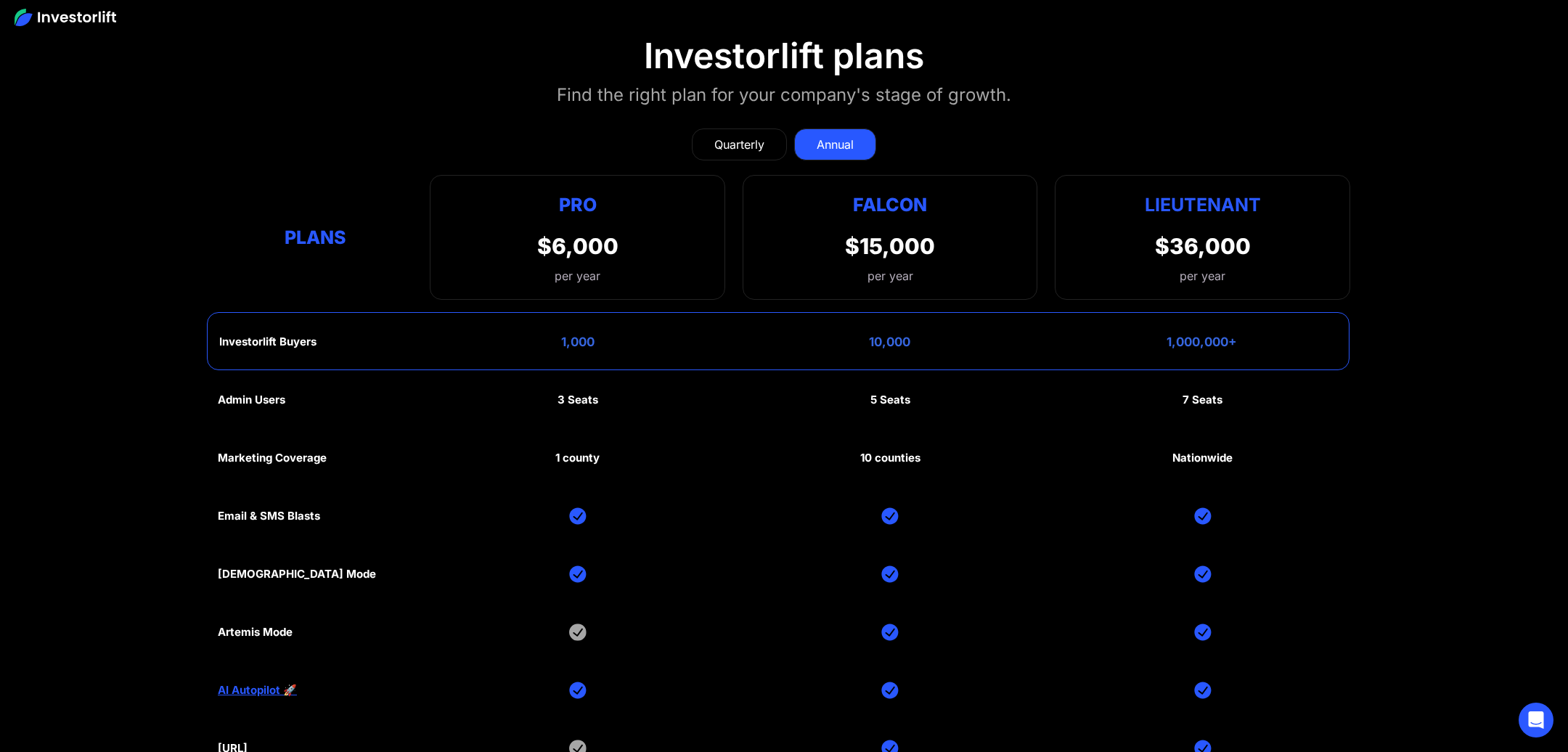
click at [733, 136] on div "Quarterly" at bounding box center [739, 145] width 50 height 17
click at [824, 136] on div "Annual" at bounding box center [835, 145] width 37 height 17
click at [768, 129] on link "Quarterly" at bounding box center [739, 145] width 95 height 32
click at [848, 136] on div "Annual" at bounding box center [835, 145] width 37 height 17
click at [716, 129] on link "Quarterly" at bounding box center [739, 145] width 95 height 32
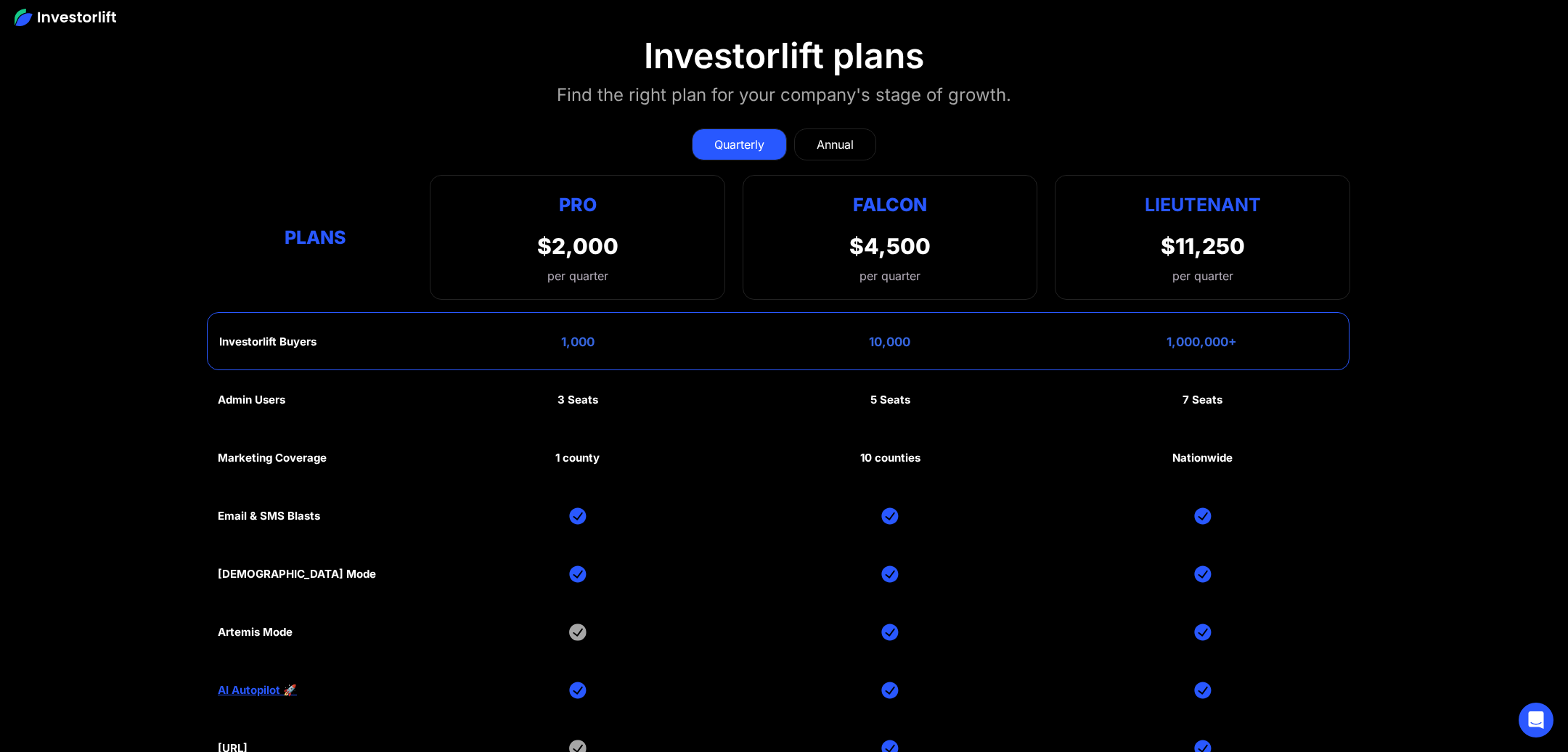
click at [834, 136] on div "Annual" at bounding box center [835, 145] width 37 height 17
